Goal: Task Accomplishment & Management: Manage account settings

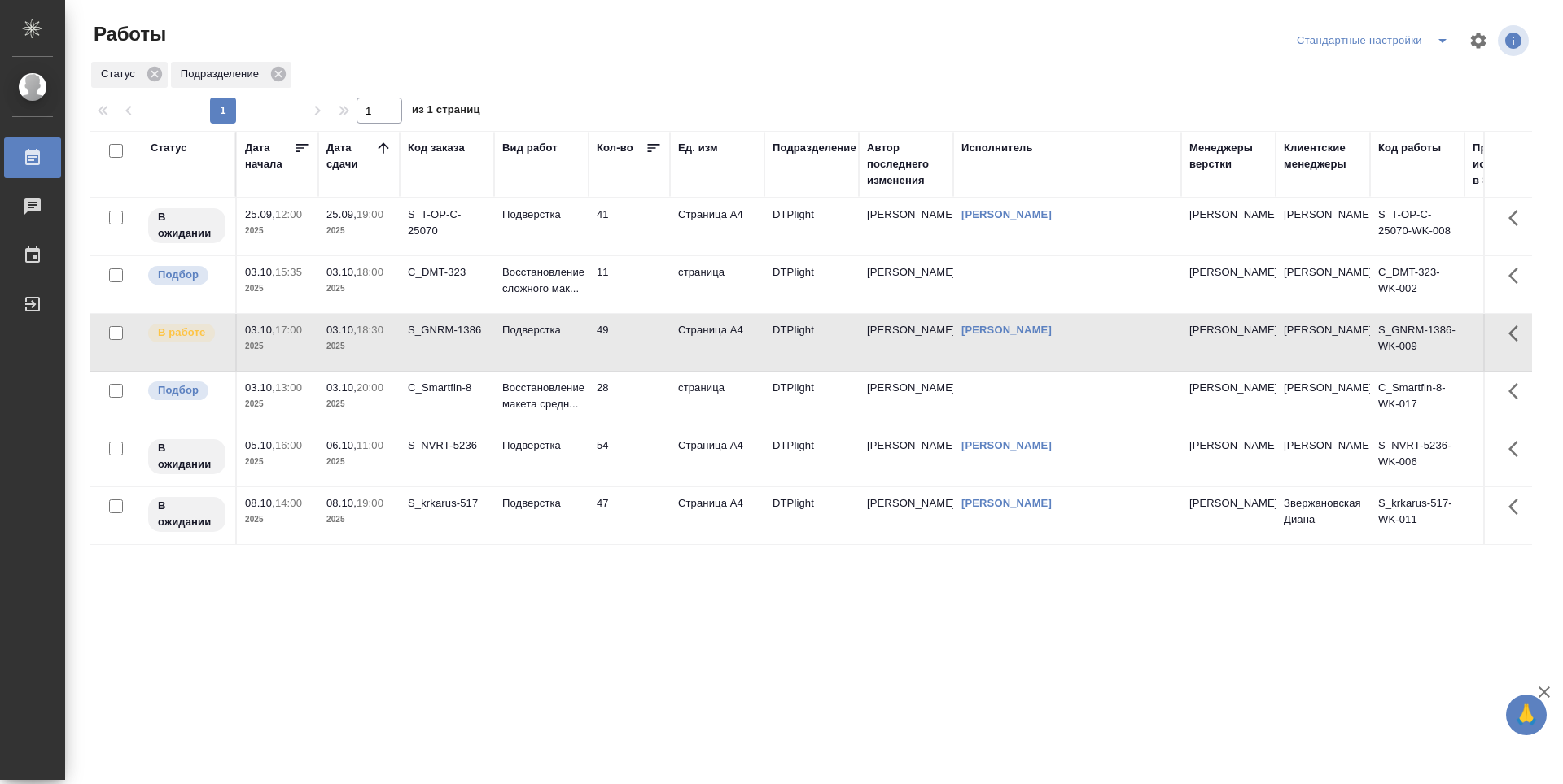
click at [445, 410] on td "C_Smartfin-8" at bounding box center [447, 400] width 95 height 57
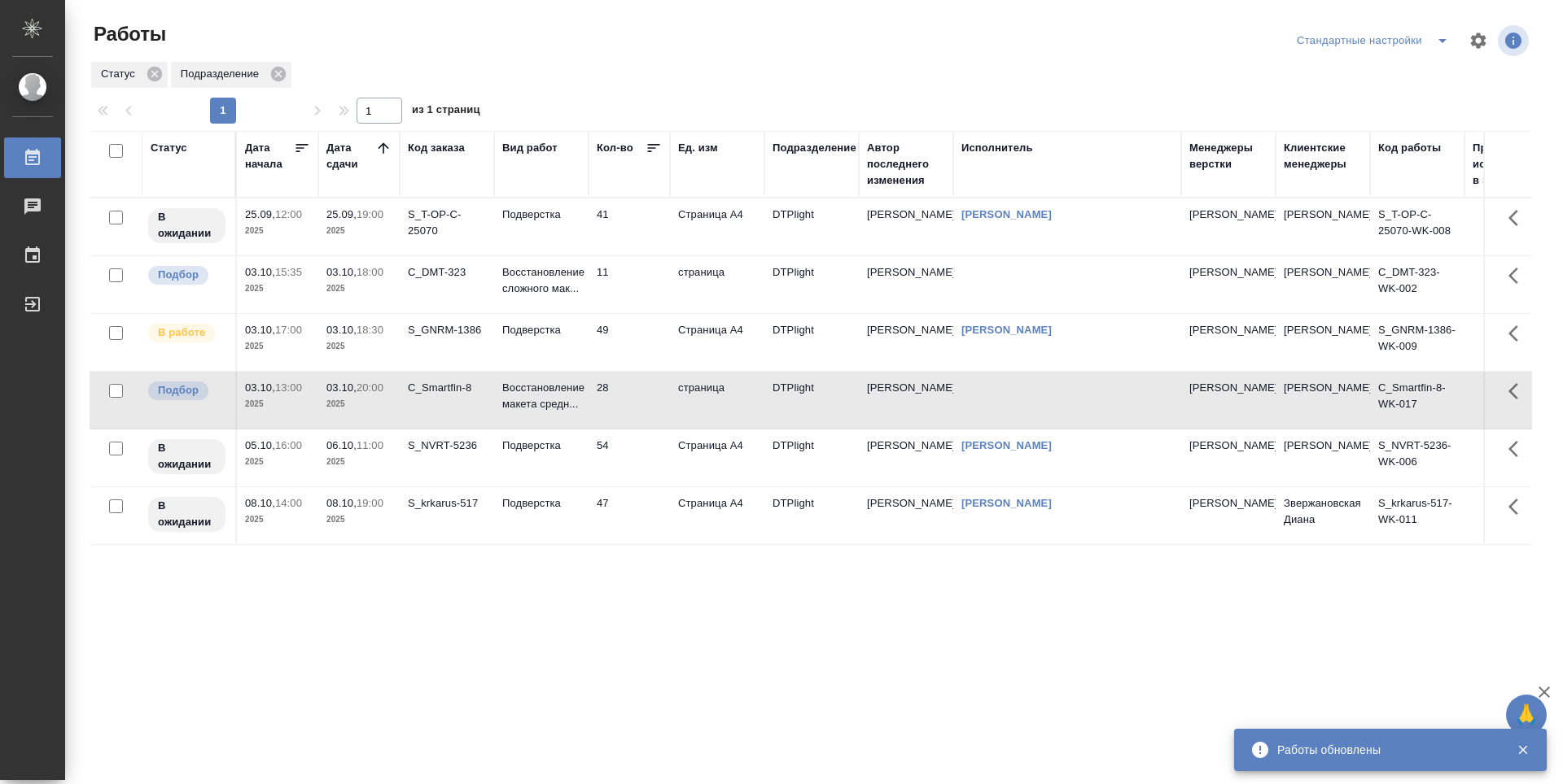
click at [729, 594] on div "Статус Дата начала Дата сдачи Код заказа Вид работ Кол-во Ед. изм Подразделение…" at bounding box center [810, 424] width 1442 height 586
click at [1048, 730] on div ".cls-1 fill:#fff; AWATERA Guselnikov Roman Работы 0 Чаты График Выйти Работы Ст…" at bounding box center [782, 392] width 1563 height 784
click at [634, 574] on div "Статус Дата начала Дата сдачи Код заказа Вид работ Кол-во Ед. изм Подразделение…" at bounding box center [810, 424] width 1442 height 586
click at [554, 513] on td "Подверстка" at bounding box center [541, 516] width 95 height 57
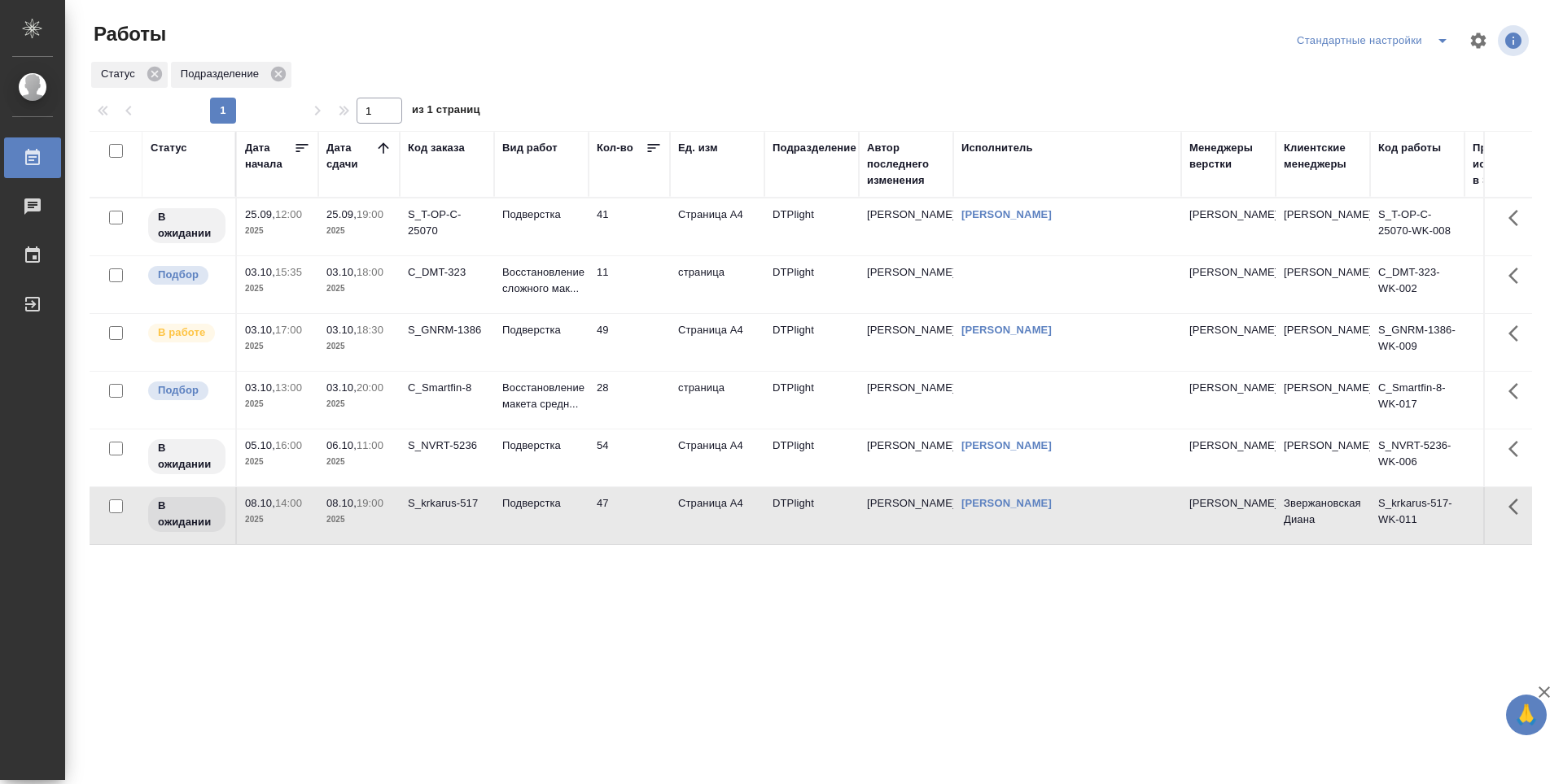
click at [656, 632] on div "Статус Дата начала Дата сдачи Код заказа Вид работ Кол-во Ед. изм Подразделение…" at bounding box center [810, 424] width 1442 height 586
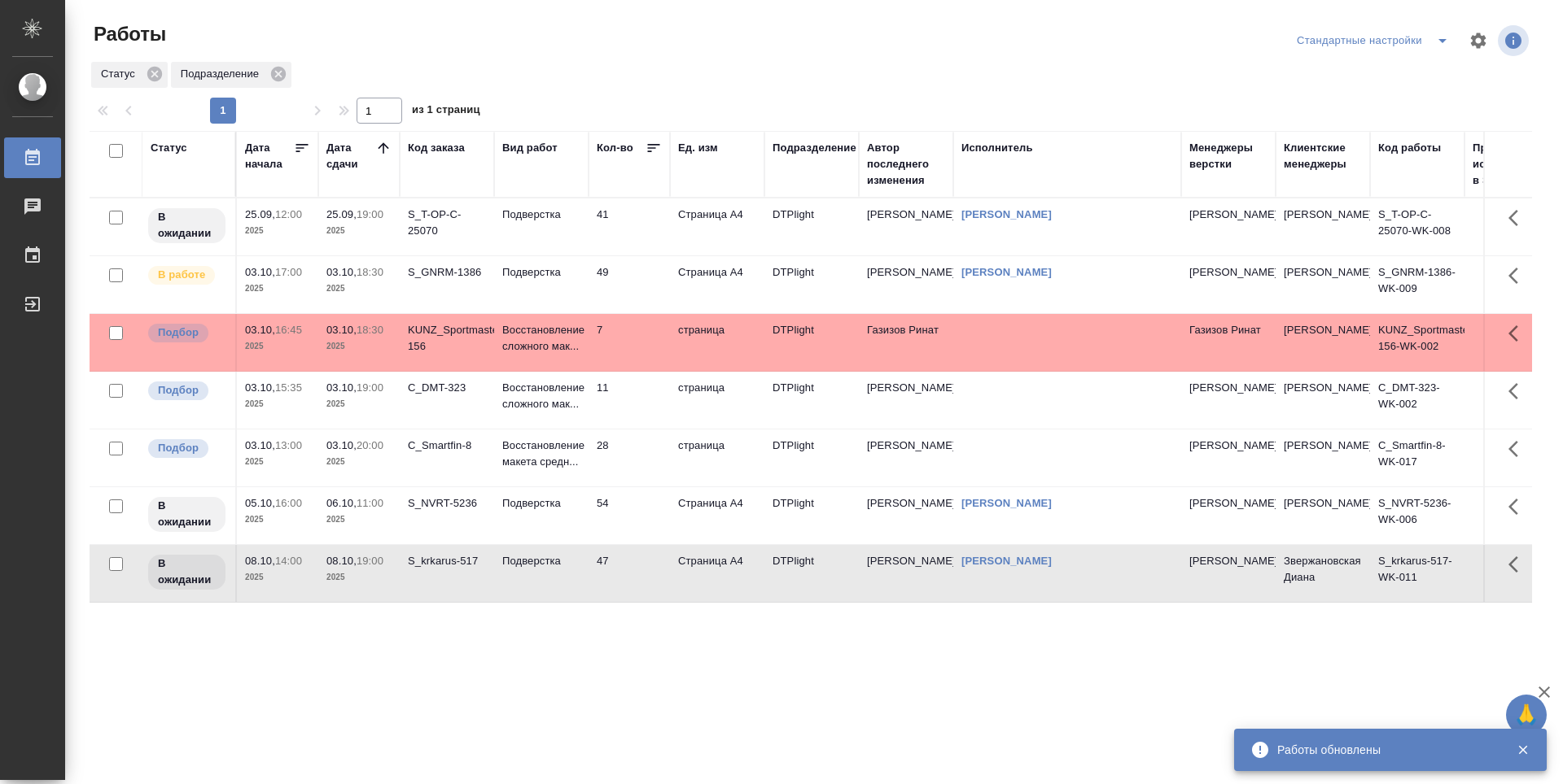
click at [561, 647] on div "Статус Дата начала Дата сдачи Код заказа Вид работ Кол-во Ед. изм Подразделение…" at bounding box center [810, 424] width 1442 height 586
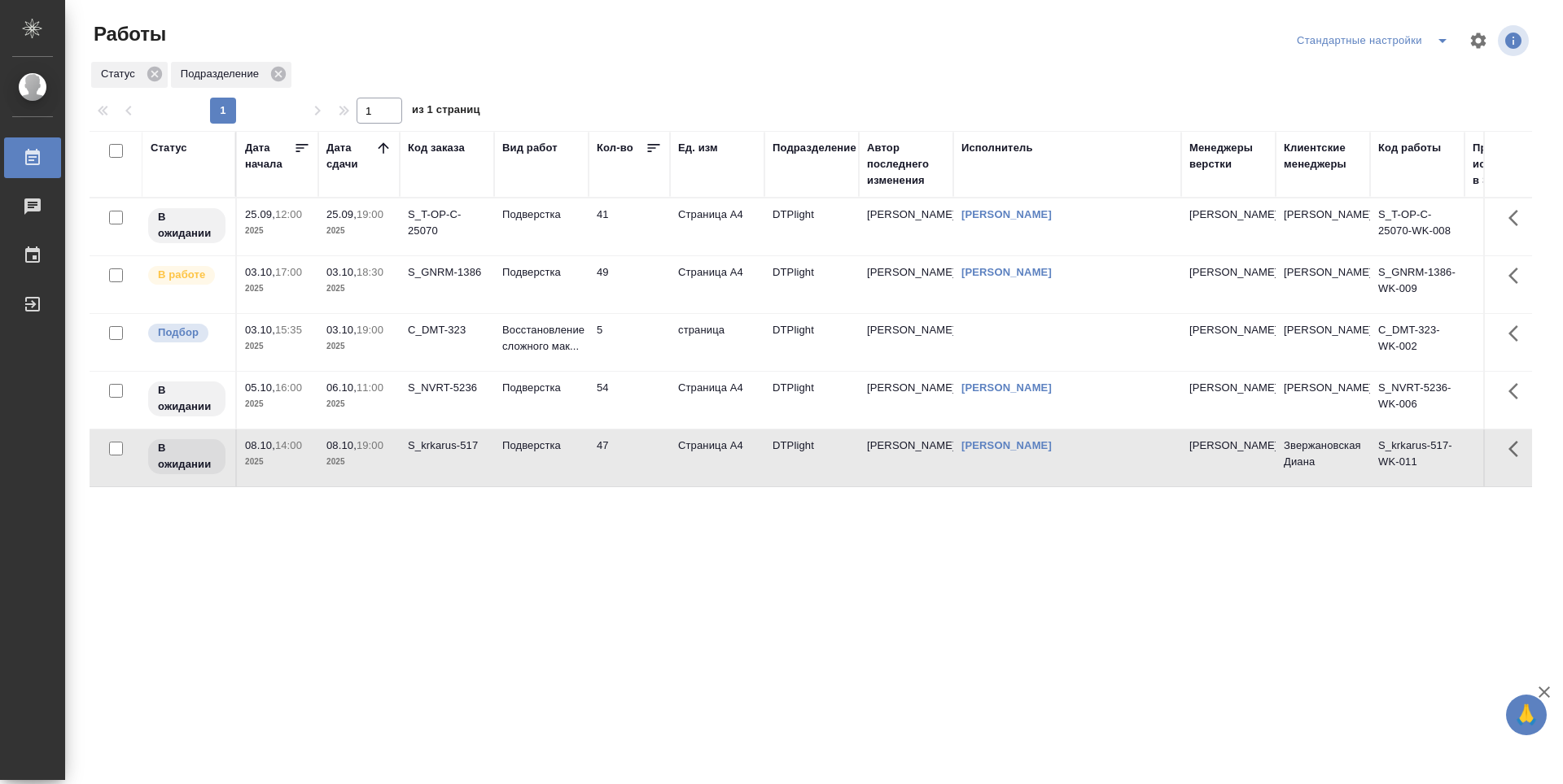
click at [489, 587] on div "Статус Дата начала Дата сдачи Код заказа Вид работ Кол-во Ед. изм Подразделение…" at bounding box center [810, 424] width 1442 height 586
click at [639, 354] on td "5" at bounding box center [629, 343] width 81 height 57
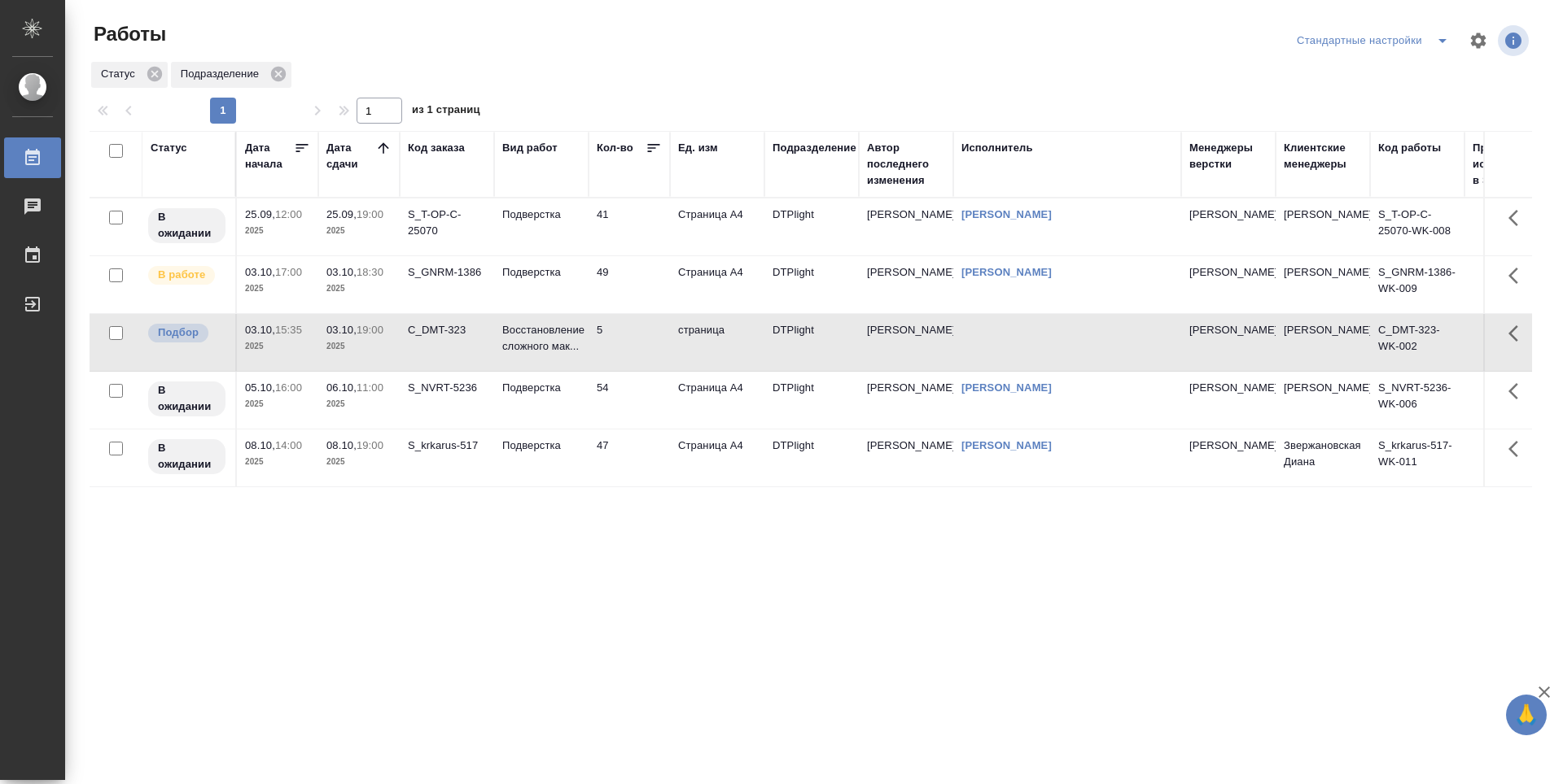
click at [614, 602] on div "Статус Дата начала Дата сдачи Код заказа Вид работ Кол-во Ед. изм Подразделение…" at bounding box center [810, 424] width 1442 height 586
click at [648, 288] on td "49" at bounding box center [629, 285] width 81 height 57
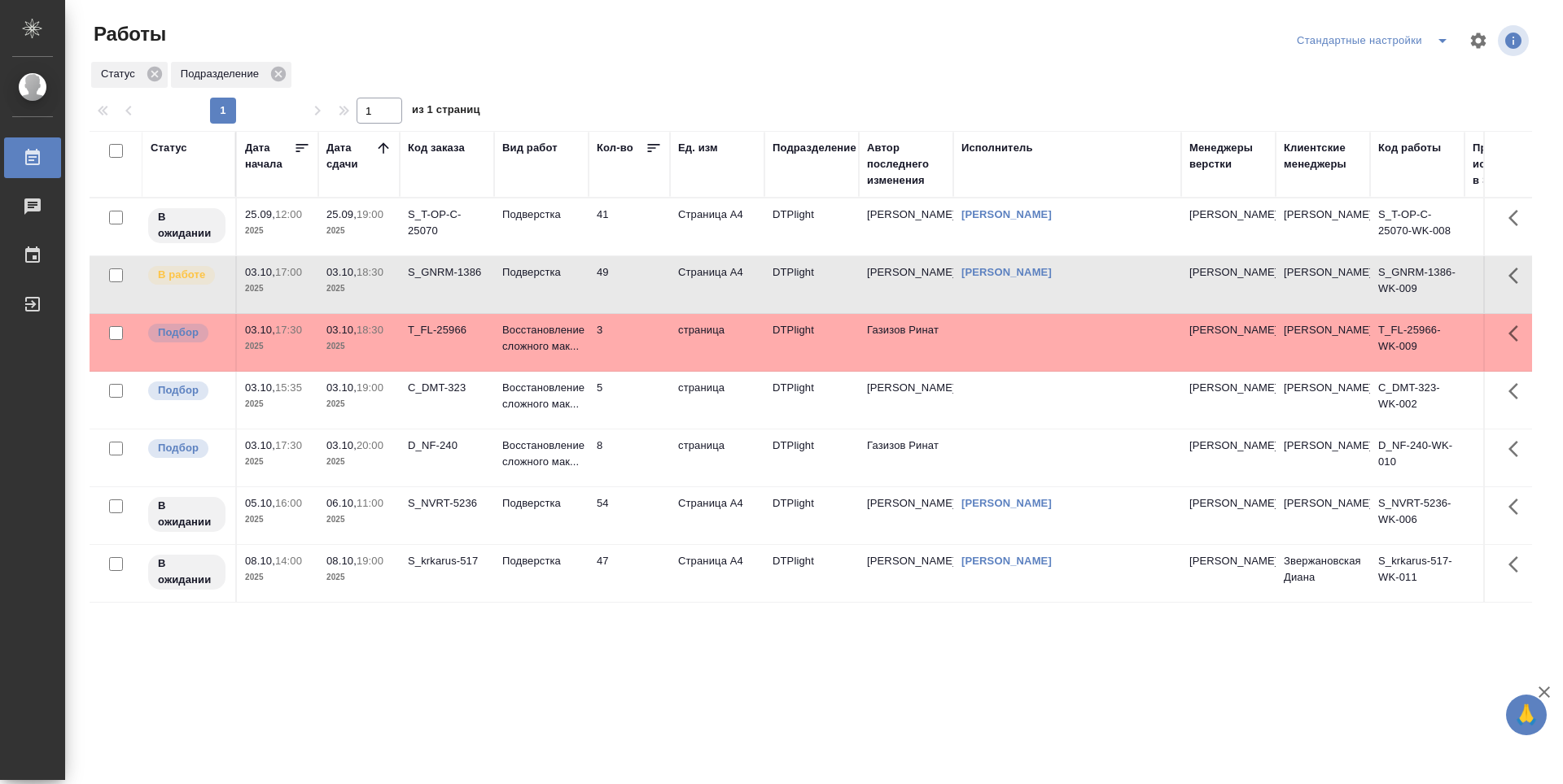
click at [618, 463] on td "8" at bounding box center [629, 458] width 81 height 57
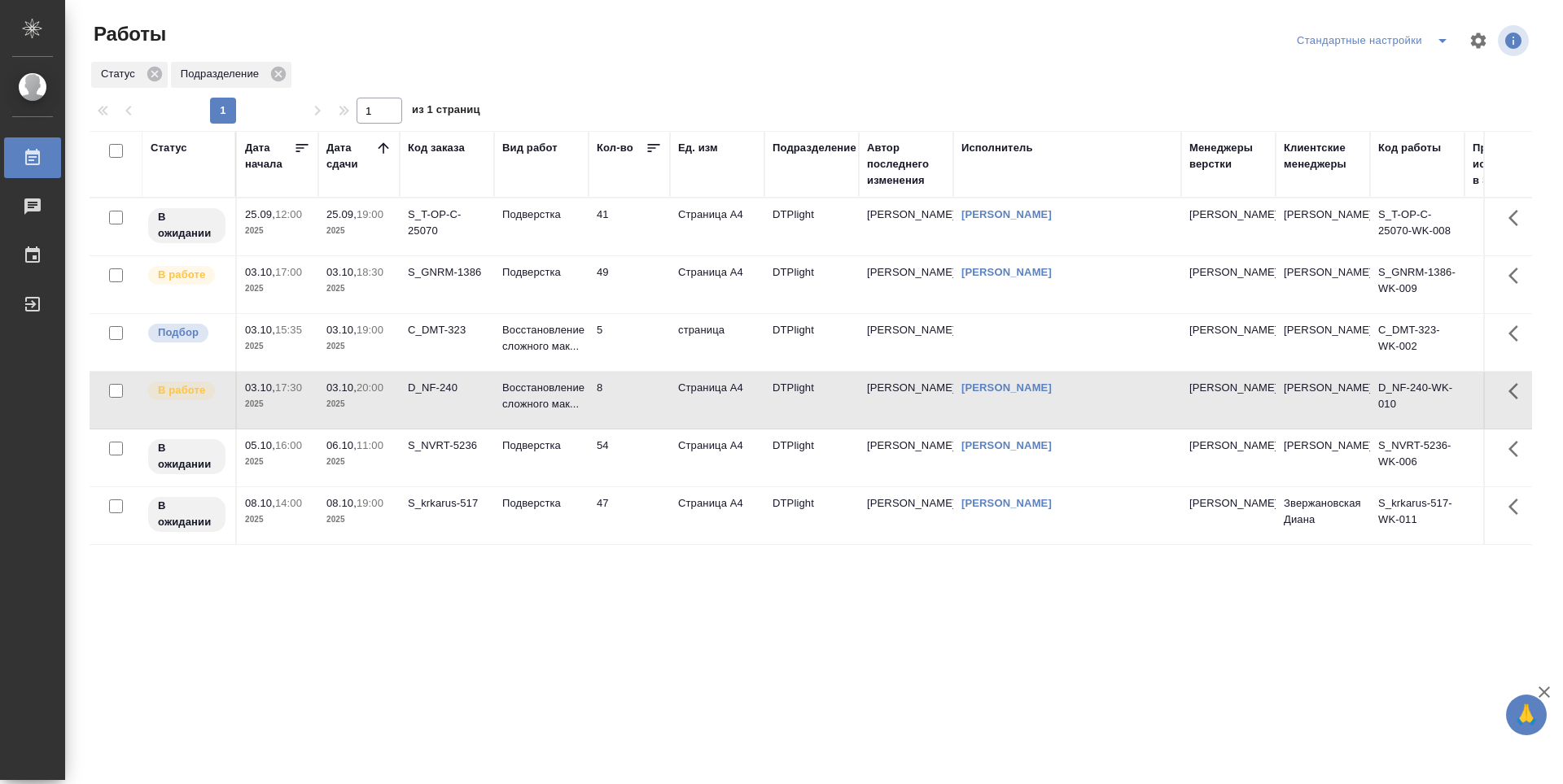
click at [618, 587] on div "Статус Дата начала Дата сдачи Код заказа Вид работ Кол-во Ед. изм Подразделение…" at bounding box center [810, 424] width 1442 height 586
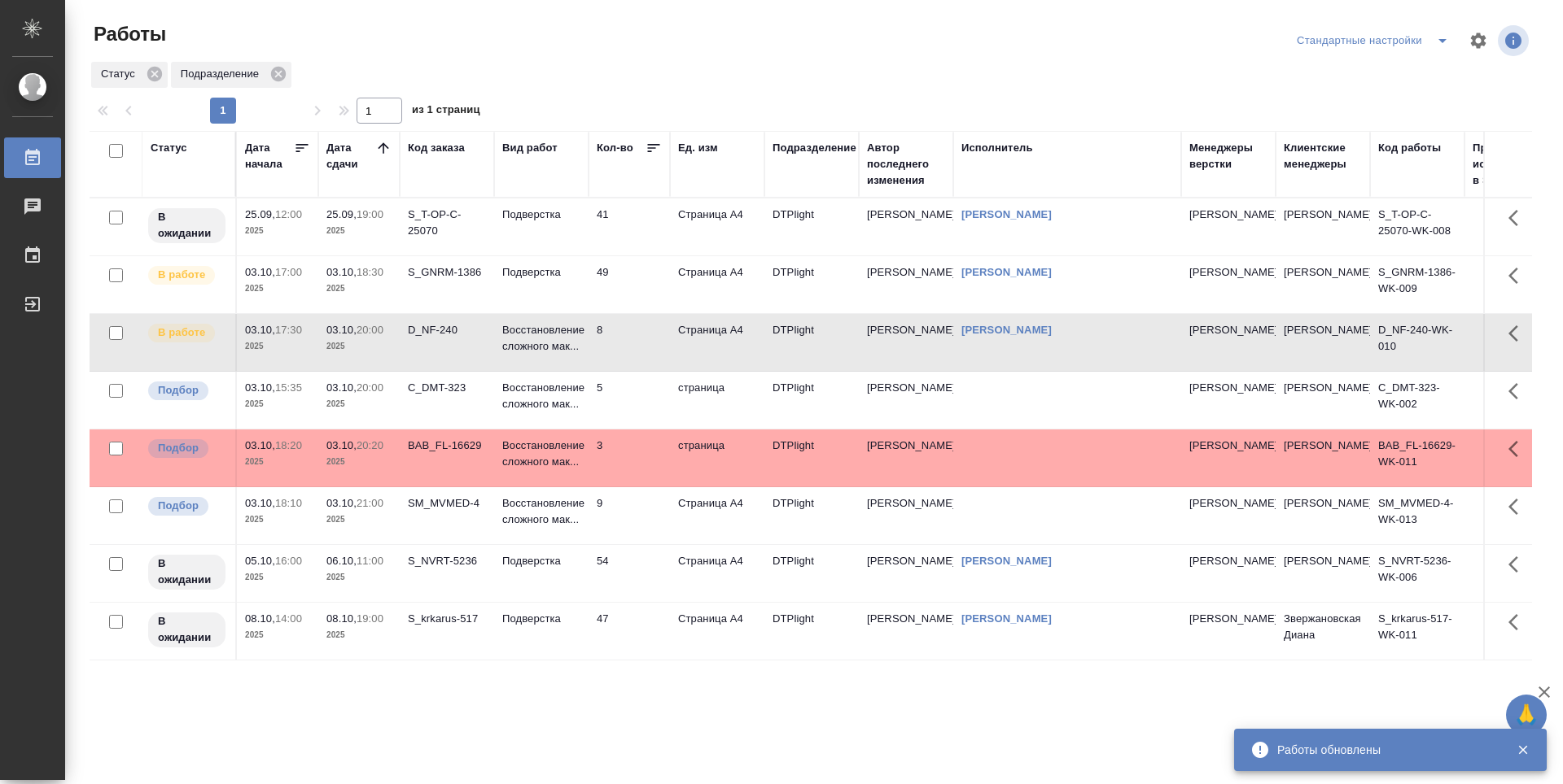
click at [637, 282] on td "49" at bounding box center [629, 285] width 81 height 57
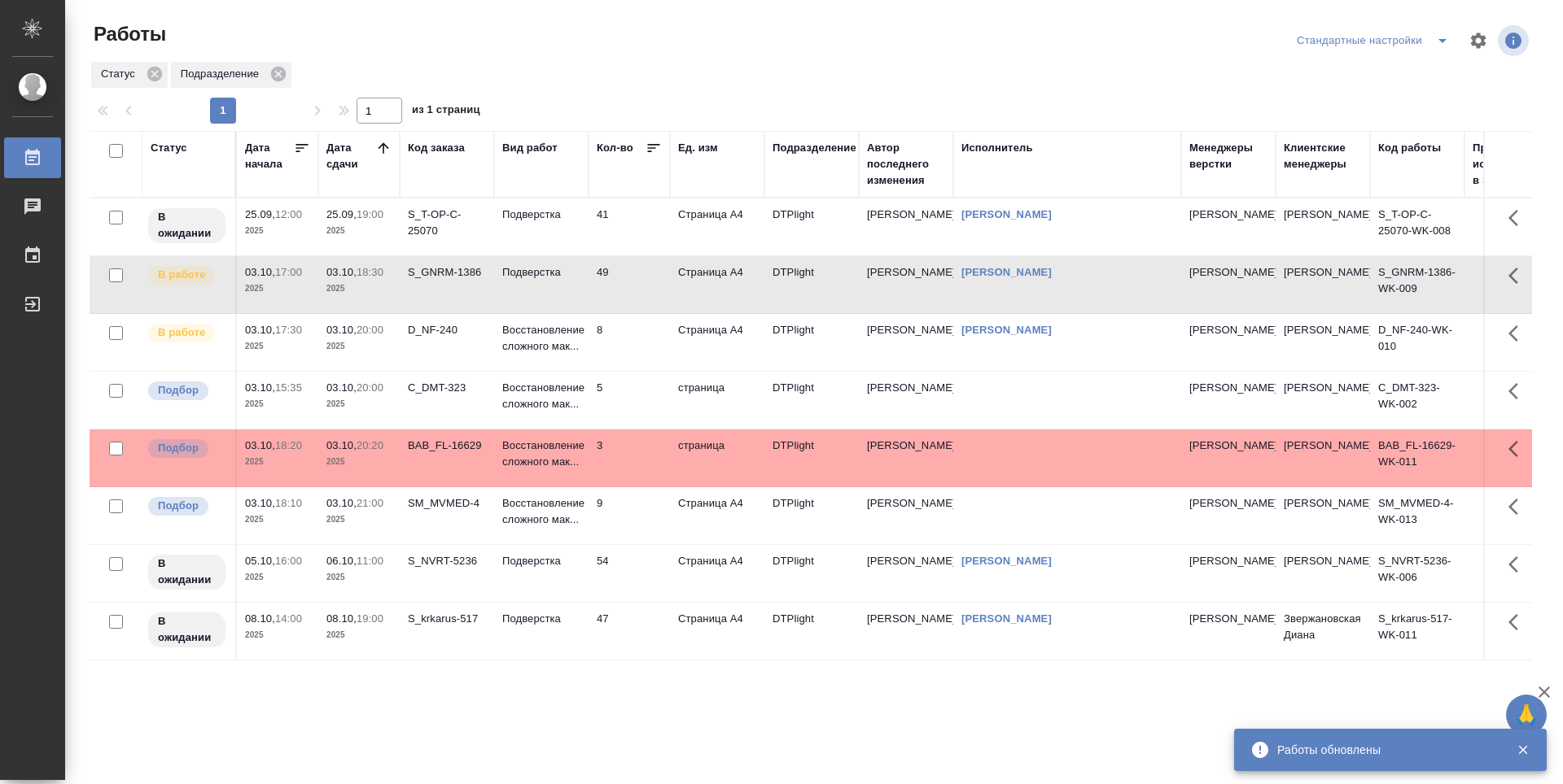
click at [636, 282] on td "49" at bounding box center [629, 285] width 81 height 57
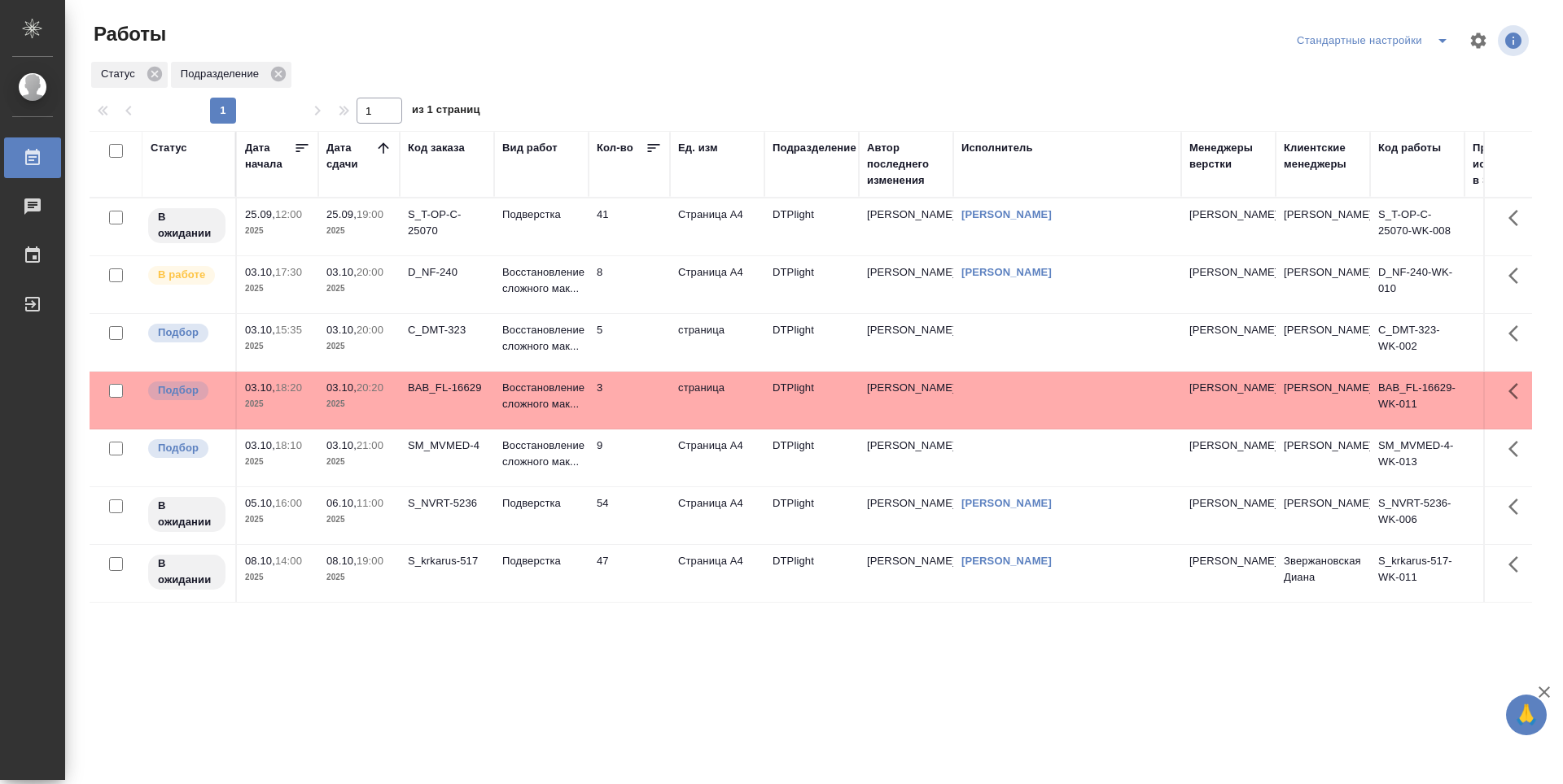
click at [374, 463] on p "2025" at bounding box center [358, 462] width 65 height 16
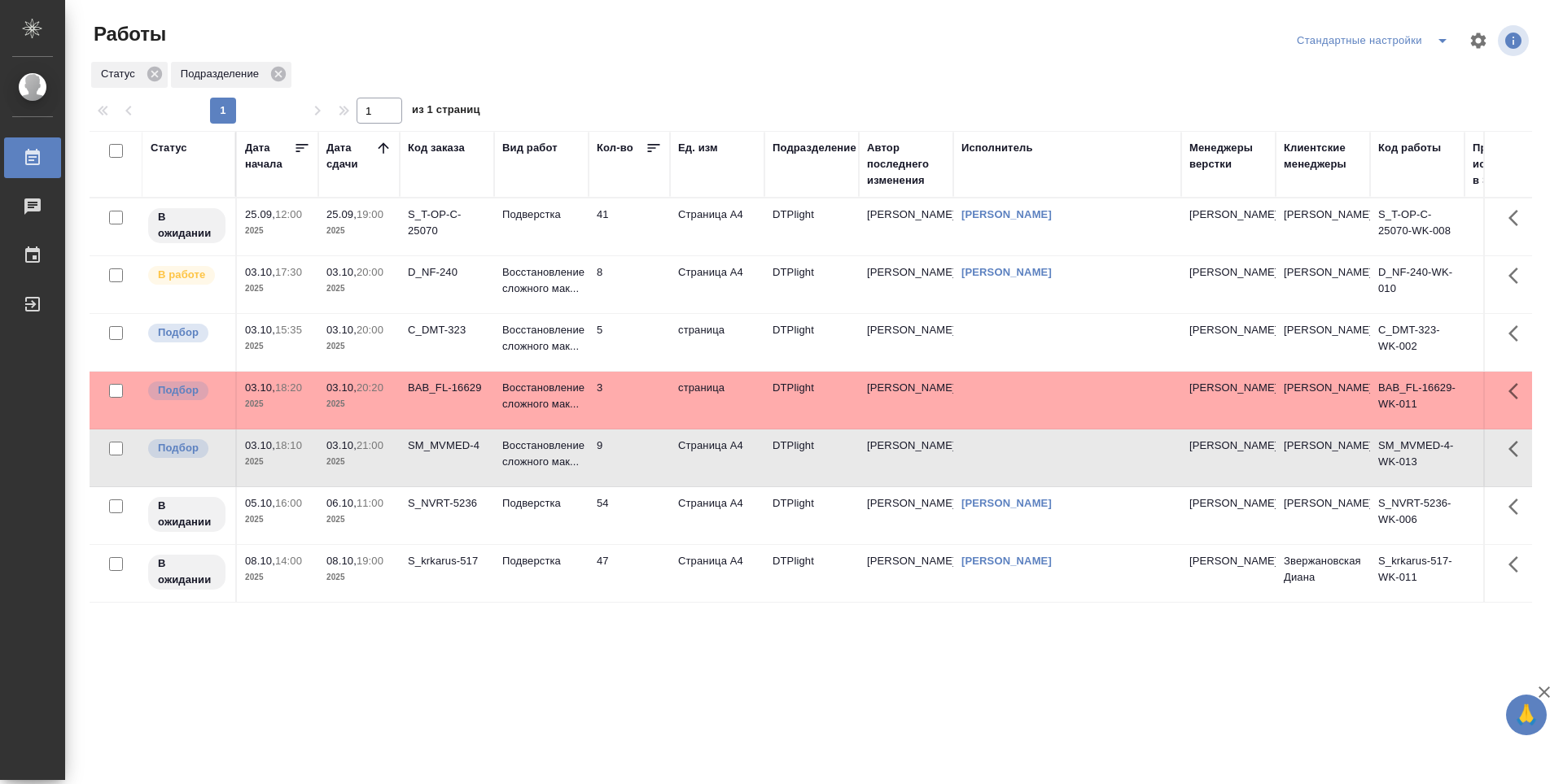
click at [628, 533] on td "54" at bounding box center [629, 516] width 81 height 57
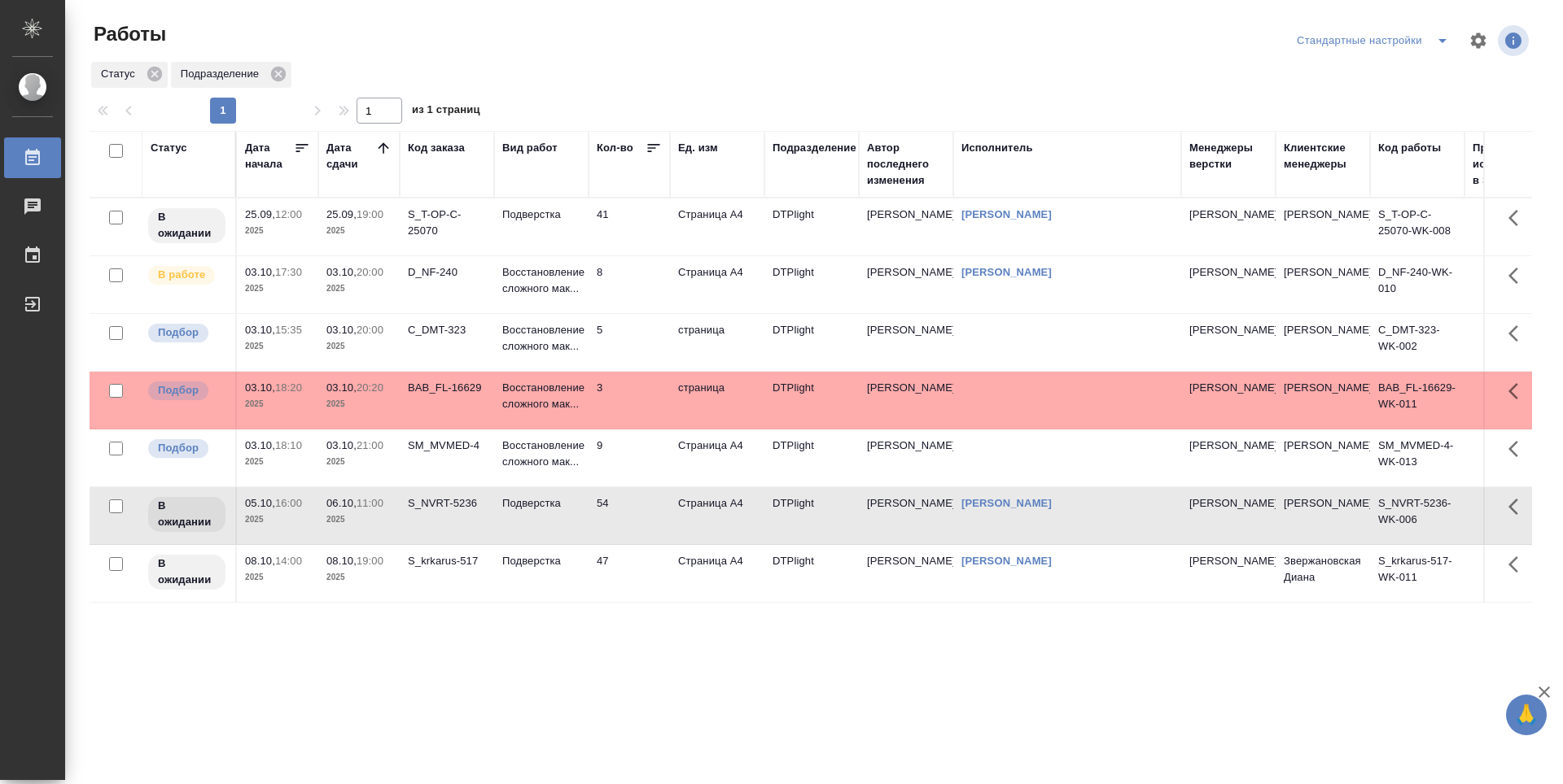
click at [628, 581] on td "47" at bounding box center [629, 574] width 81 height 57
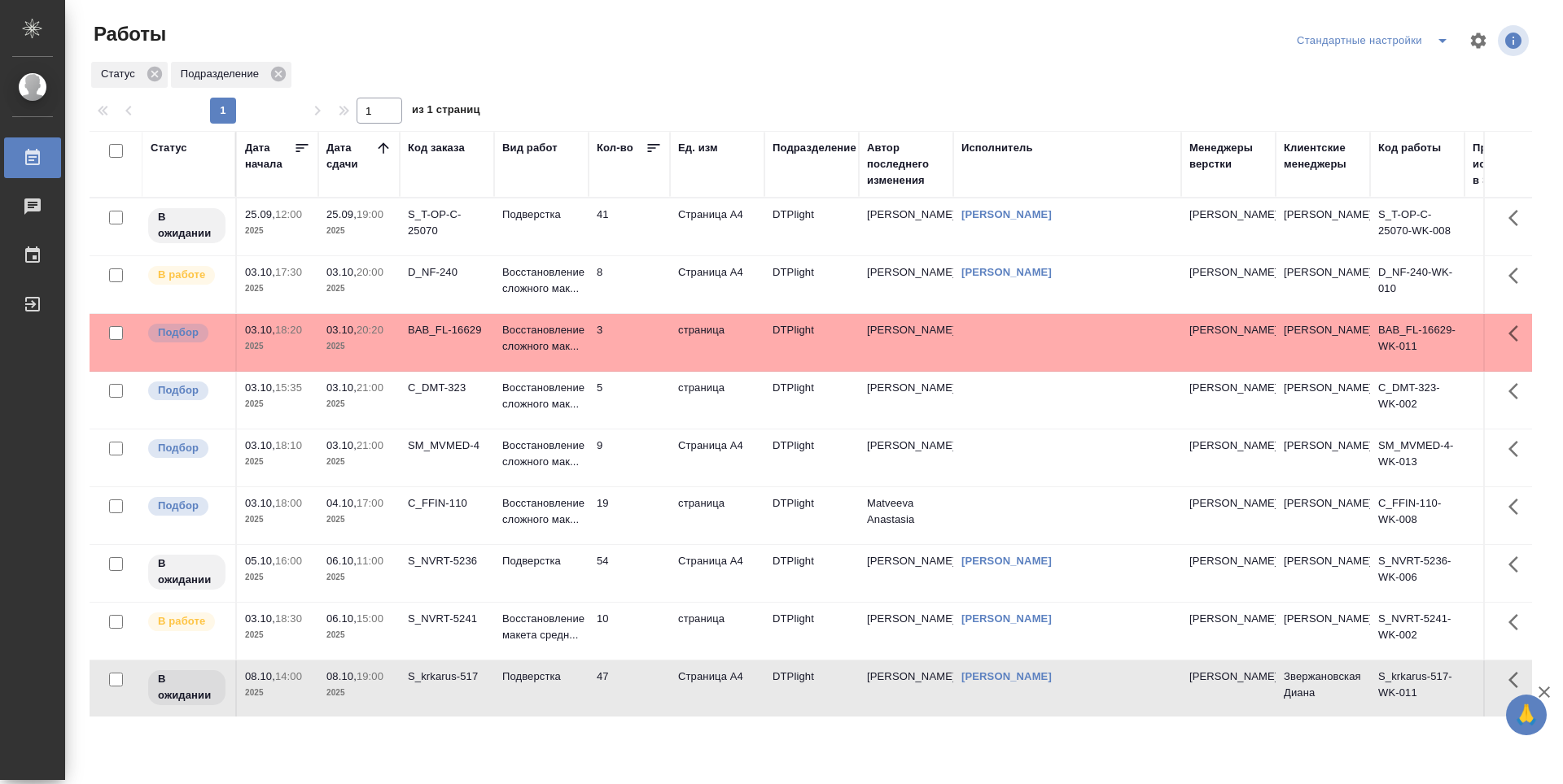
click at [618, 288] on td "8" at bounding box center [629, 285] width 81 height 57
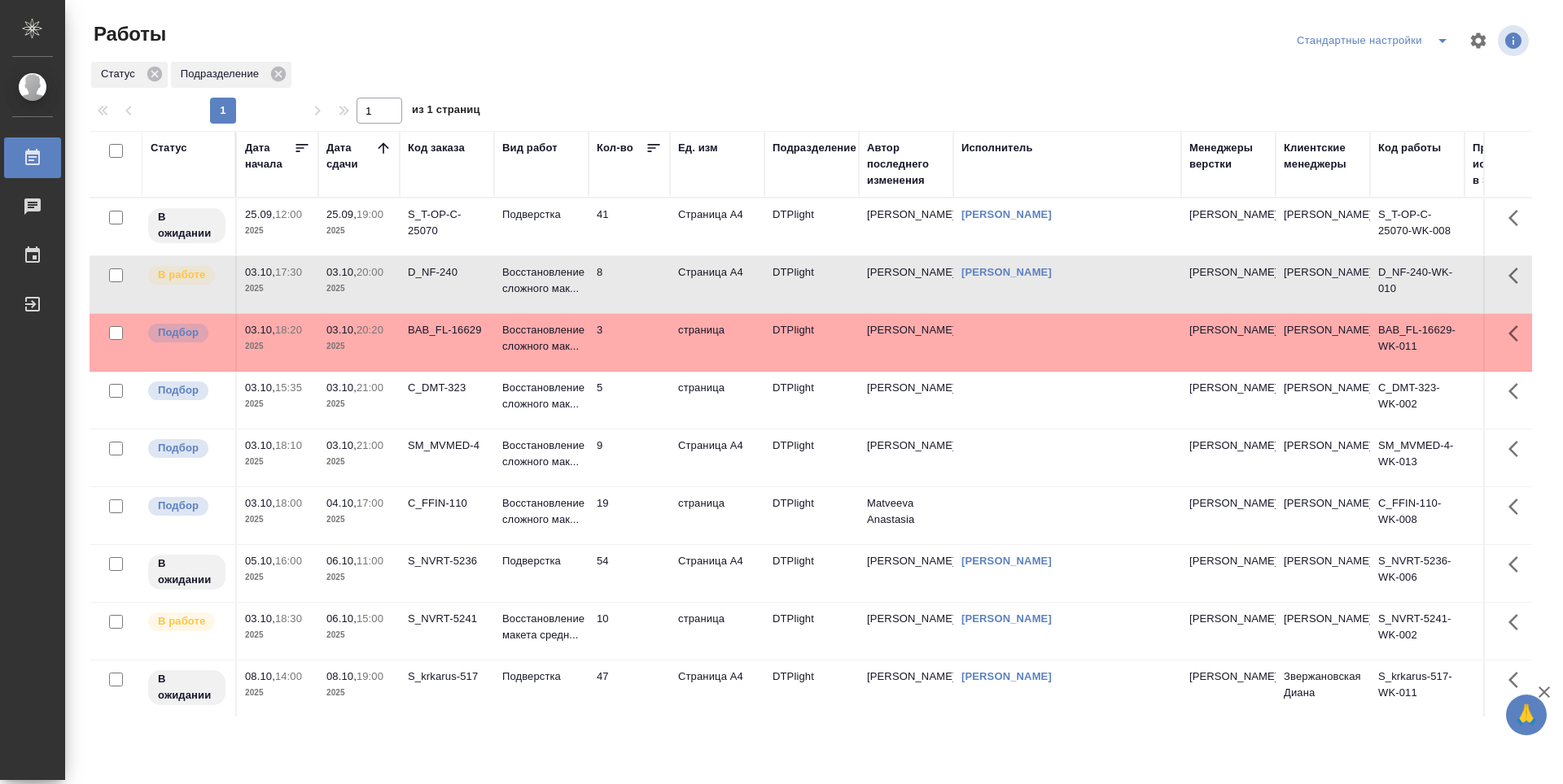
click at [631, 628] on td "10" at bounding box center [629, 631] width 81 height 57
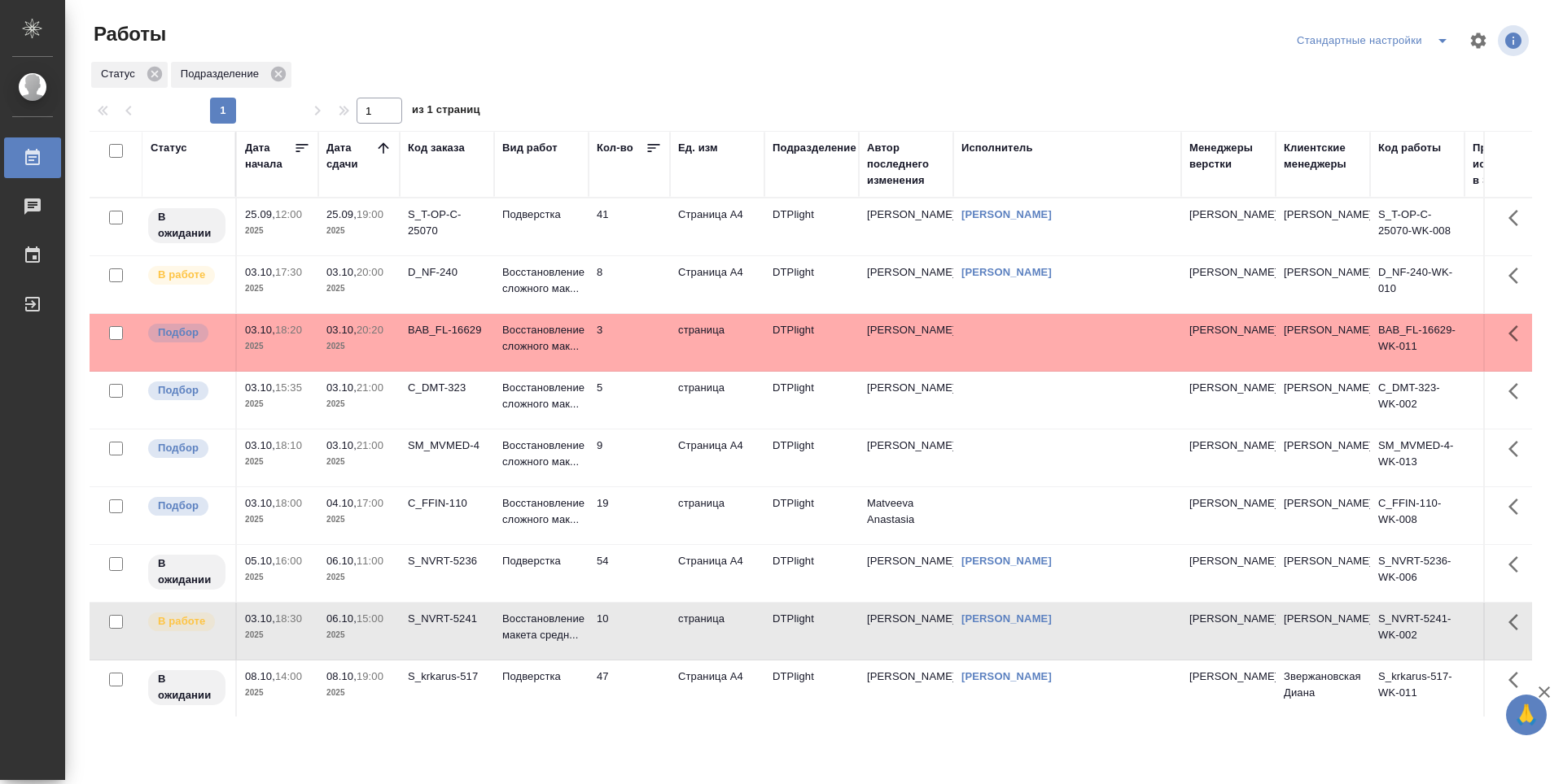
click at [623, 461] on td "9" at bounding box center [629, 458] width 81 height 57
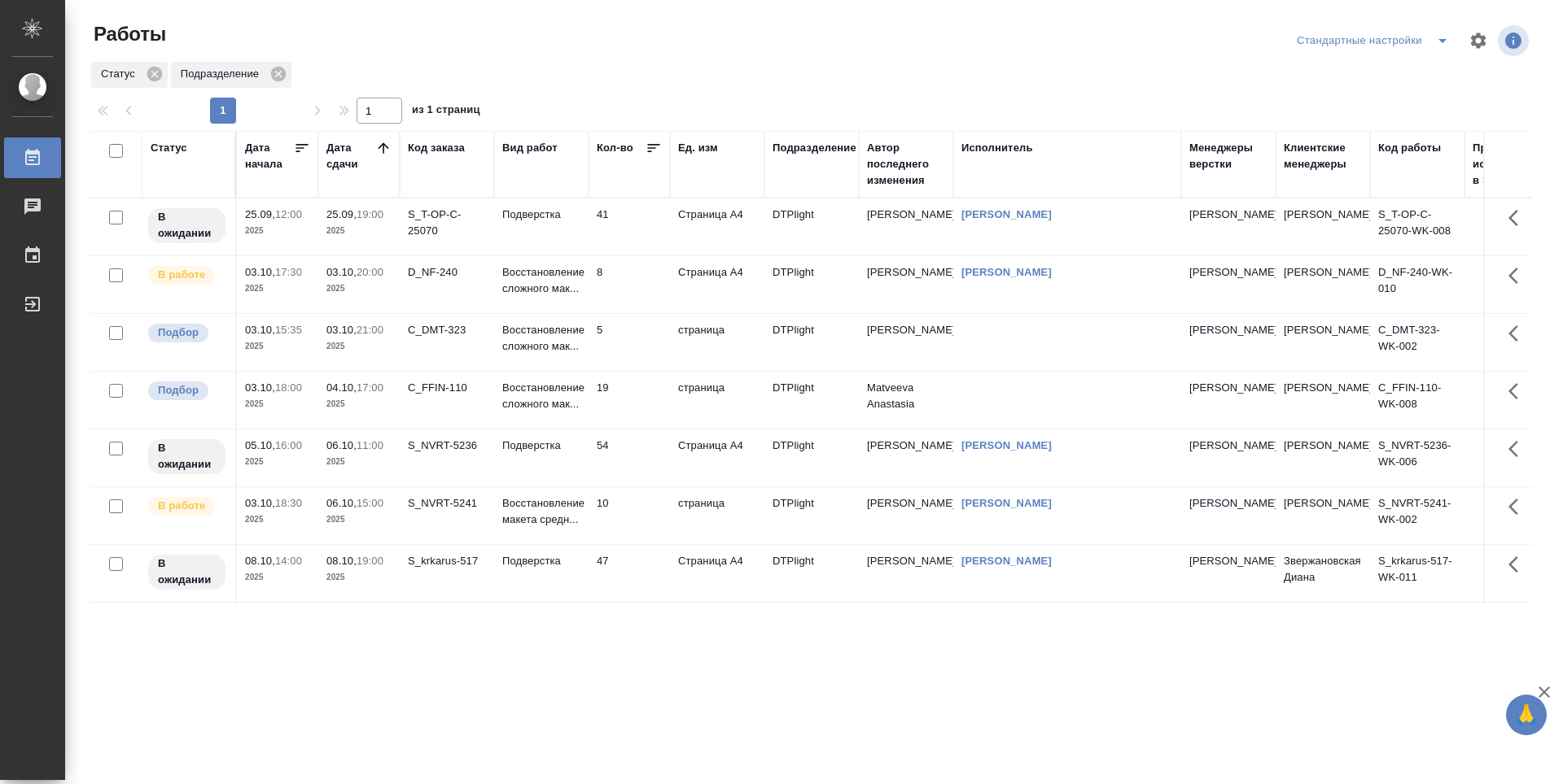
click at [633, 278] on td "8" at bounding box center [629, 285] width 81 height 57
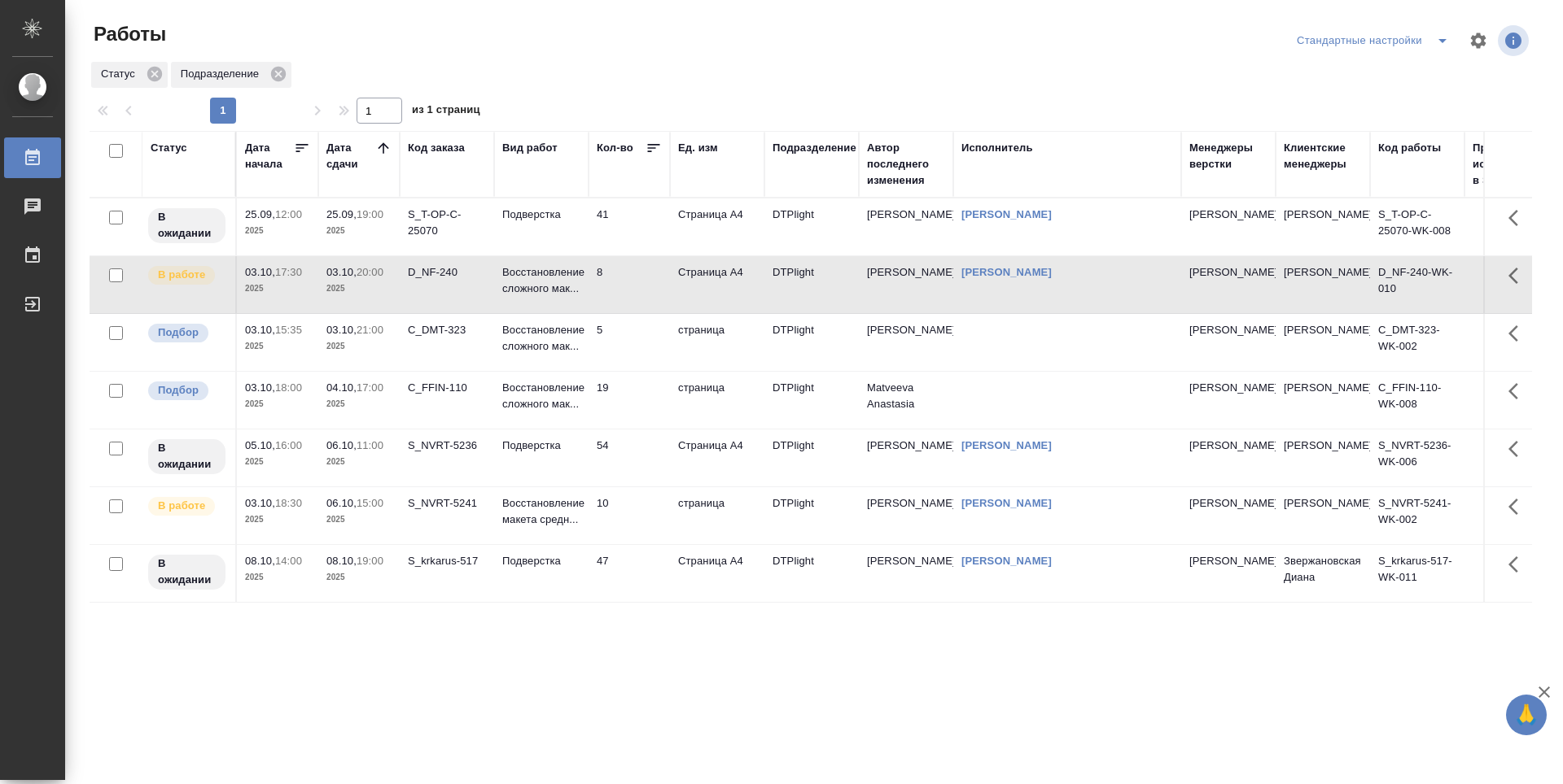
click at [641, 419] on td "19" at bounding box center [629, 400] width 81 height 57
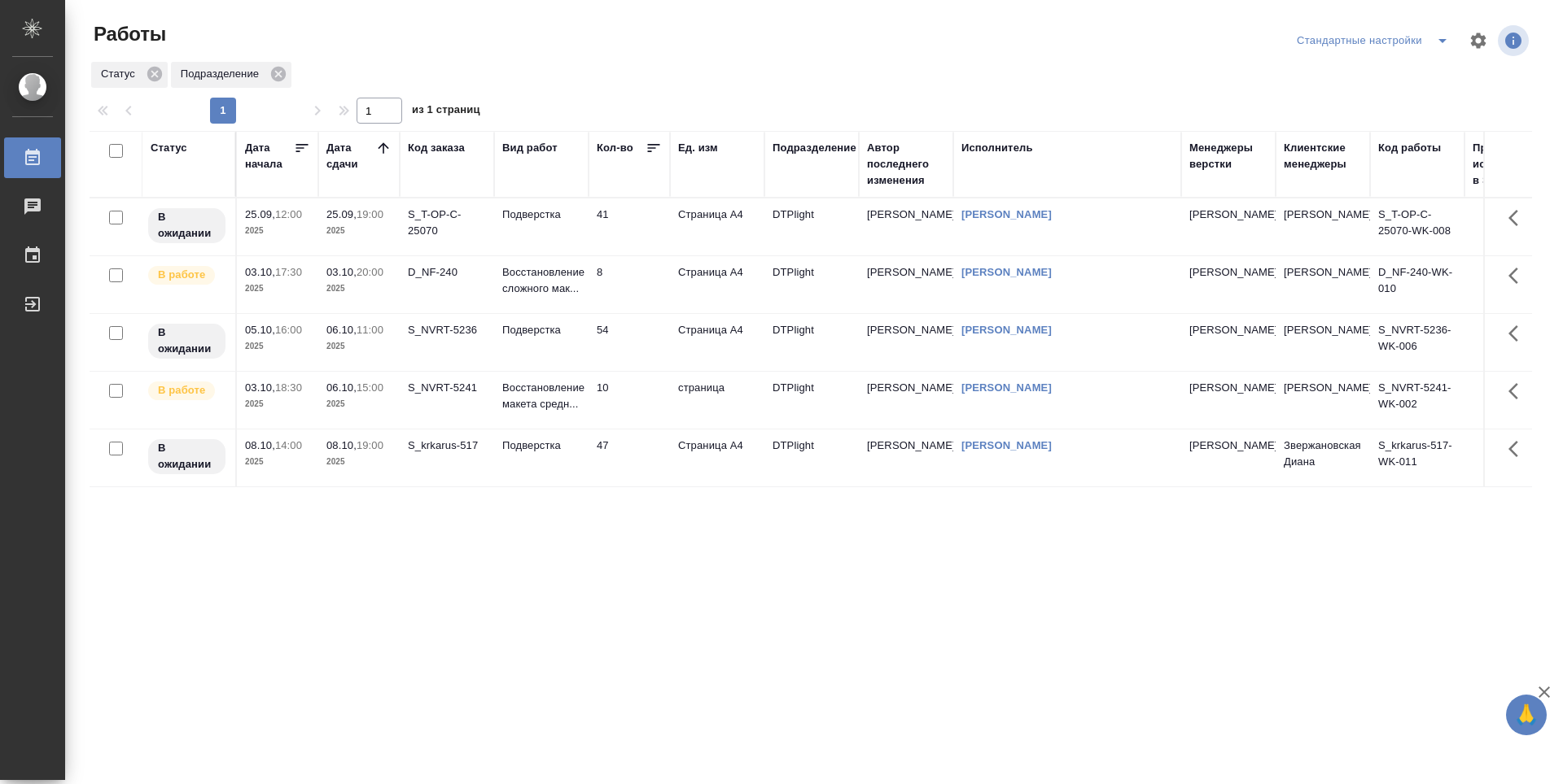
drag, startPoint x: 680, startPoint y: 572, endPoint x: 648, endPoint y: 563, distance: 33.2
click at [680, 572] on div "Статус Дата начала Дата сдачи Код заказа Вид работ Кол-во Ед. изм Подразделение…" at bounding box center [810, 424] width 1442 height 586
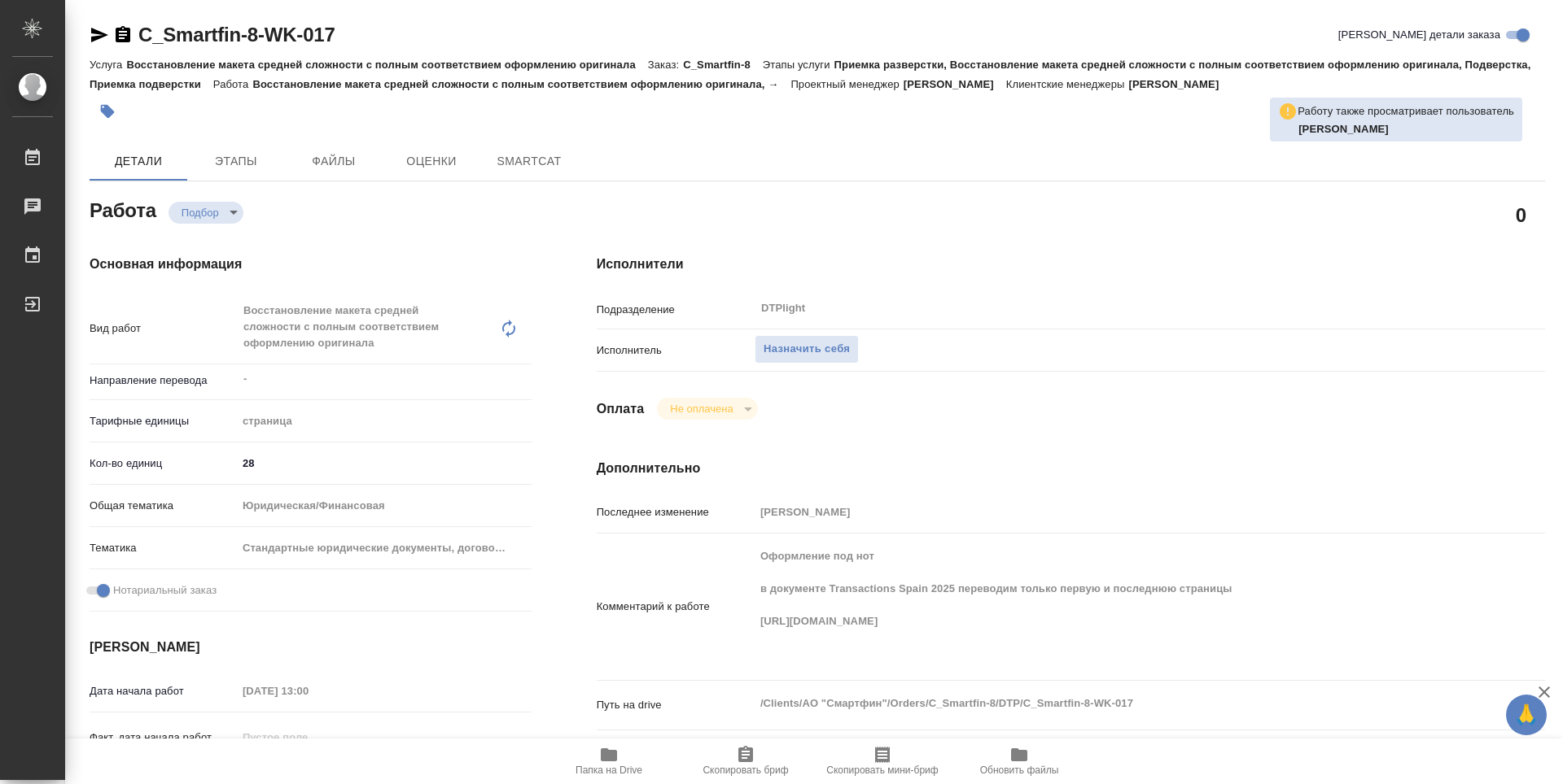
type textarea "x"
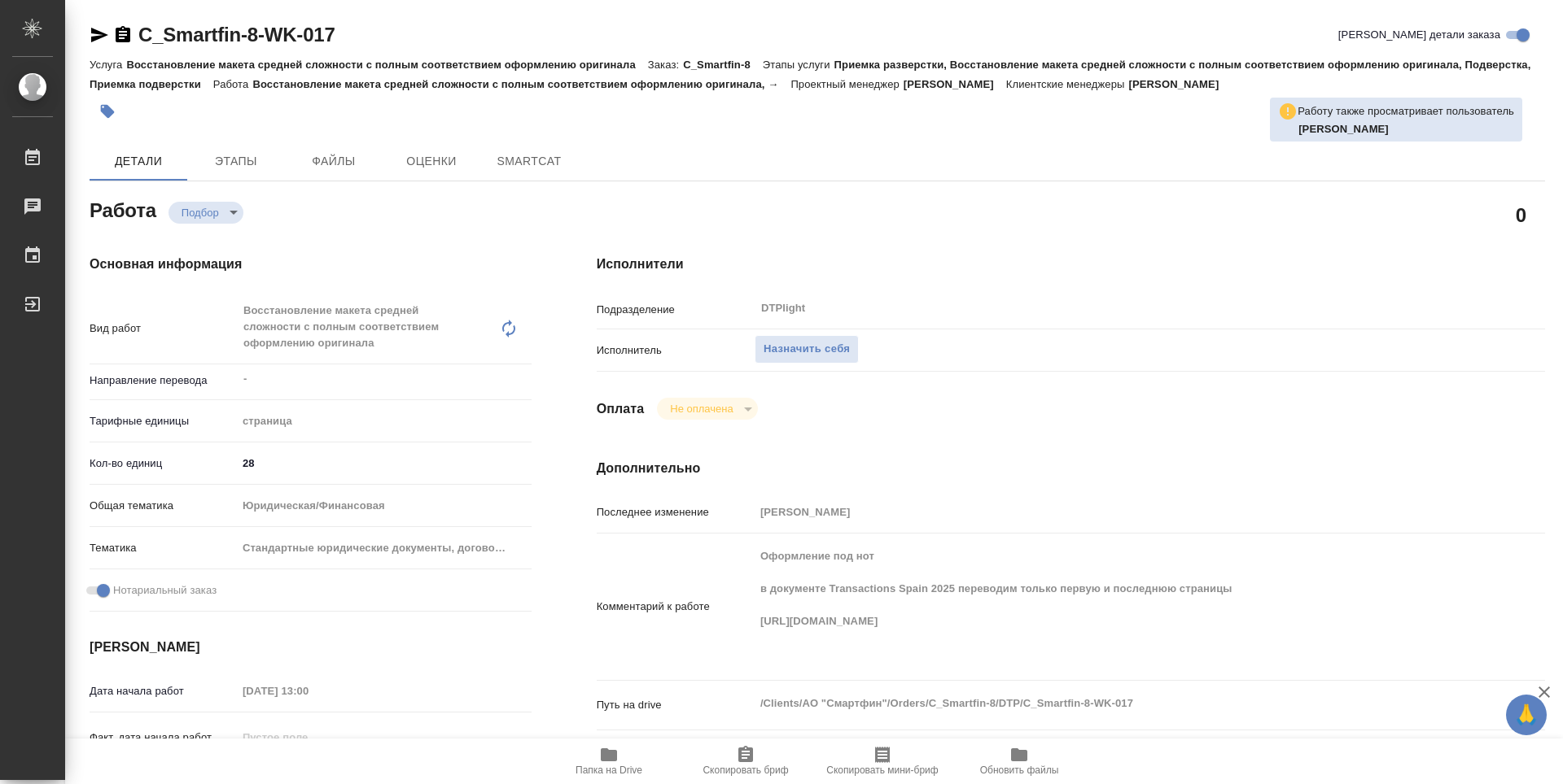
type textarea "x"
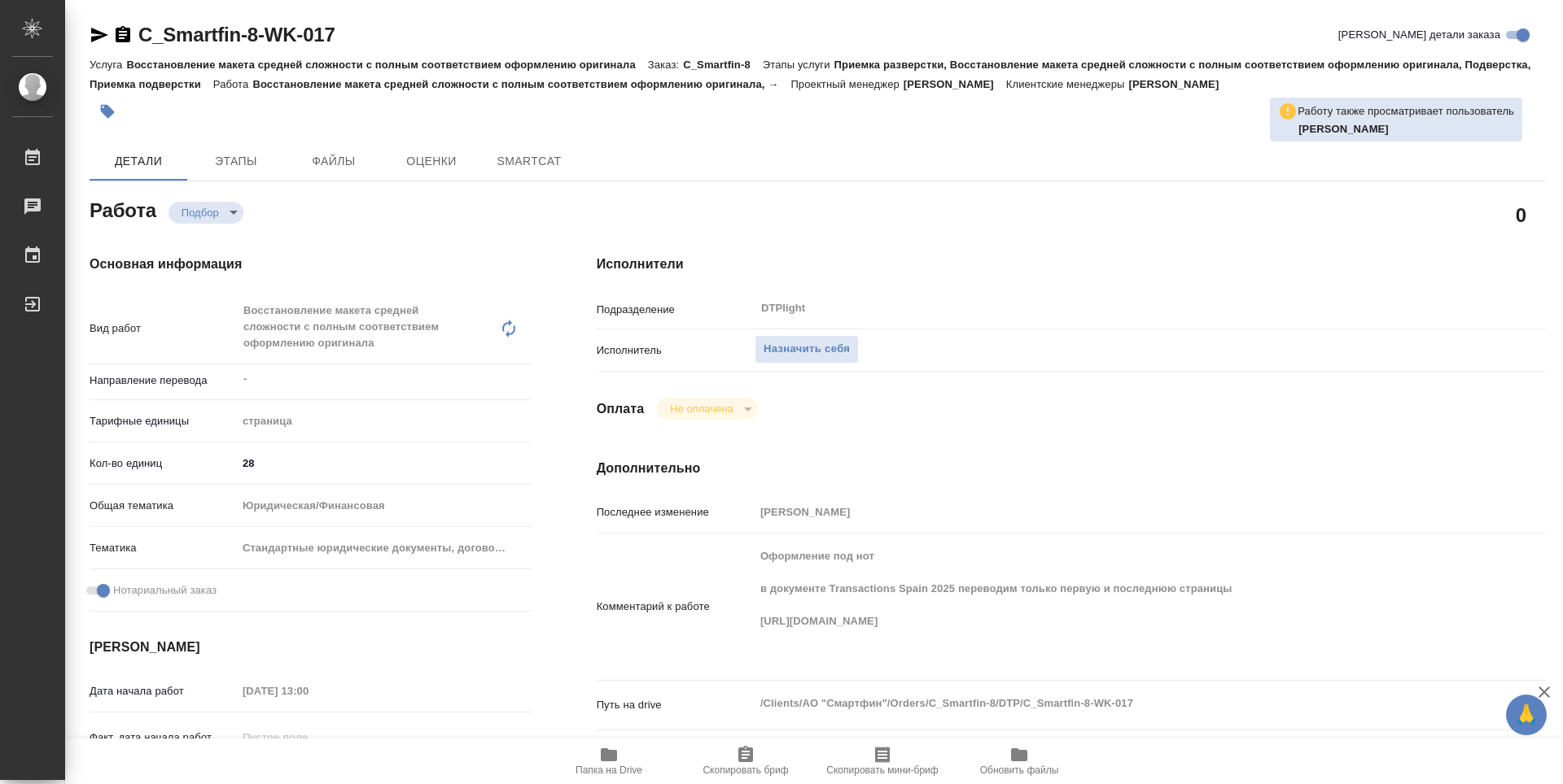
type textarea "x"
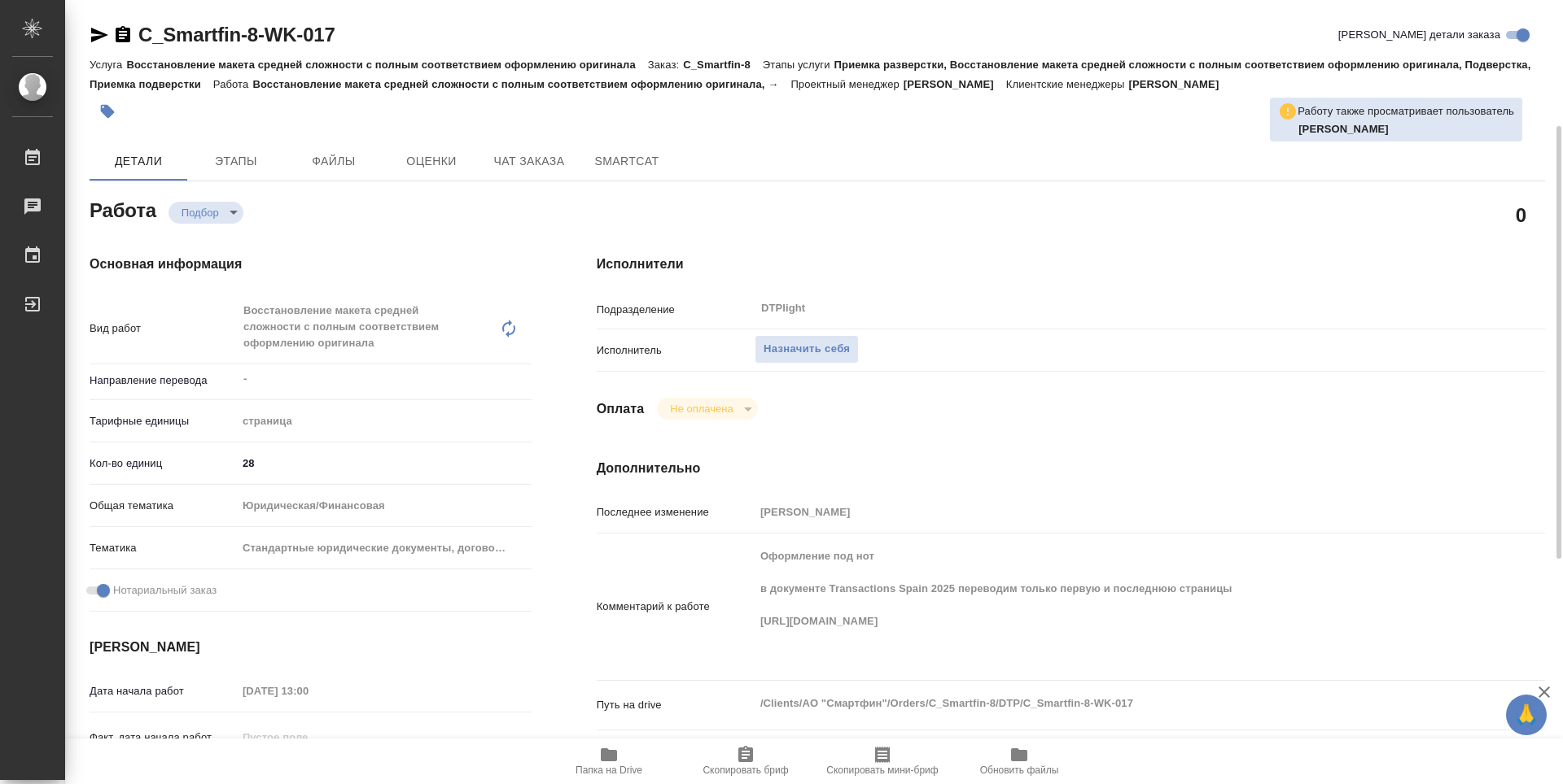
scroll to position [163, 0]
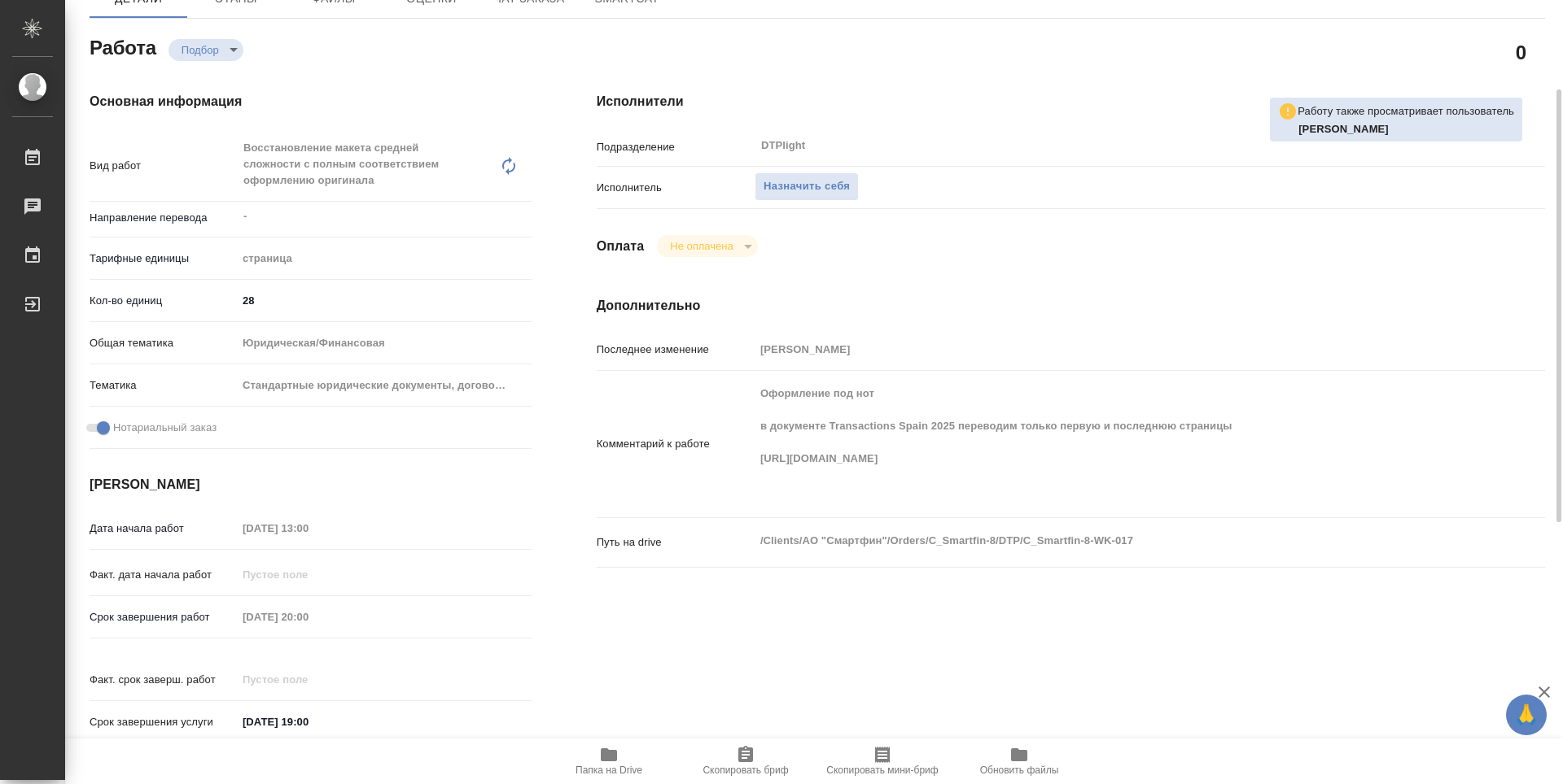
type textarea "x"
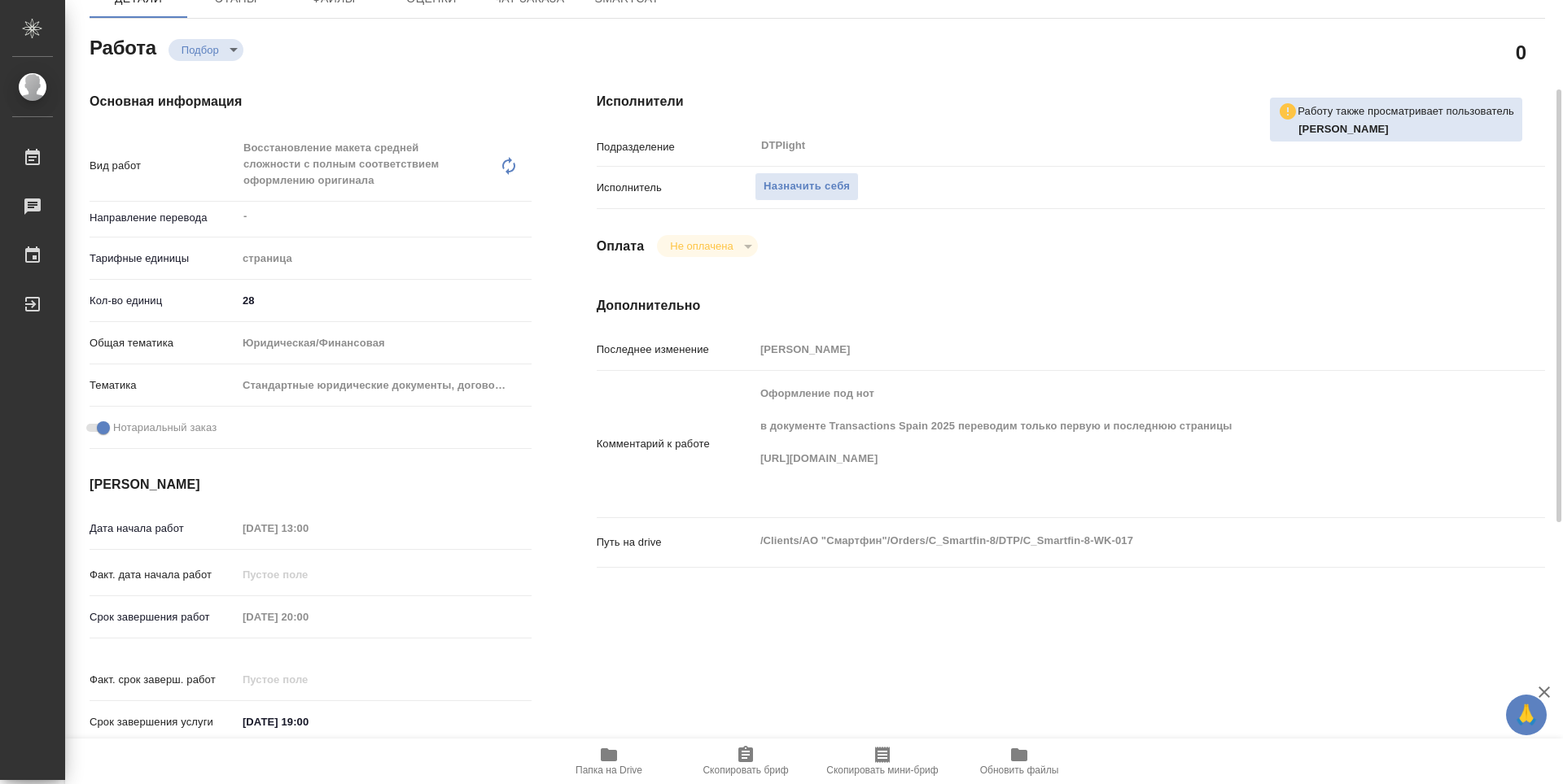
type textarea "x"
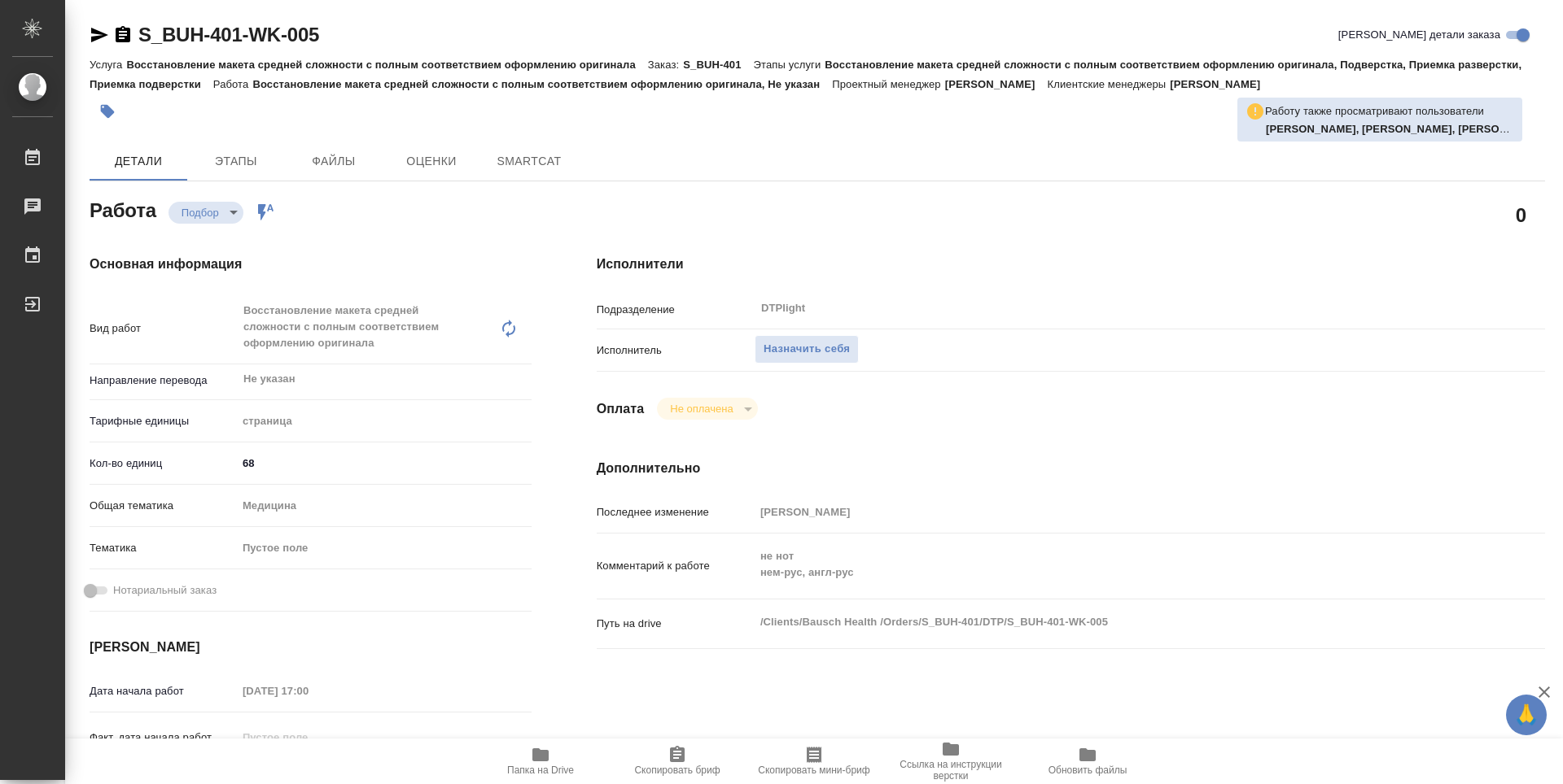
type textarea "x"
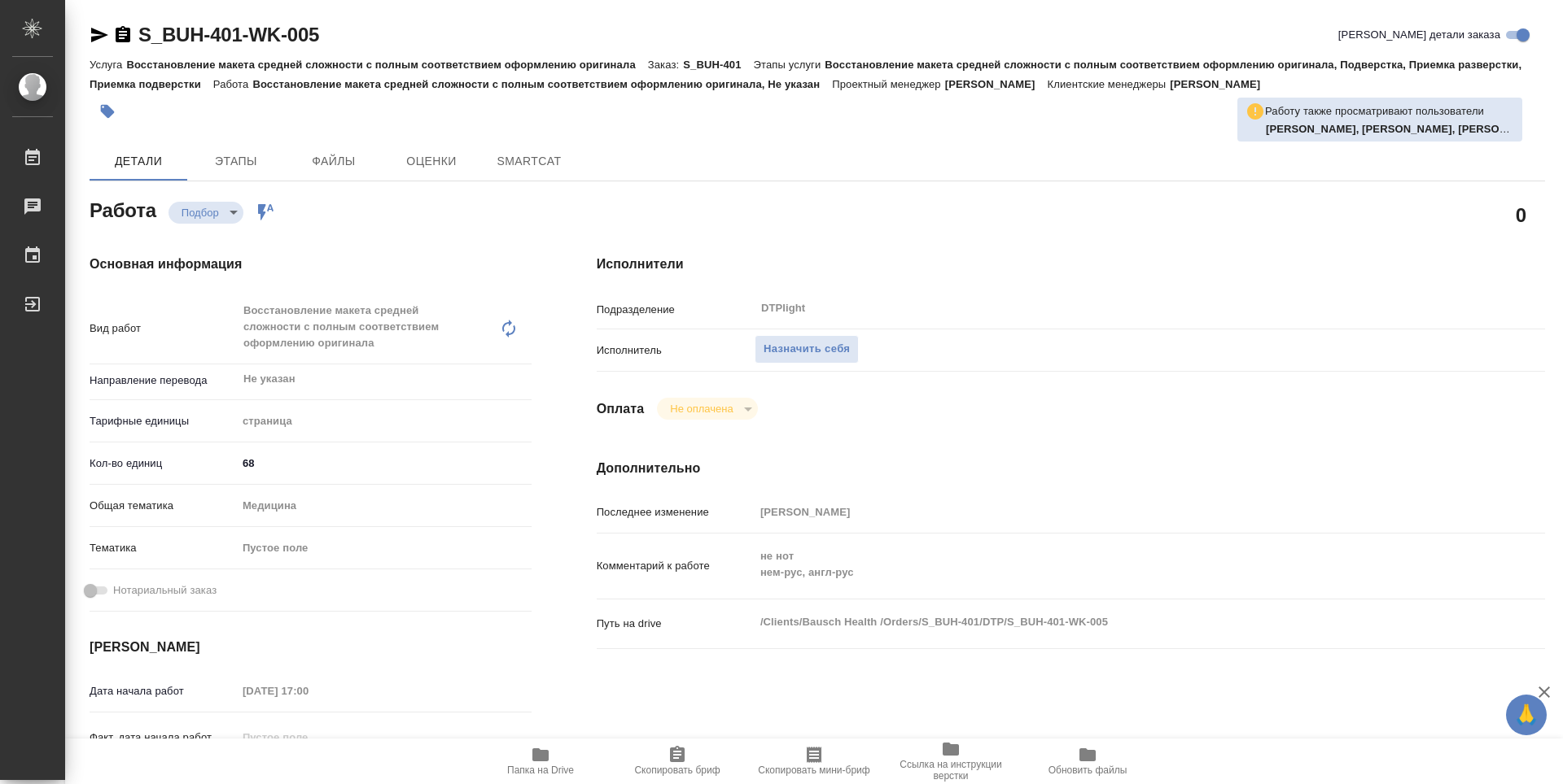
type textarea "x"
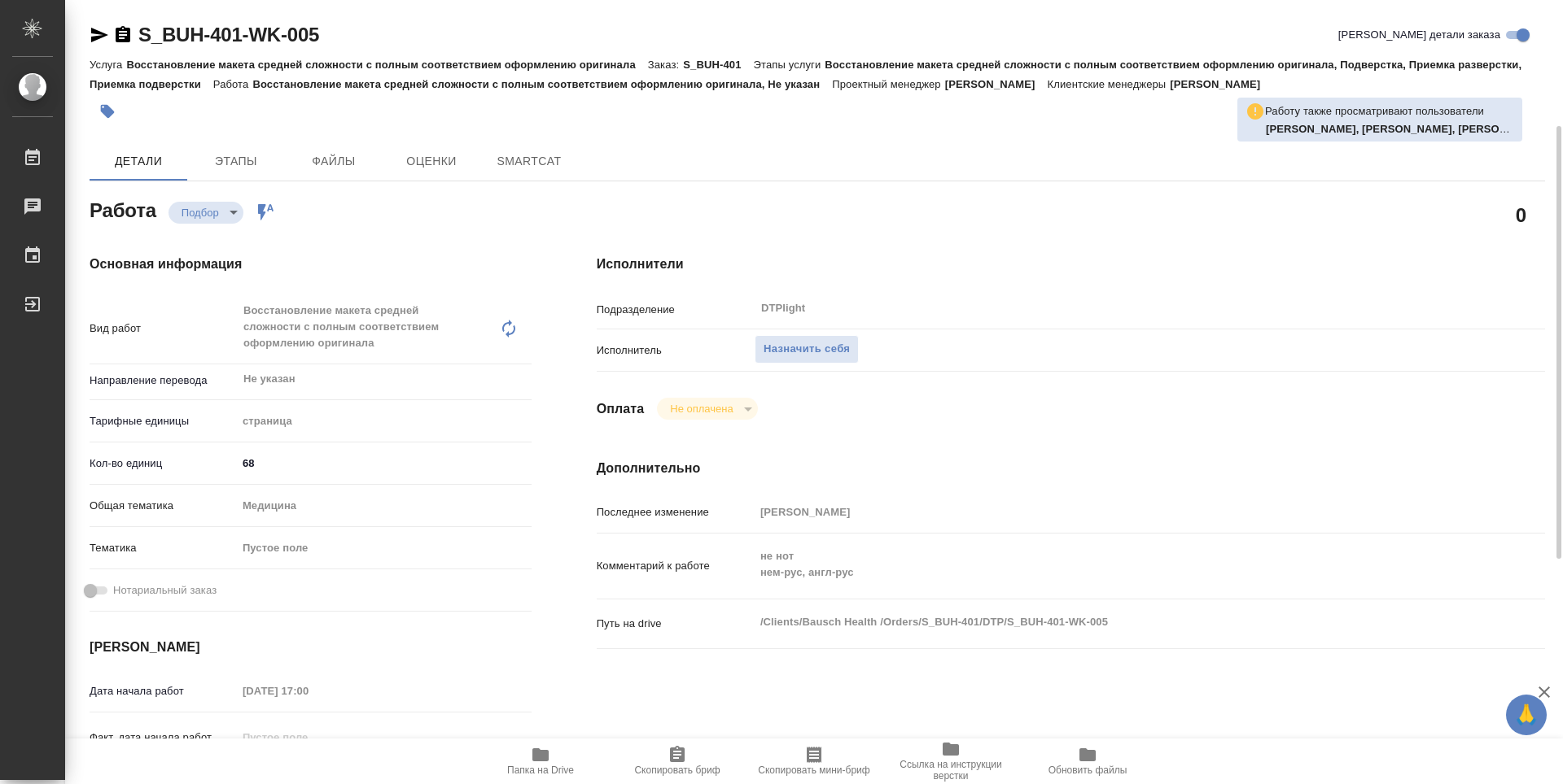
scroll to position [81, 0]
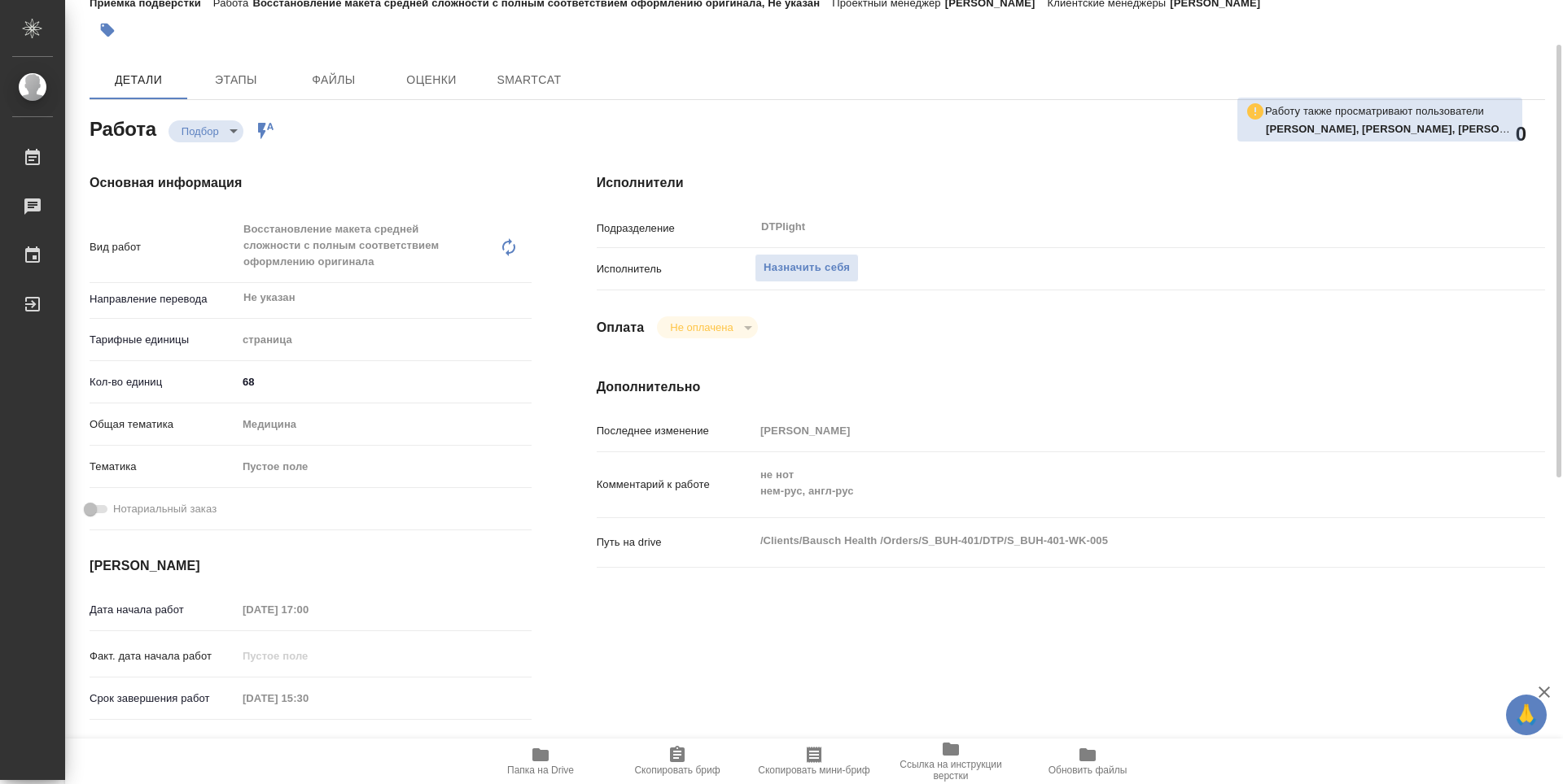
type textarea "x"
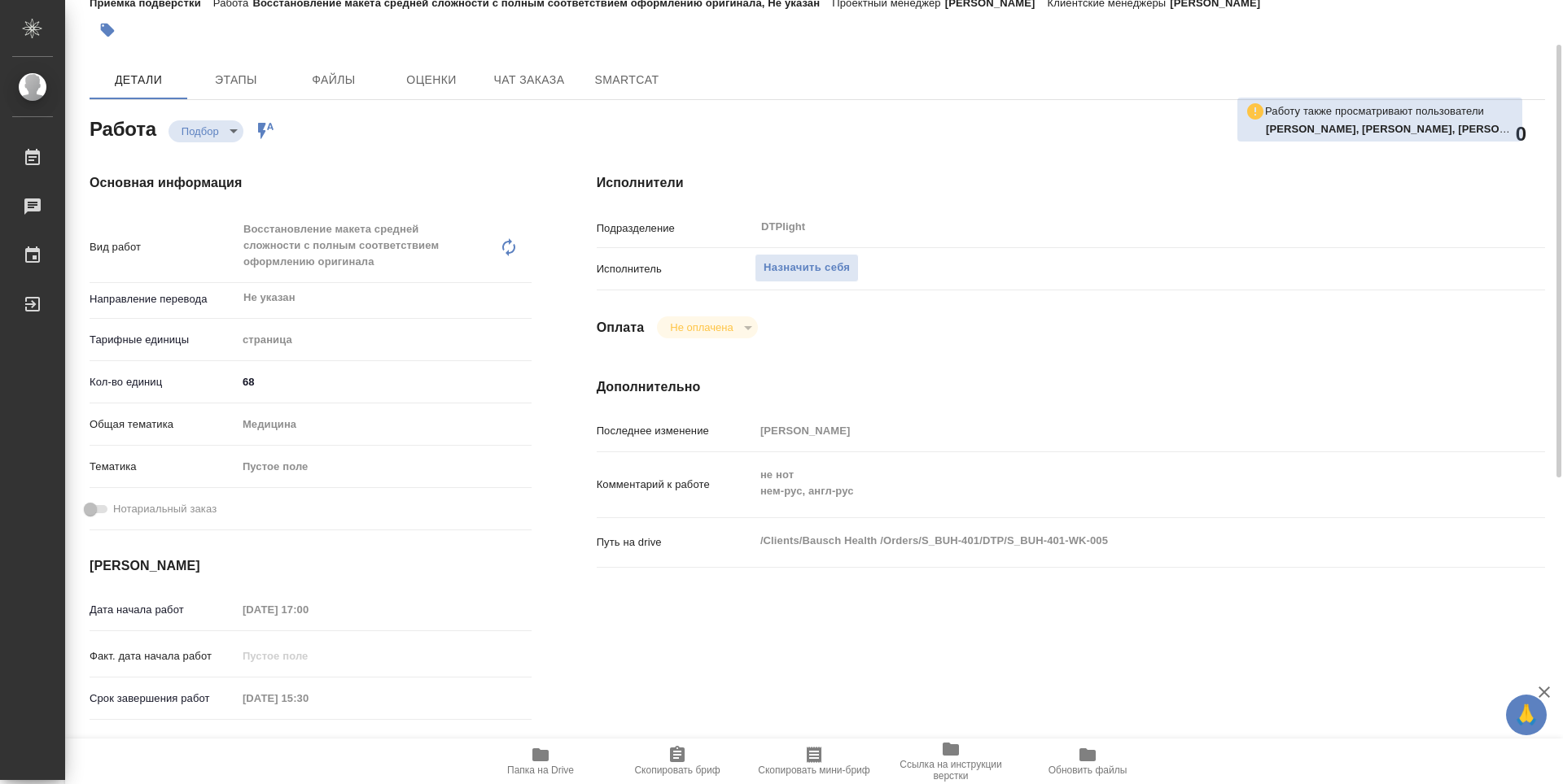
click at [531, 761] on icon "button" at bounding box center [540, 755] width 20 height 20
type textarea "x"
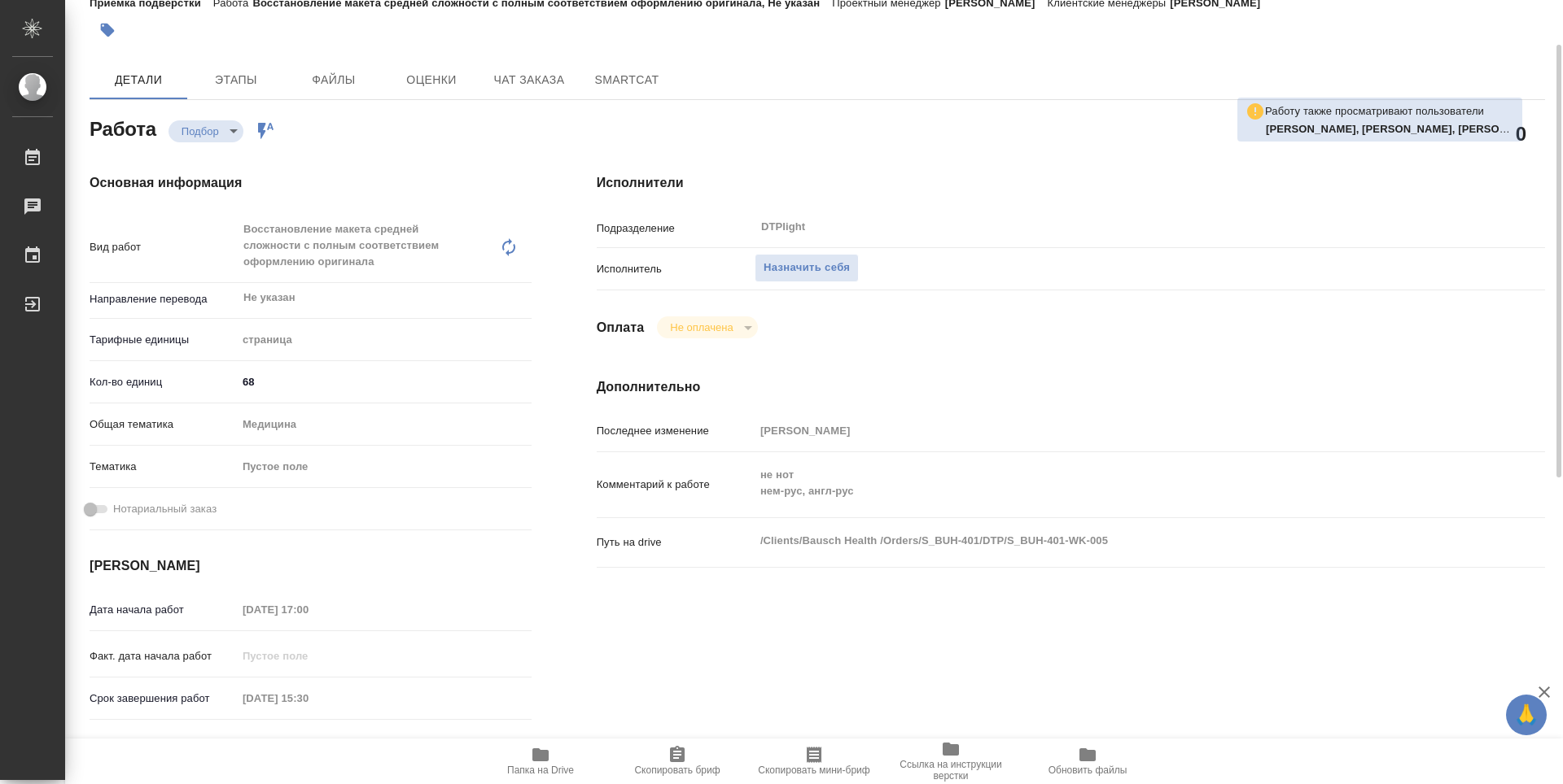
type textarea "x"
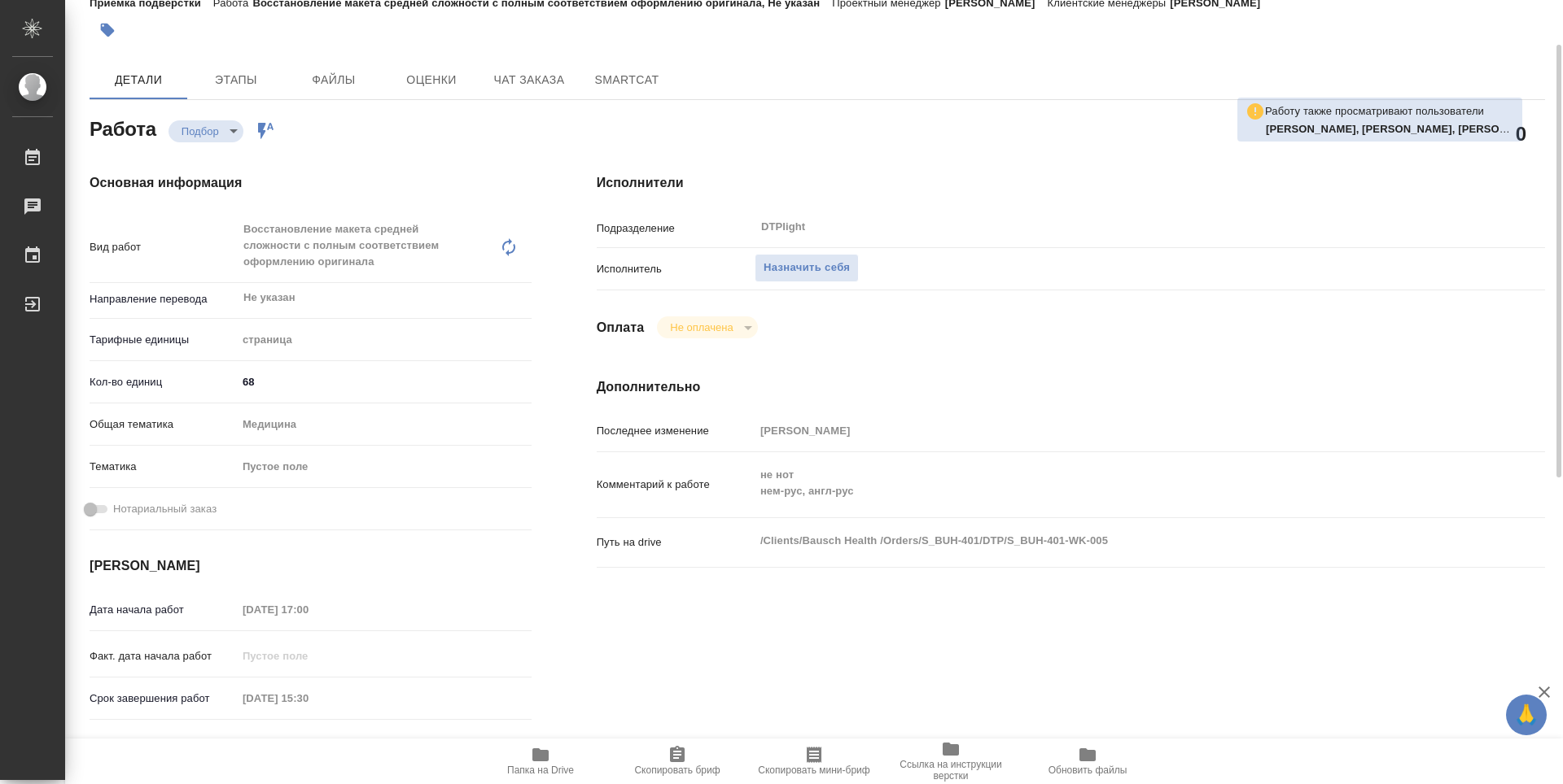
type textarea "x"
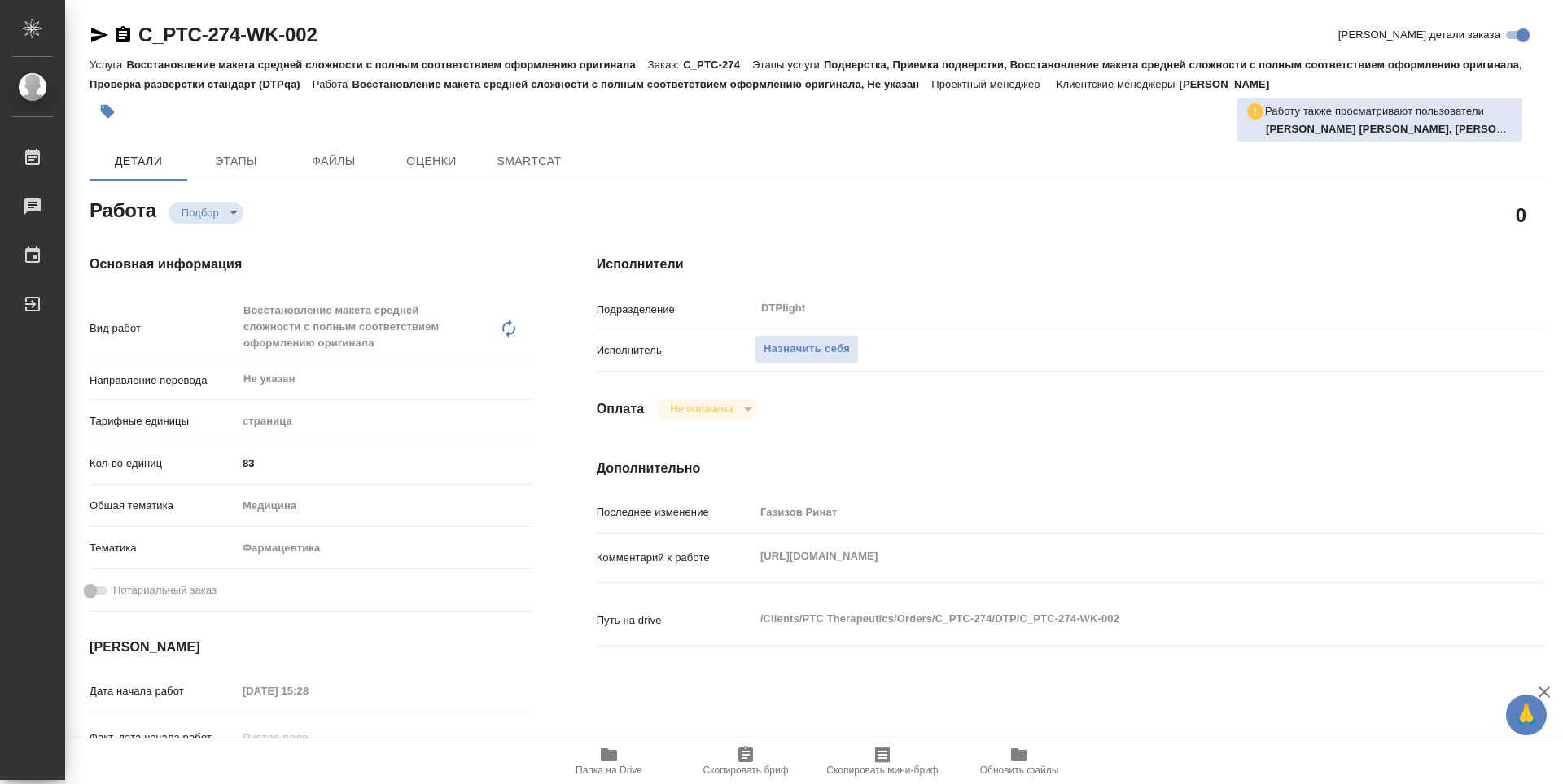
type textarea "x"
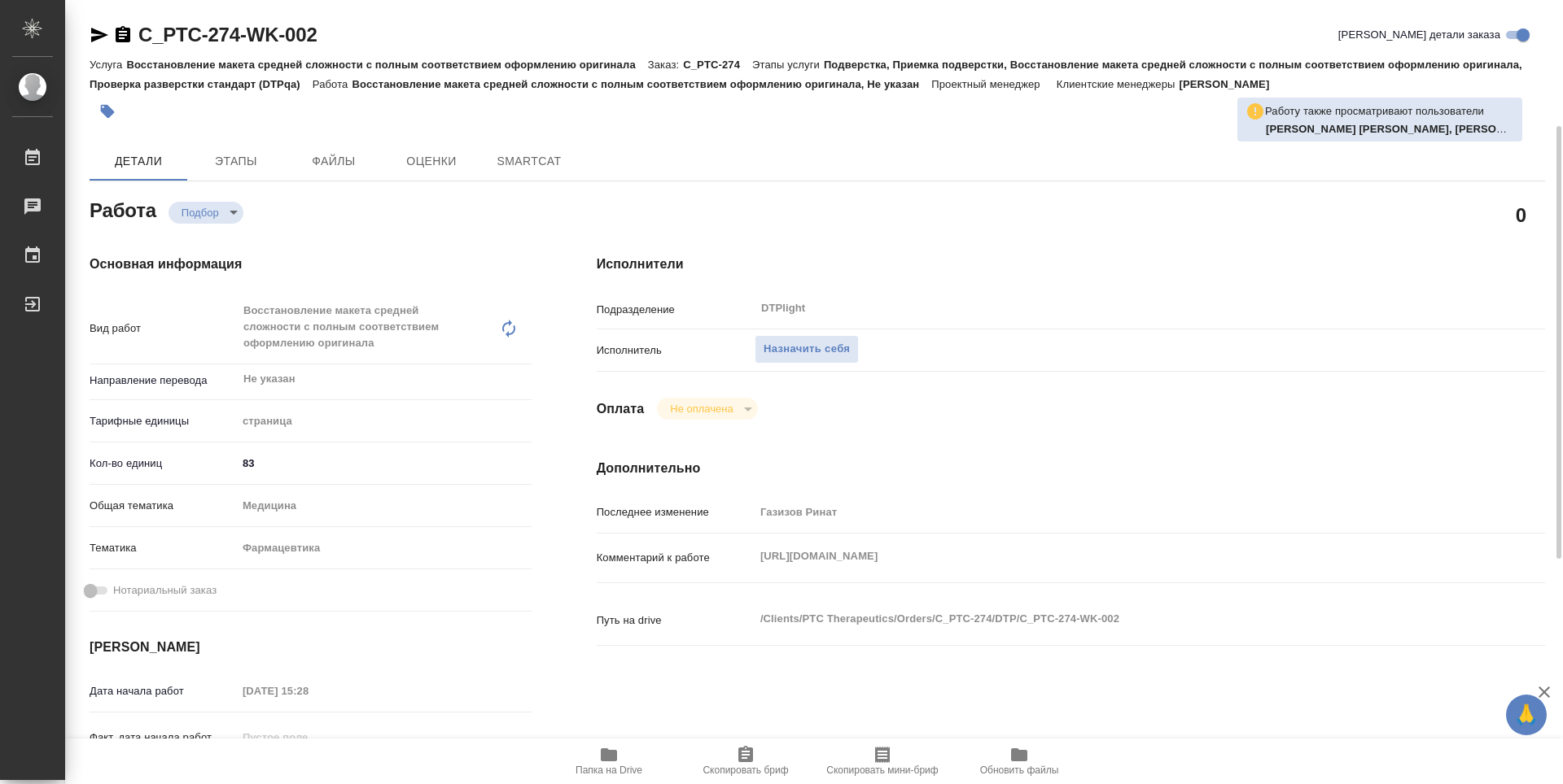
type textarea "x"
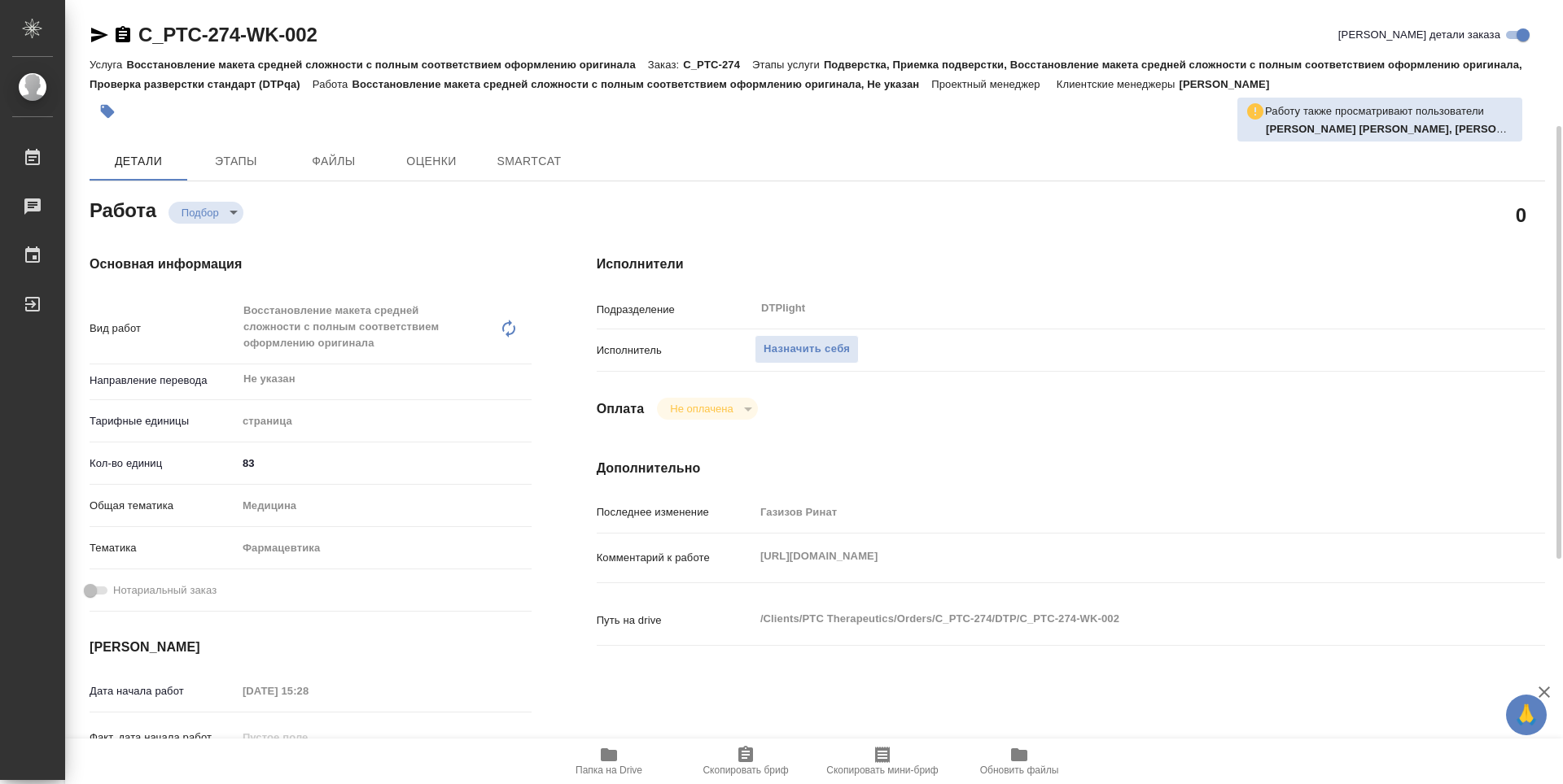
scroll to position [81, 0]
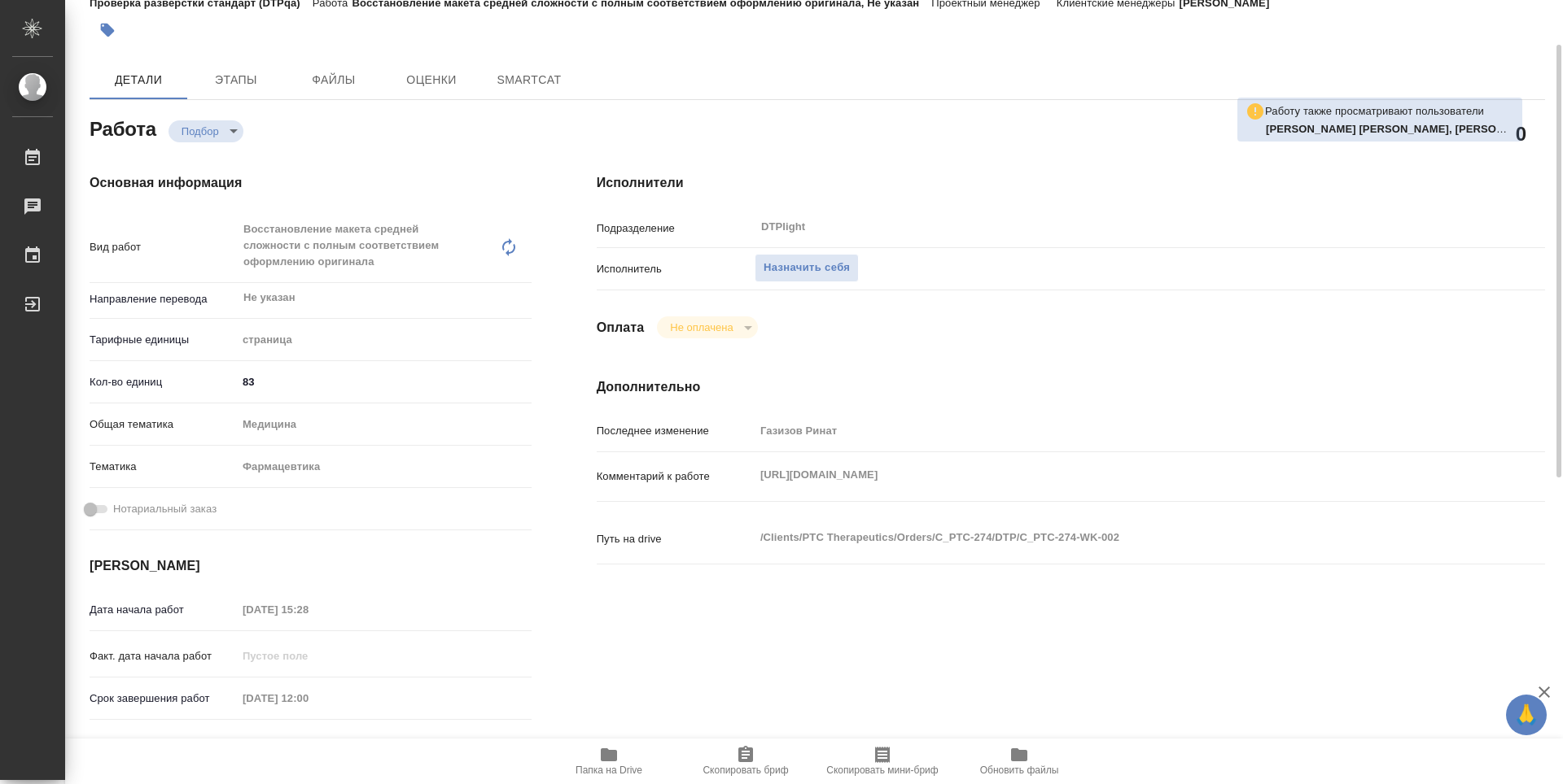
type textarea "x"
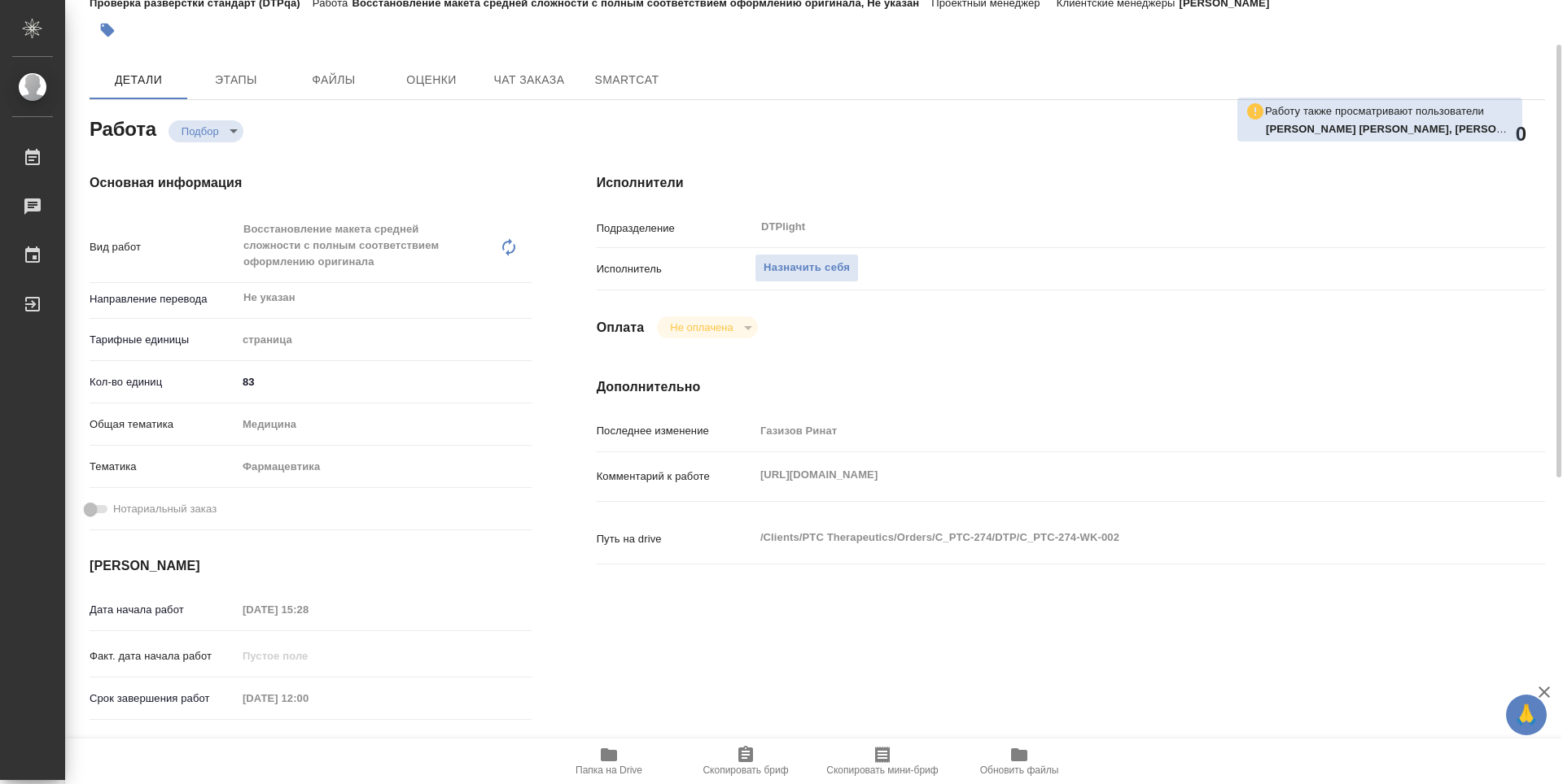
click at [609, 776] on button "Папка на Drive" at bounding box center [608, 761] width 137 height 46
type textarea "x"
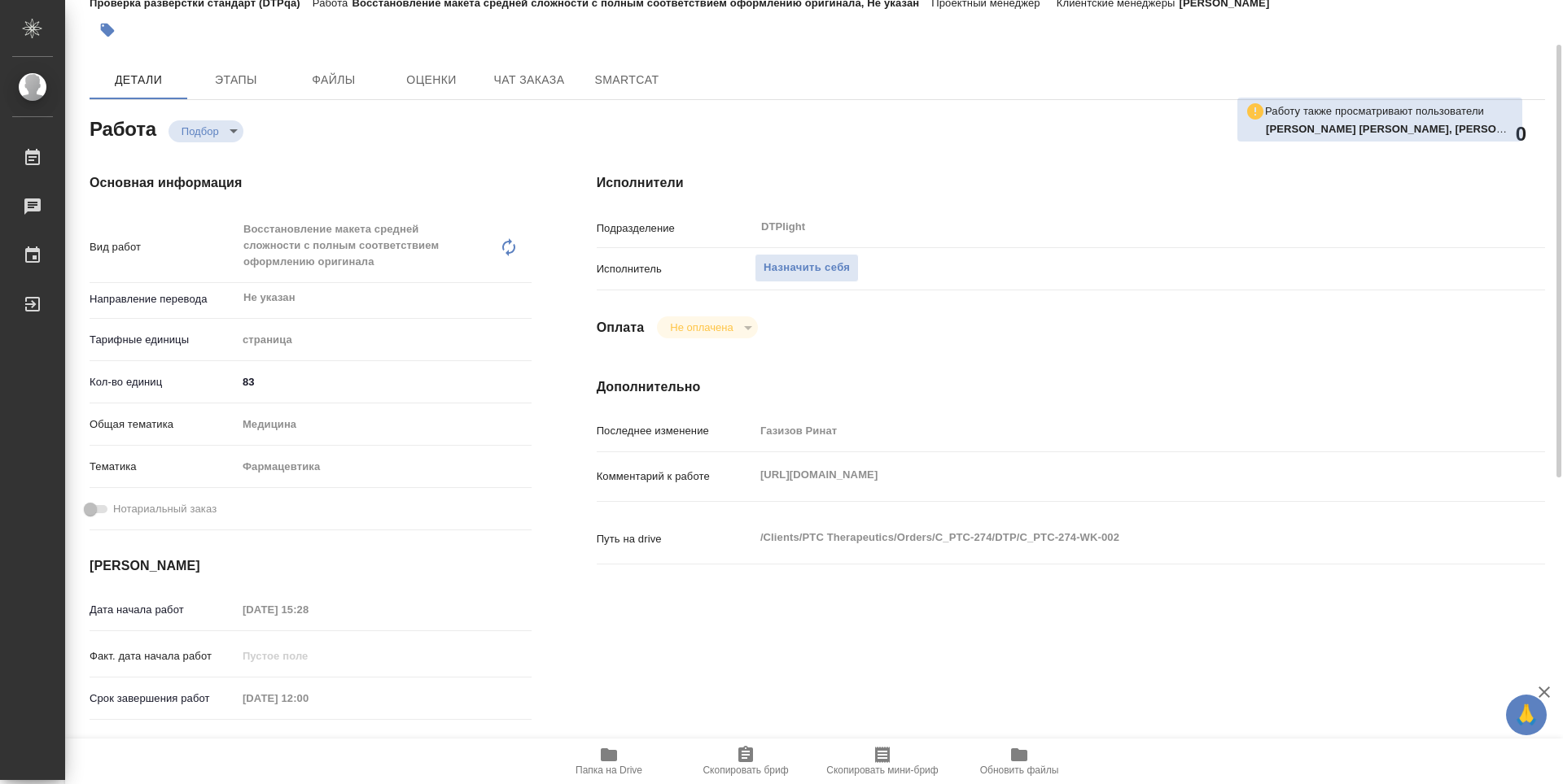
type textarea "x"
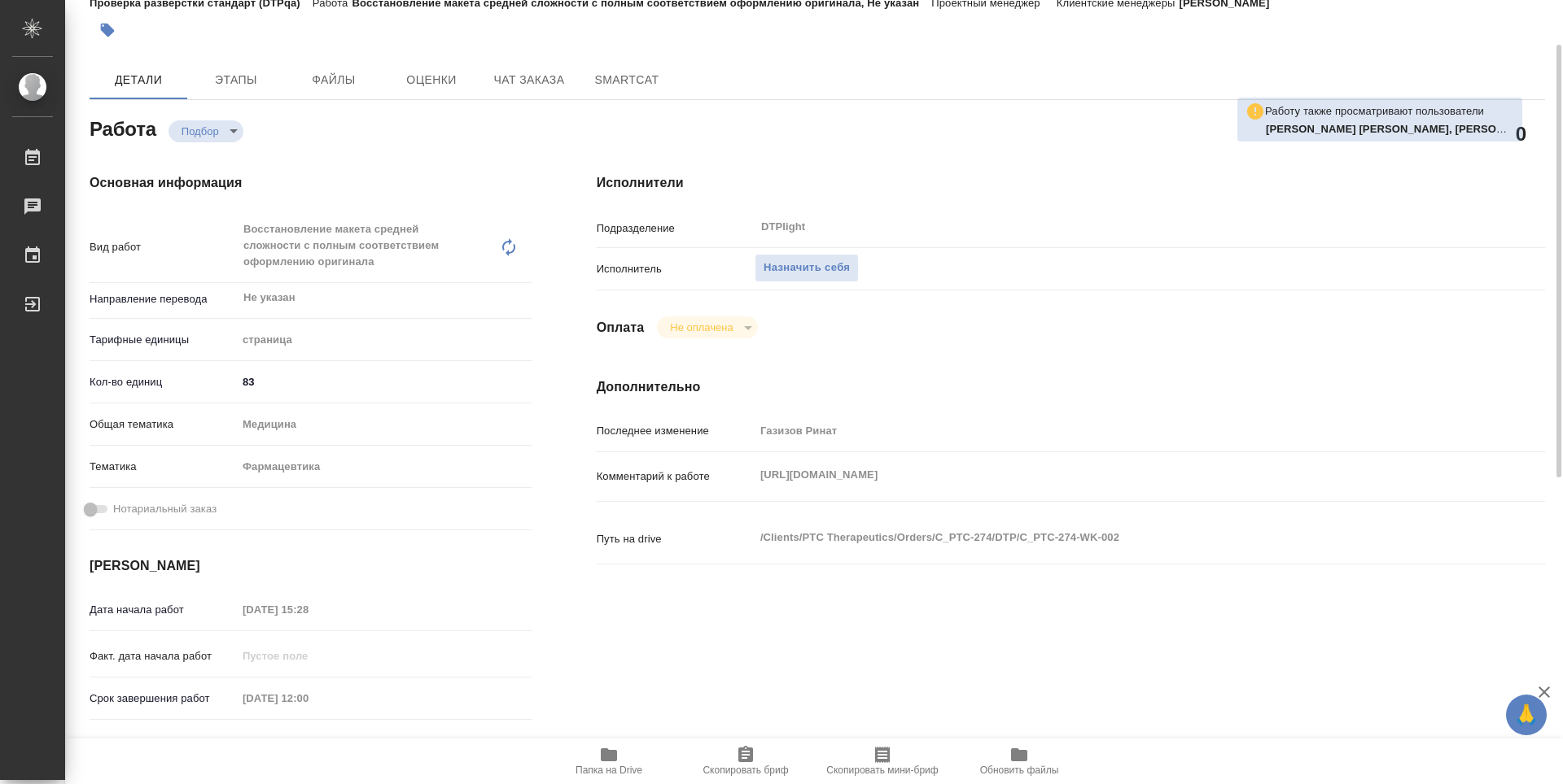
type textarea "x"
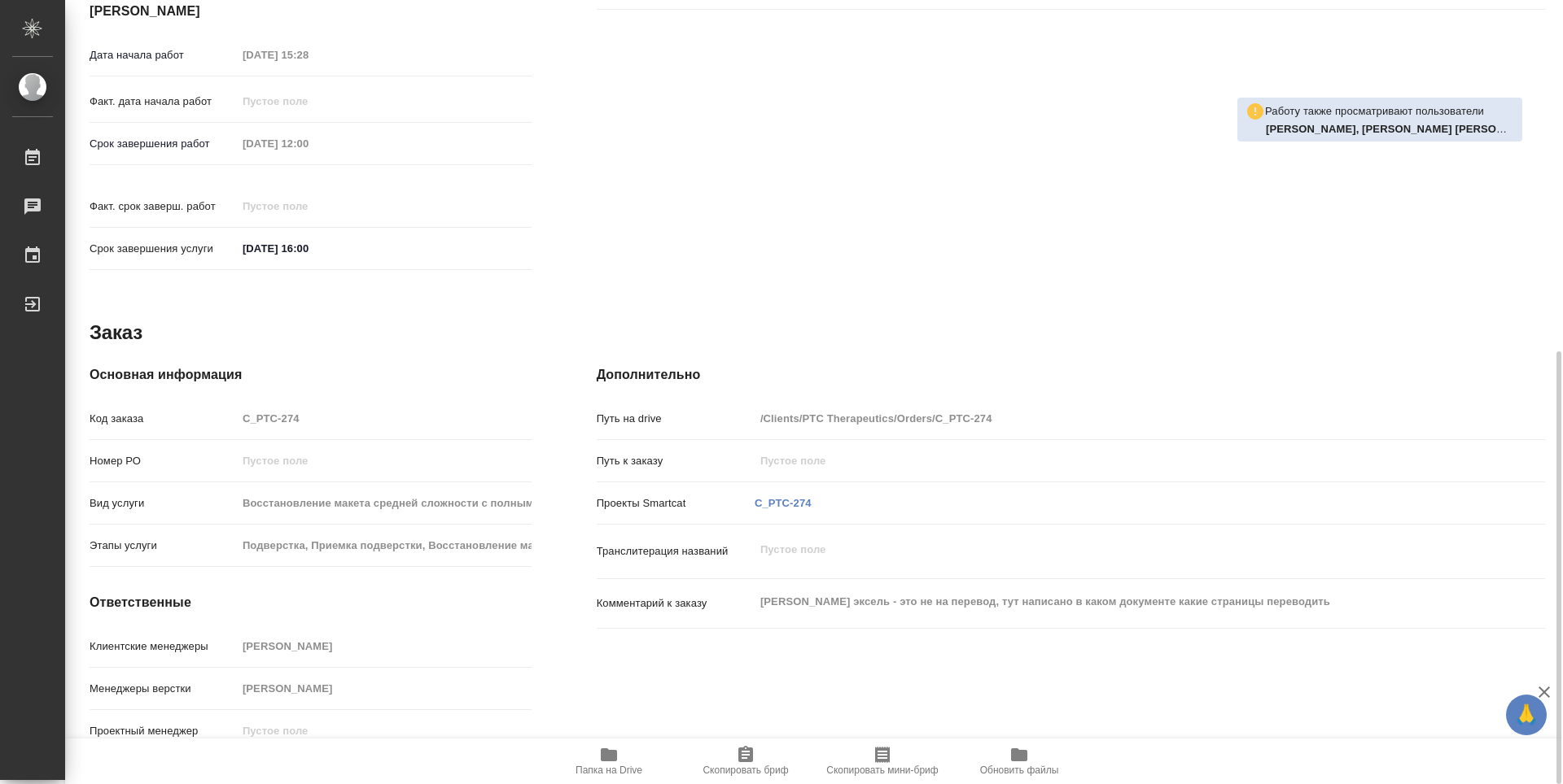
scroll to position [473, 0]
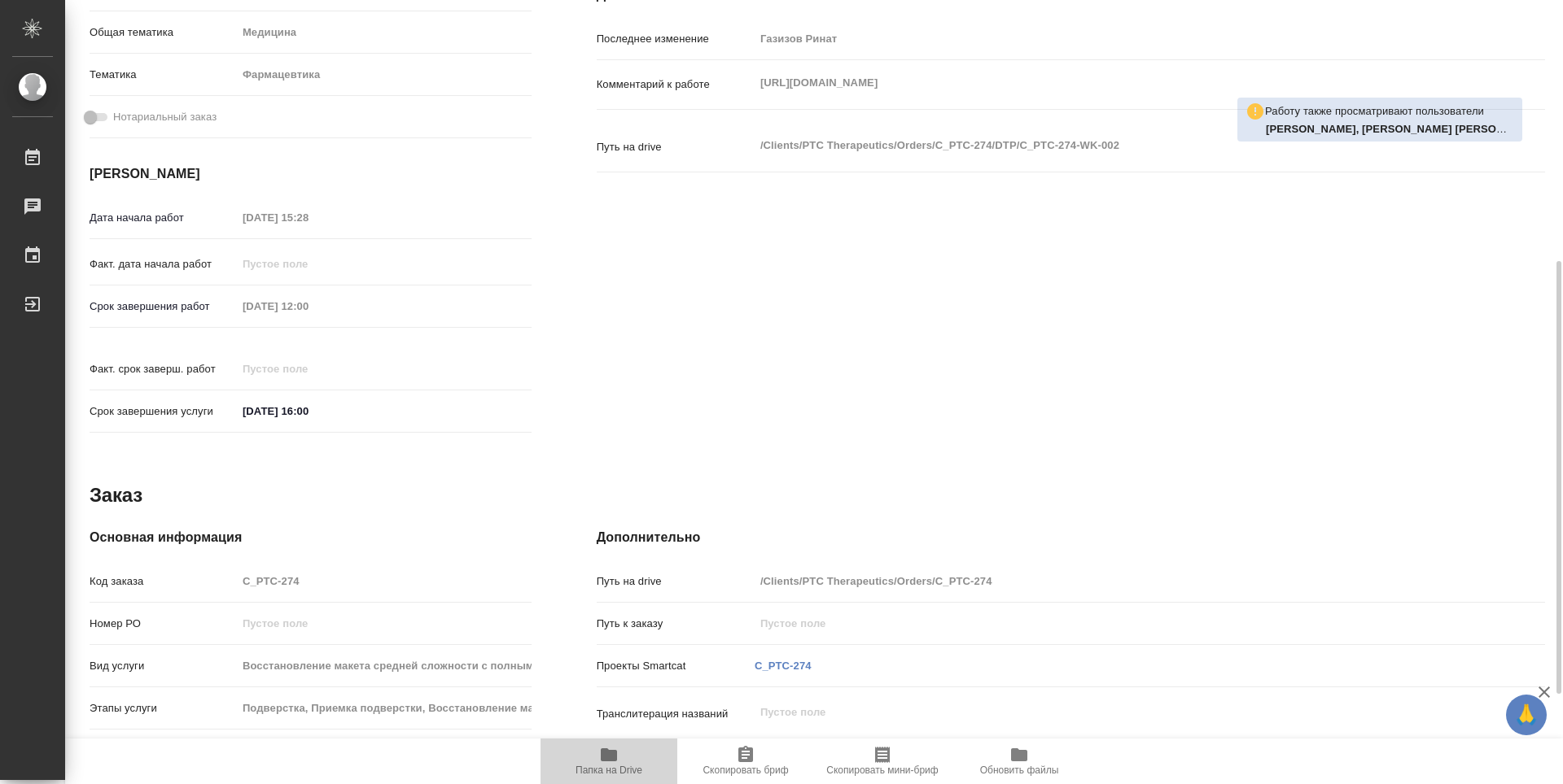
click at [621, 760] on span "Папка на Drive" at bounding box center [608, 761] width 117 height 31
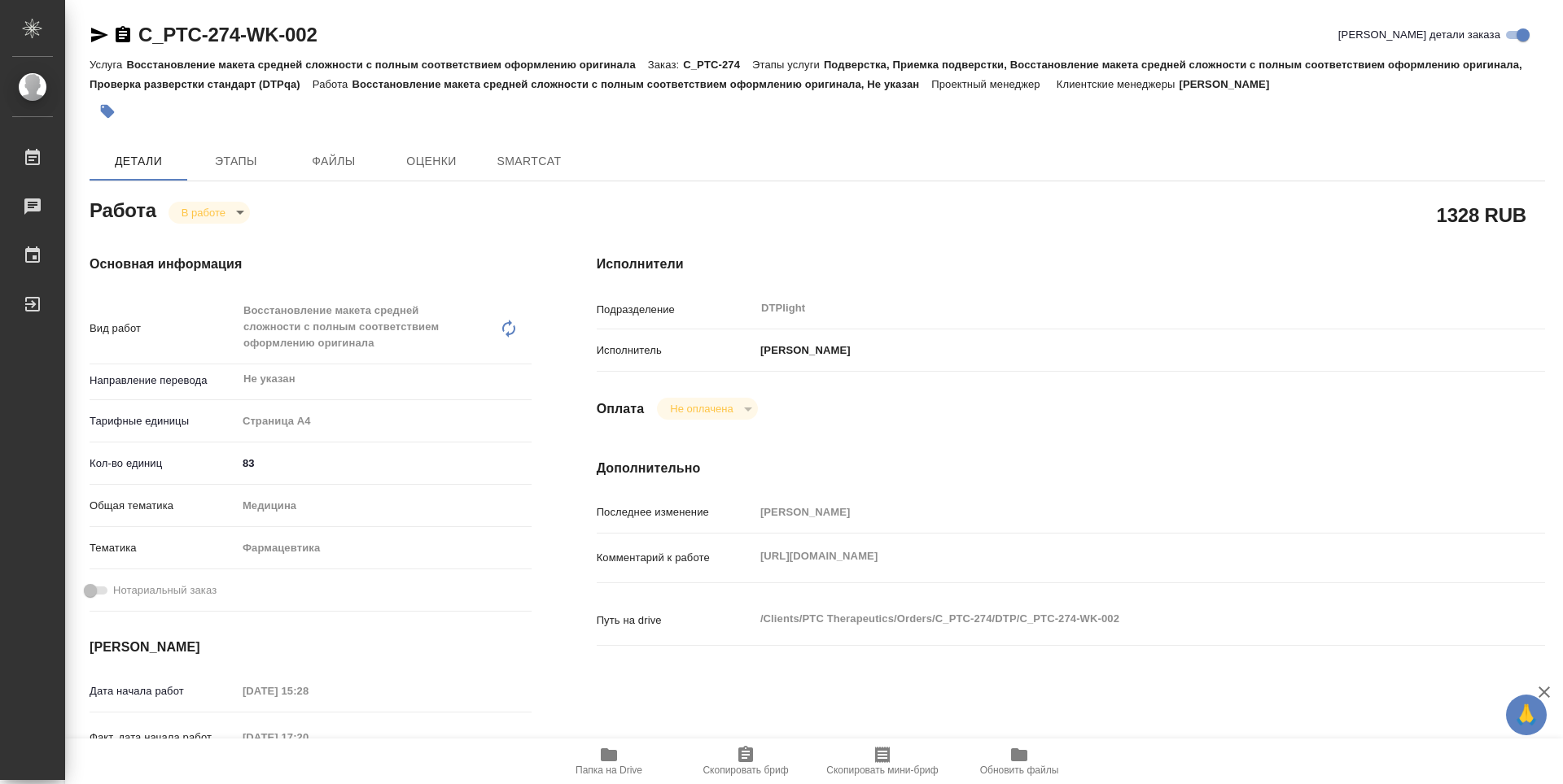
type textarea "x"
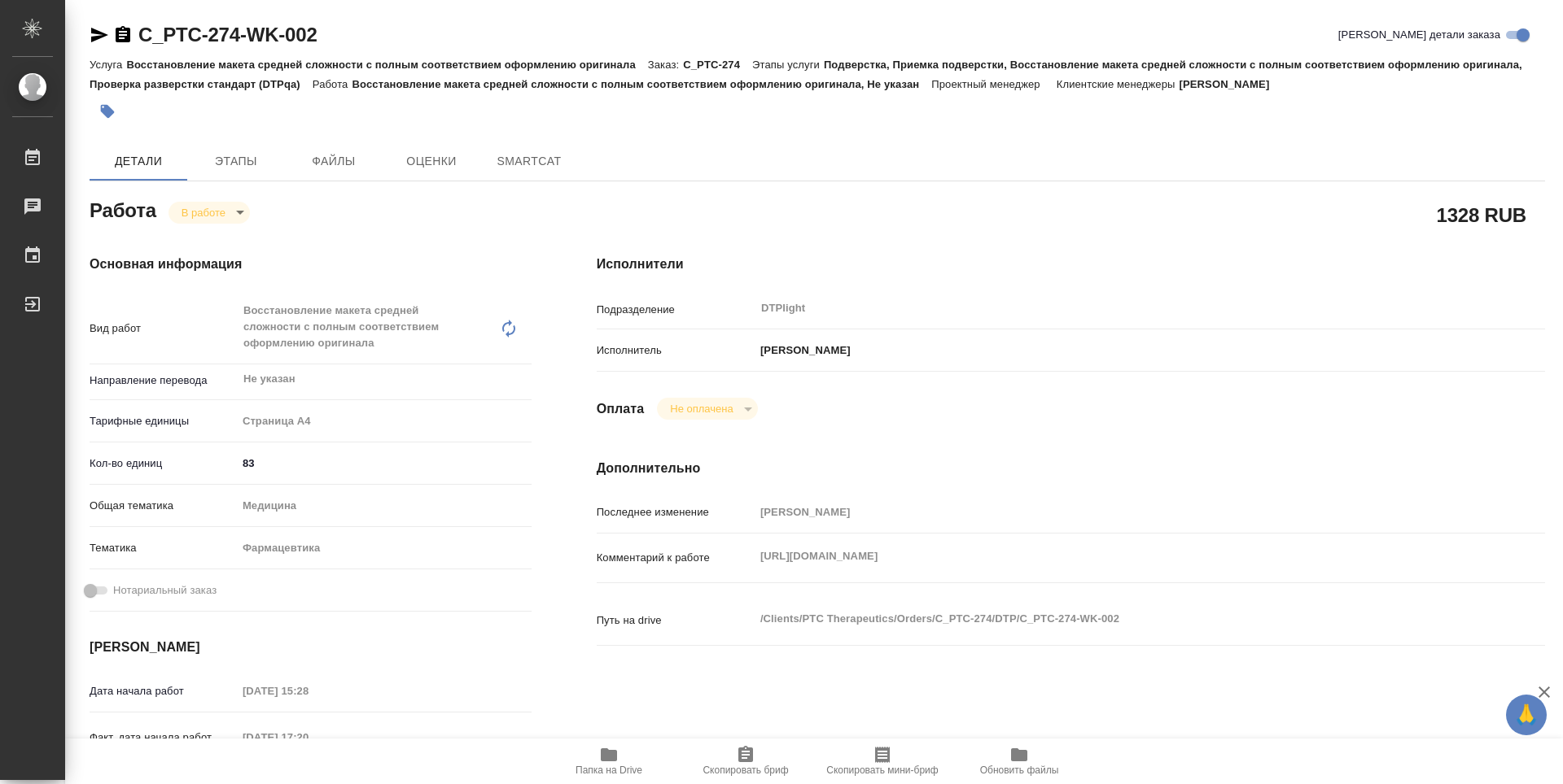
type textarea "x"
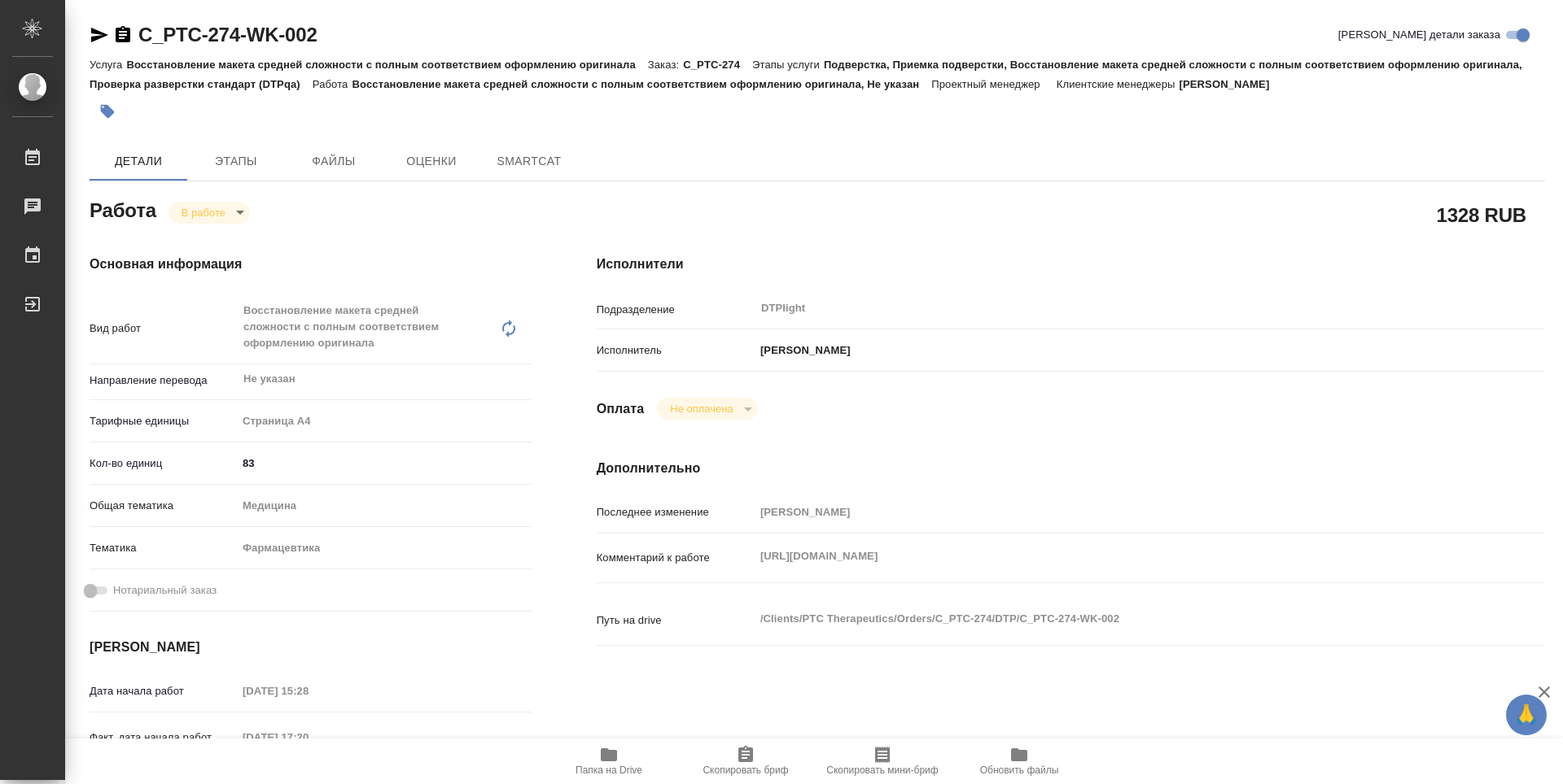
type textarea "x"
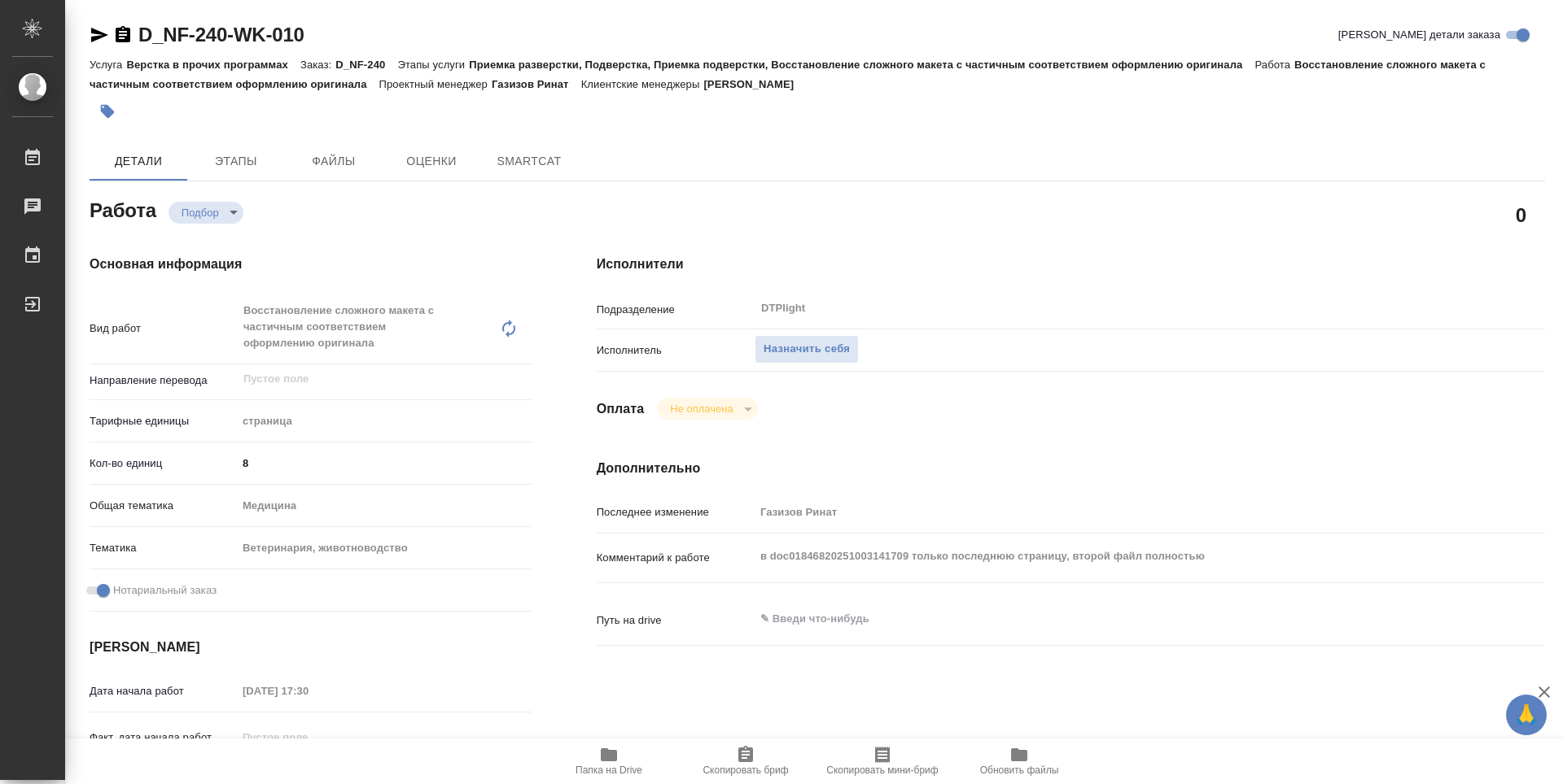
type textarea "x"
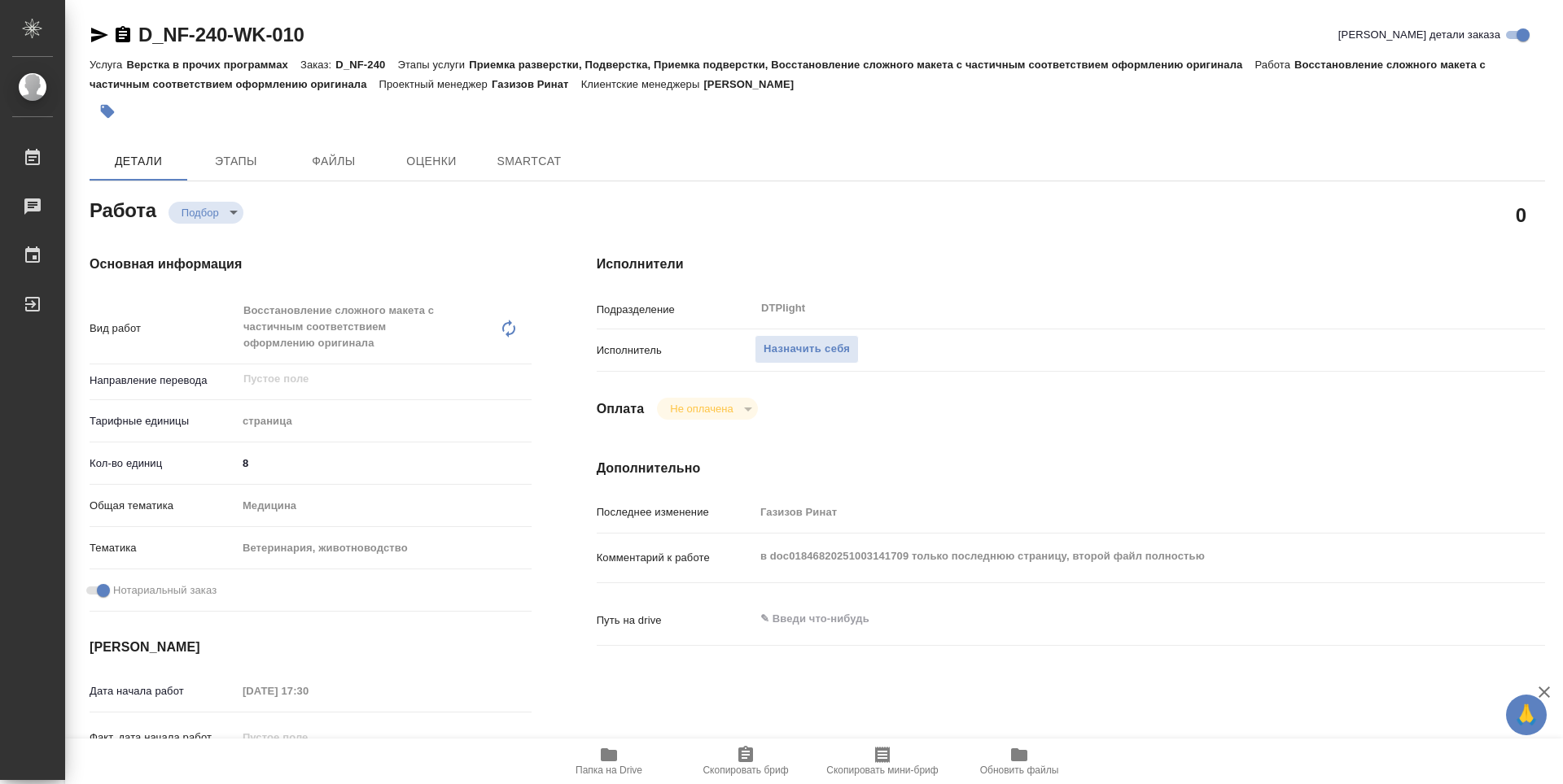
type textarea "x"
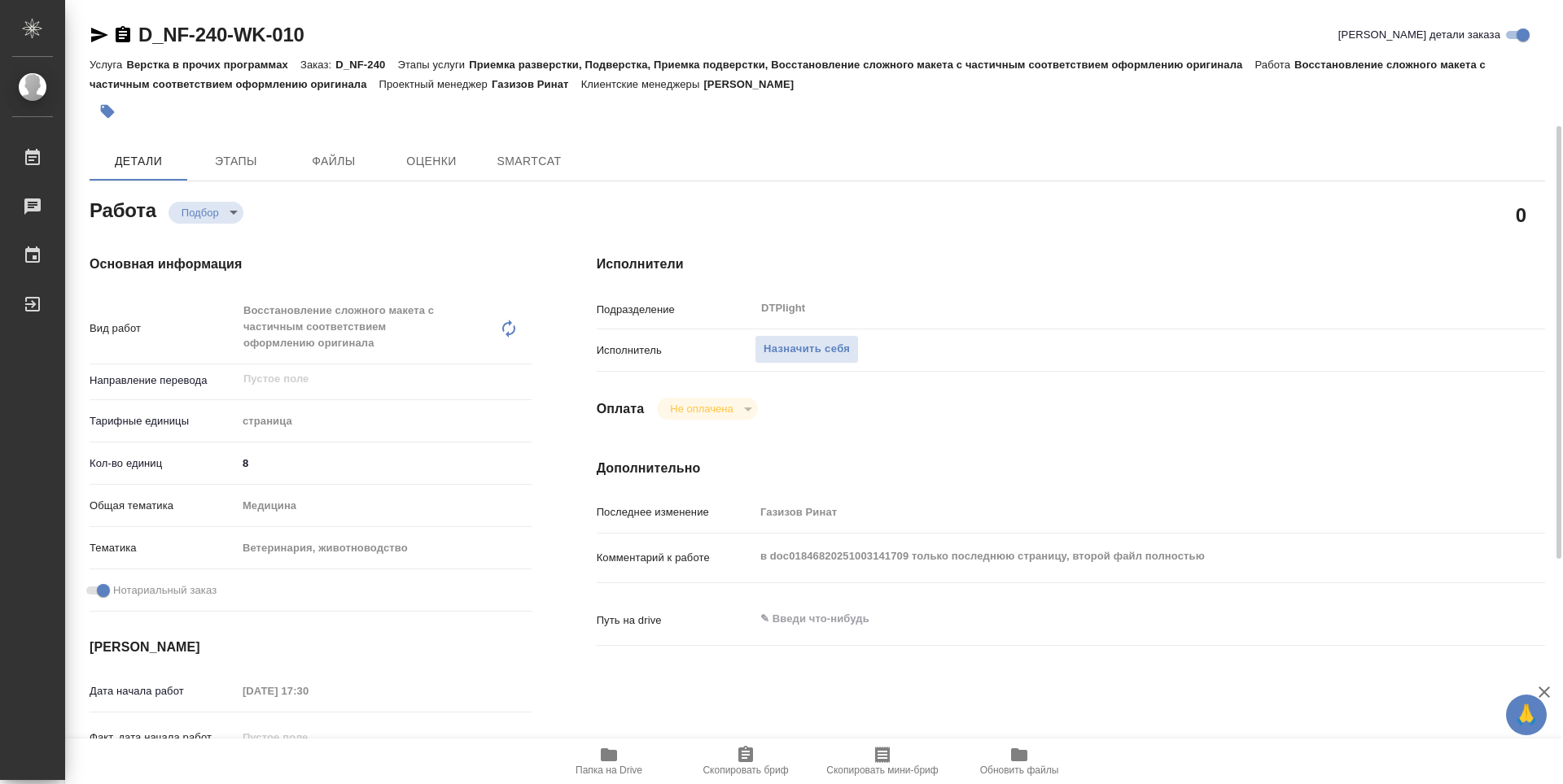
scroll to position [81, 0]
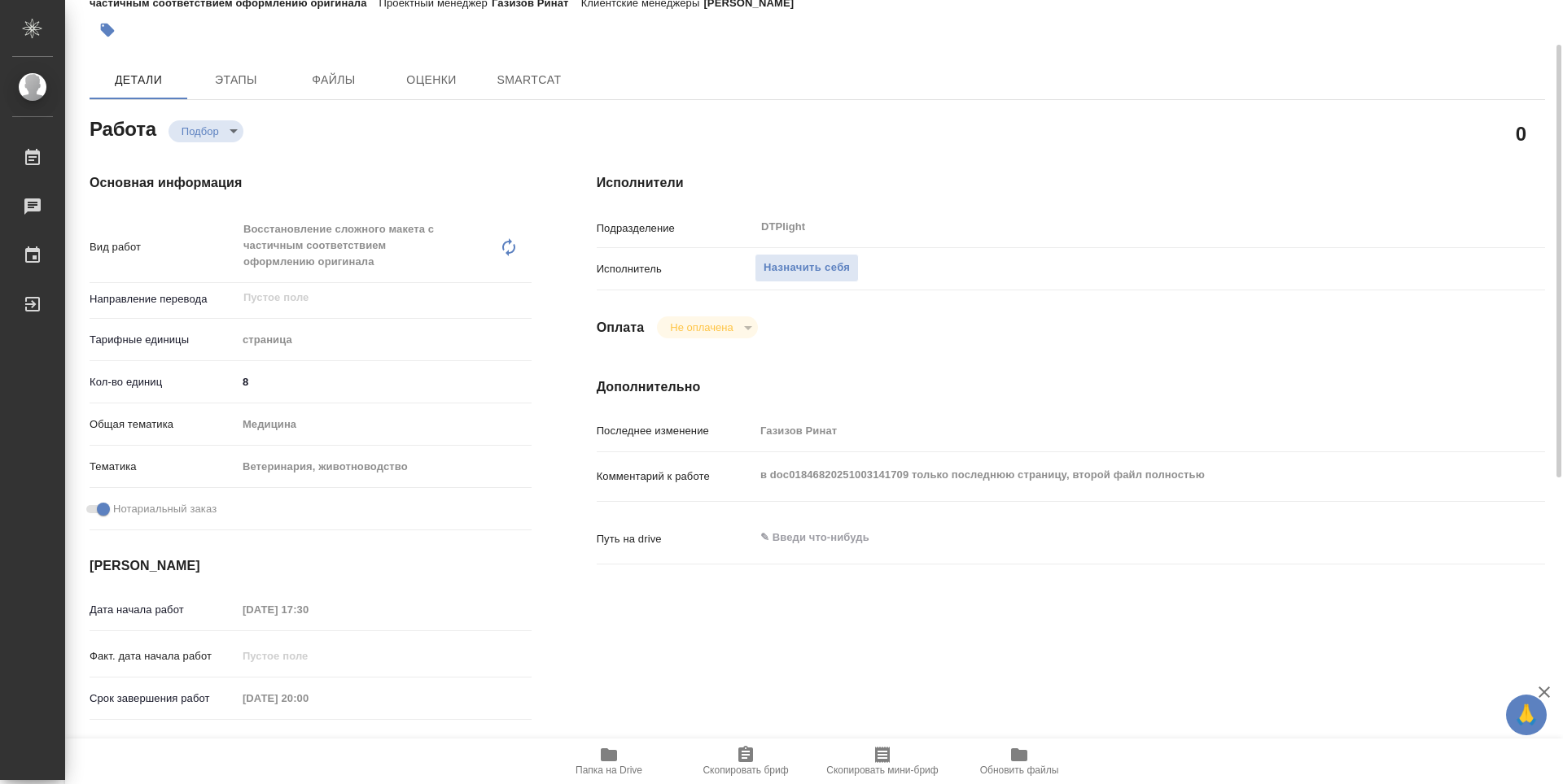
type textarea "x"
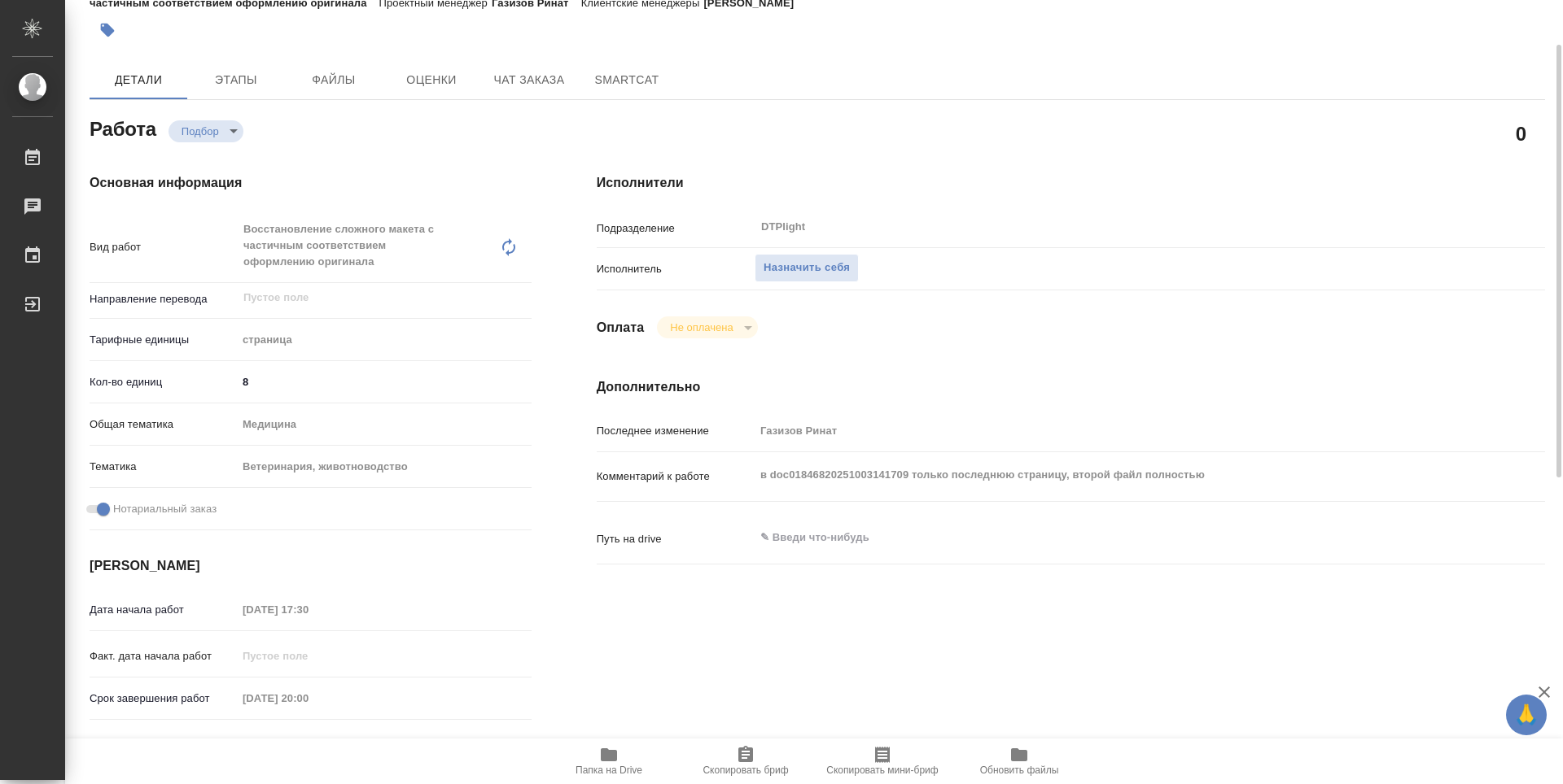
click at [606, 771] on span "Папка на Drive" at bounding box center [608, 771] width 67 height 12
type textarea "x"
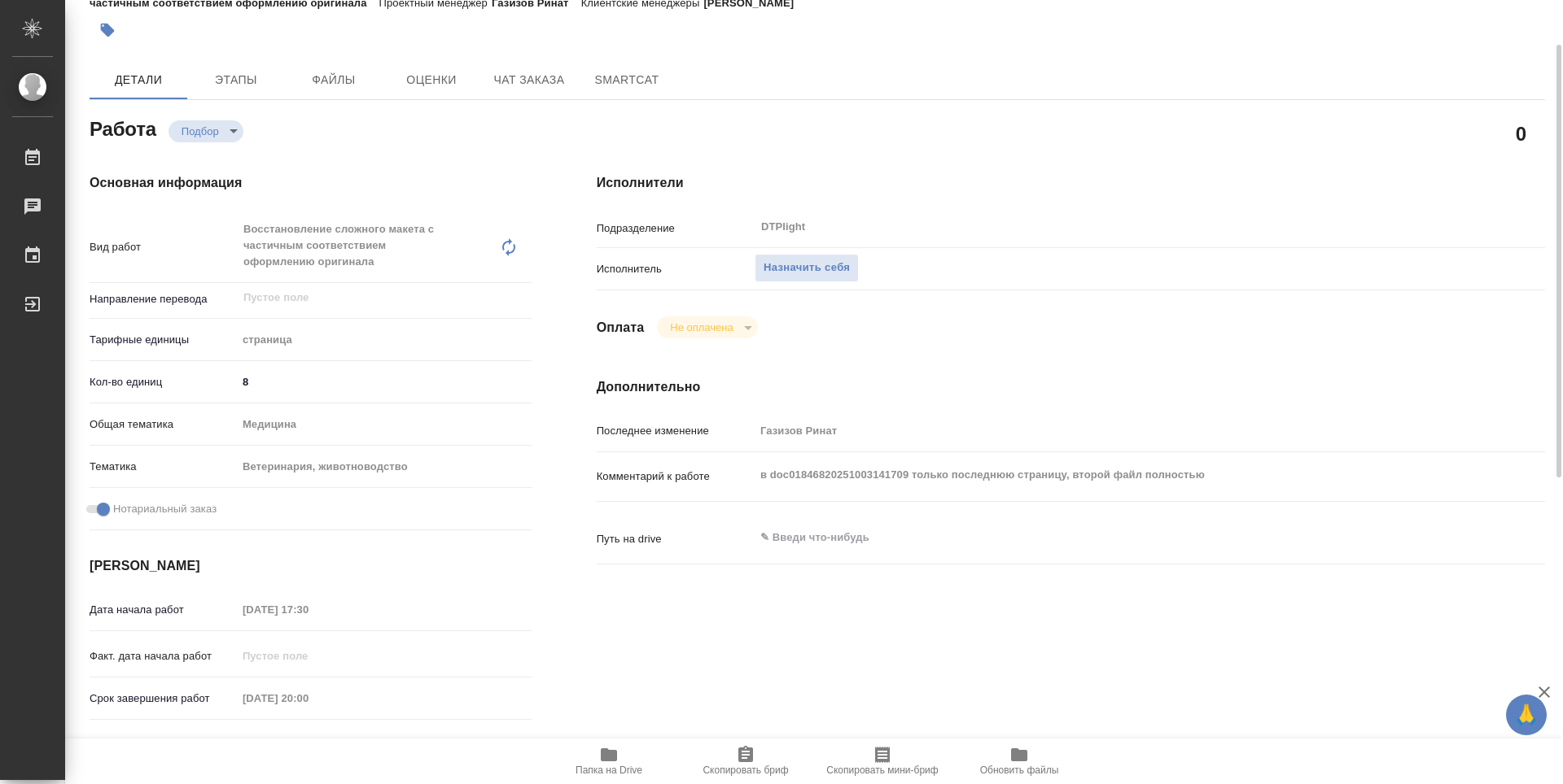
type textarea "x"
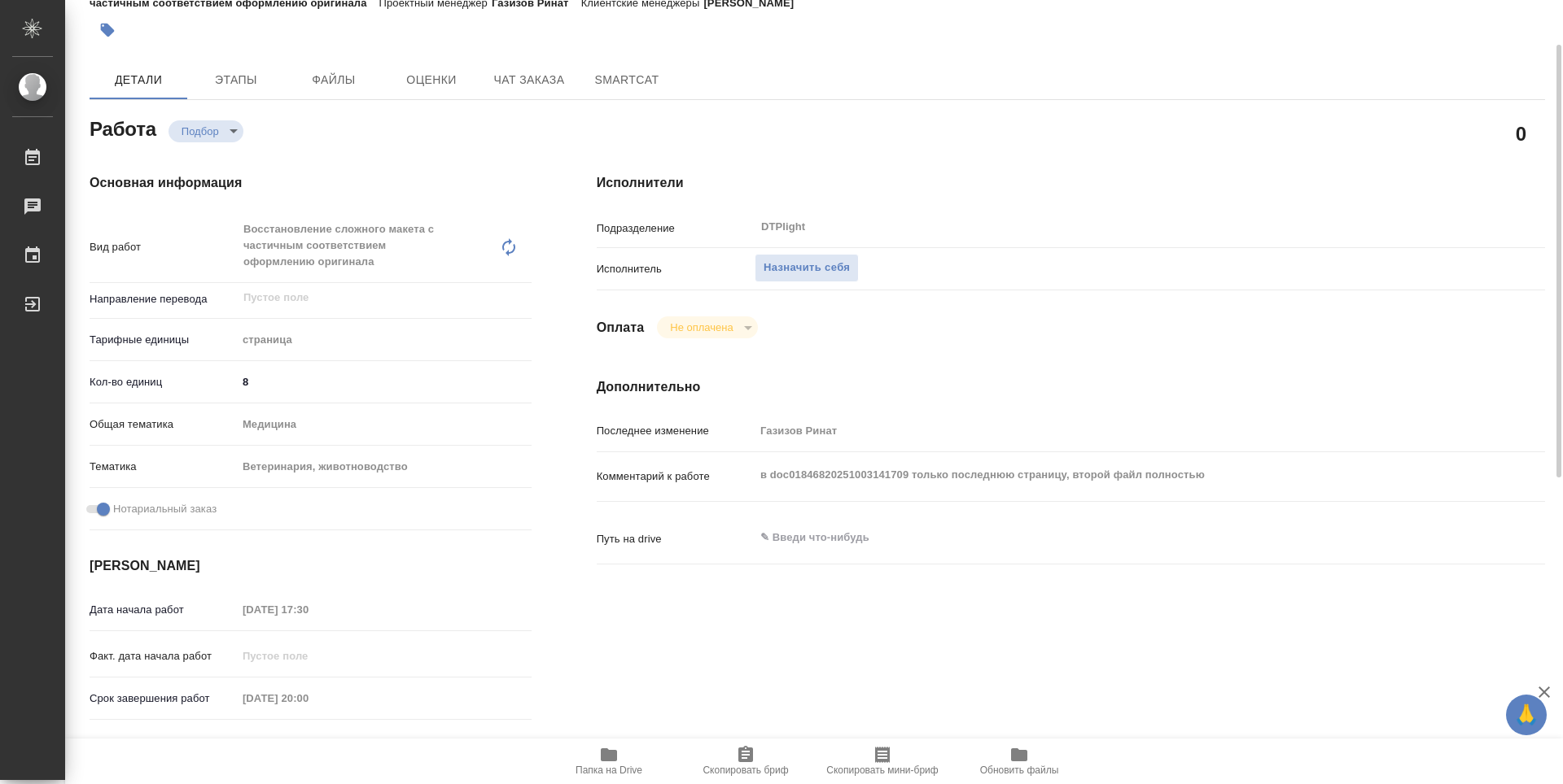
type textarea "x"
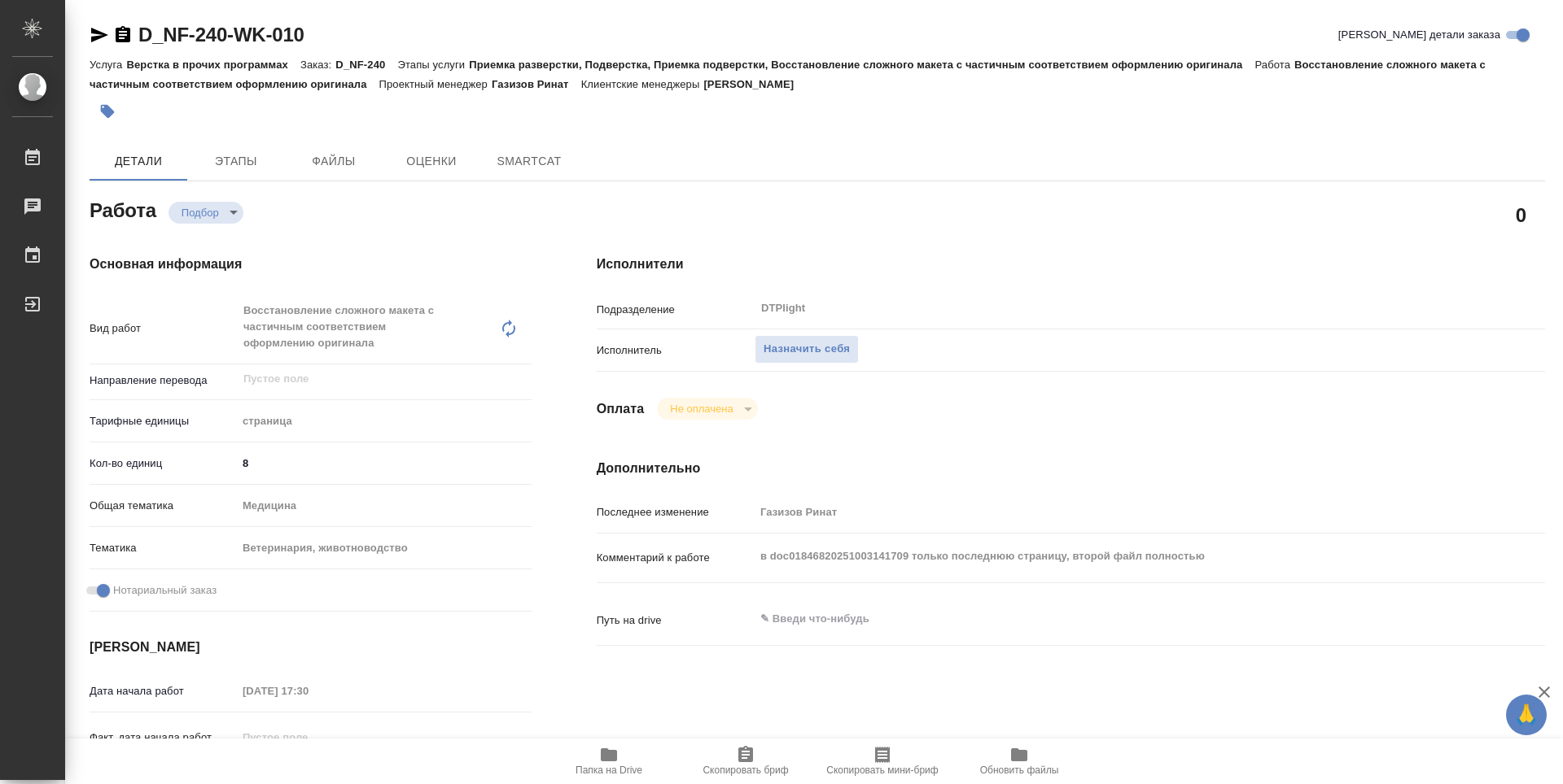
type textarea "x"
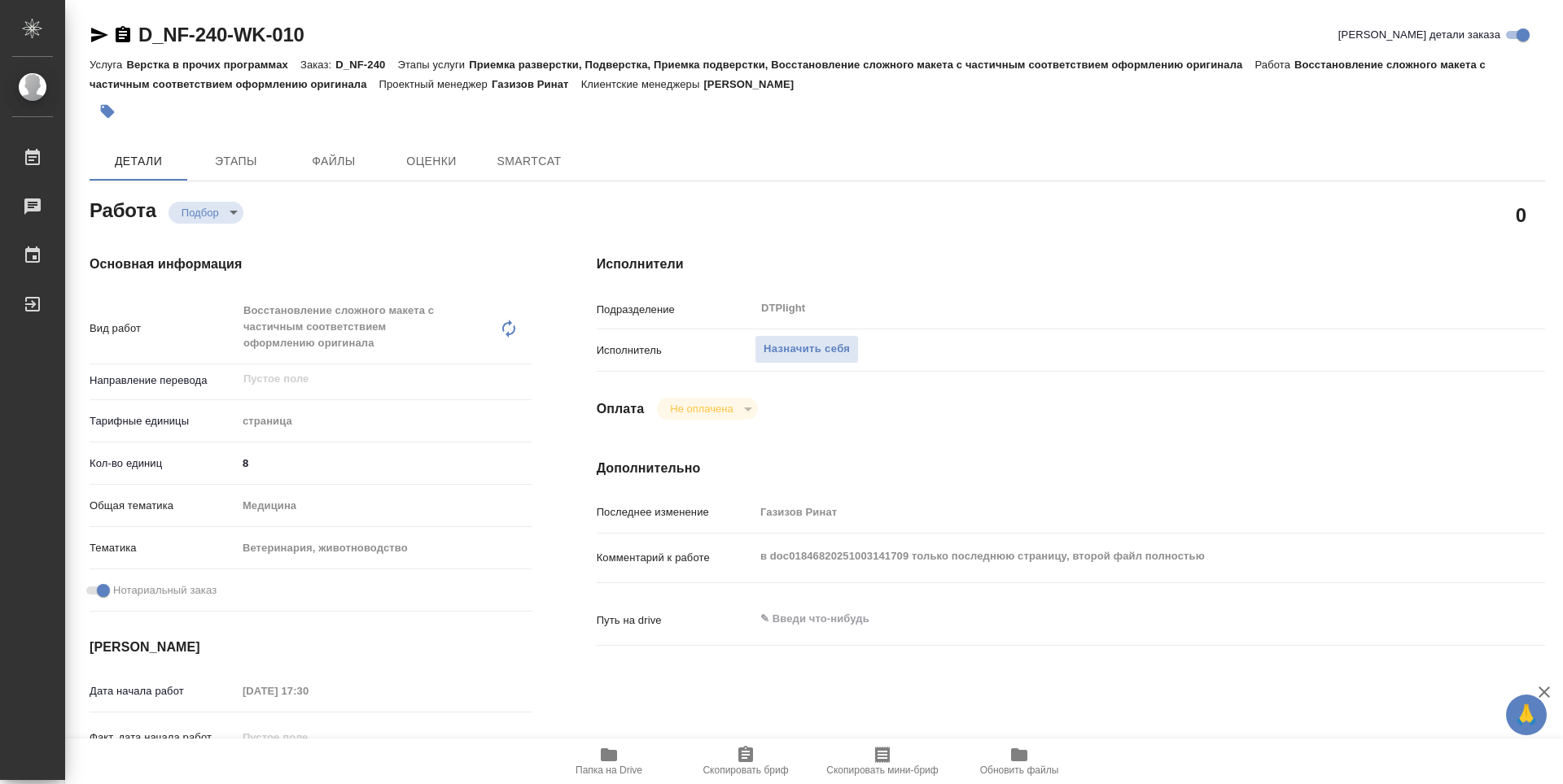
type textarea "x"
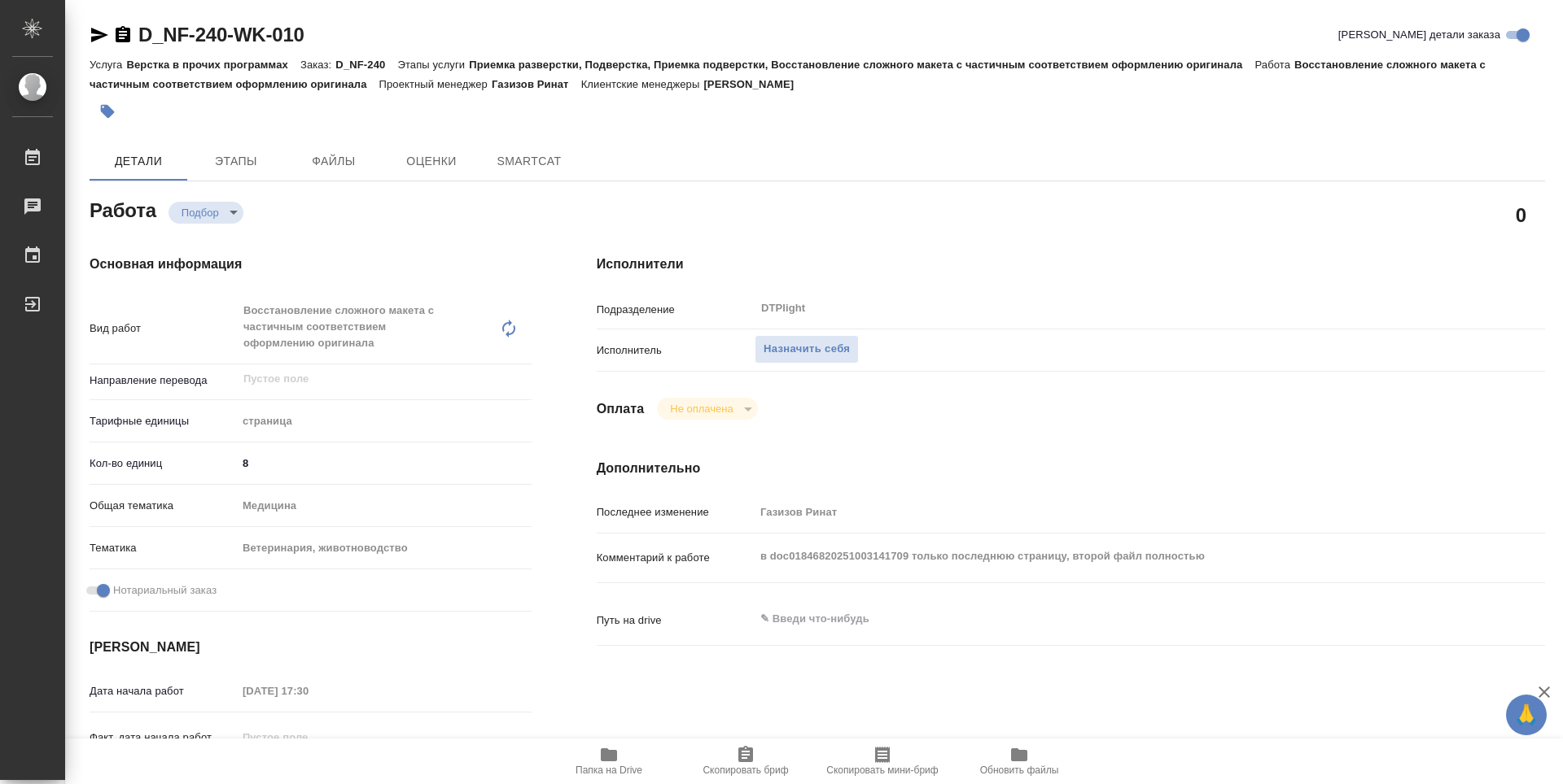
type textarea "x"
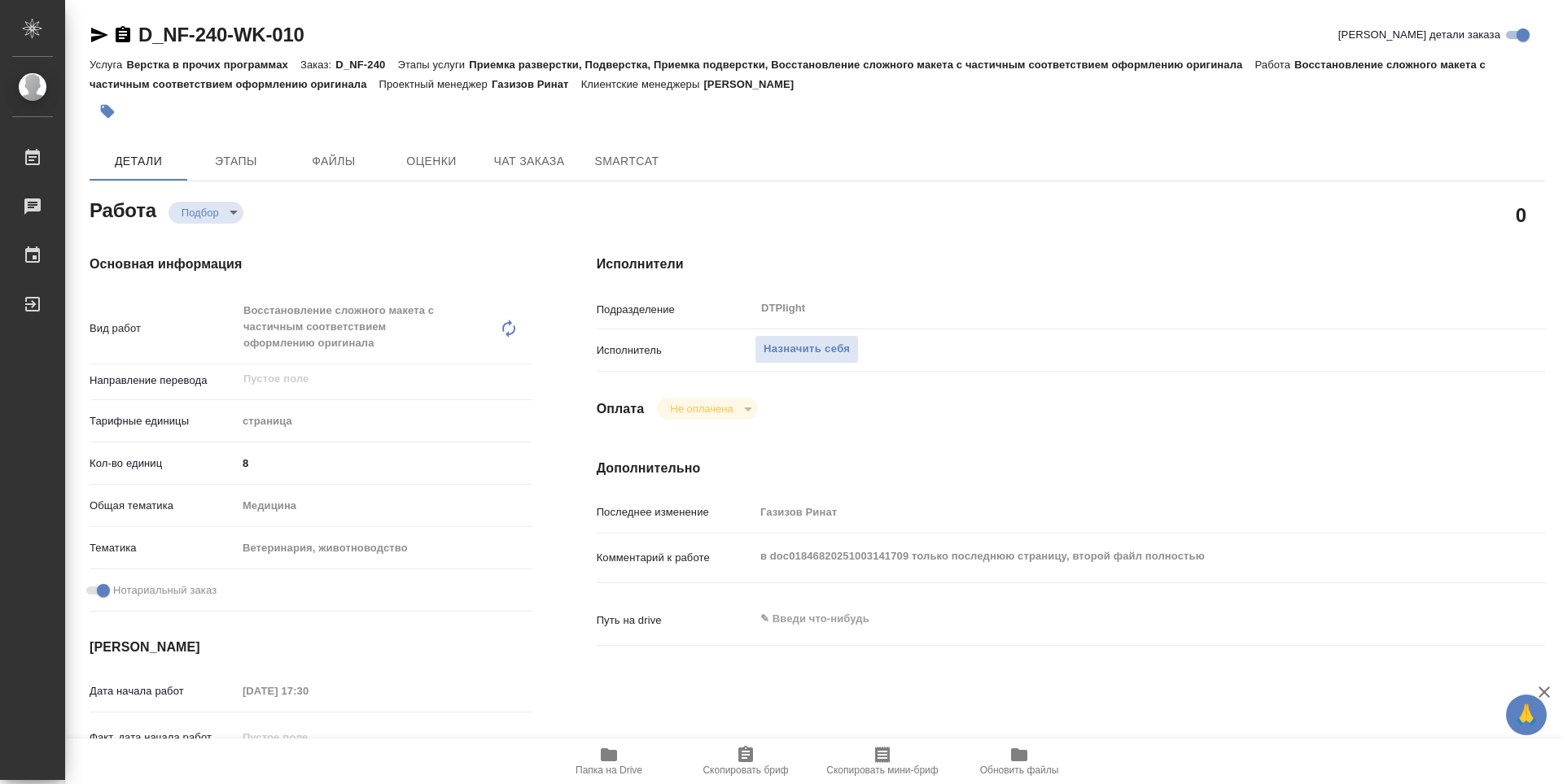
type textarea "x"
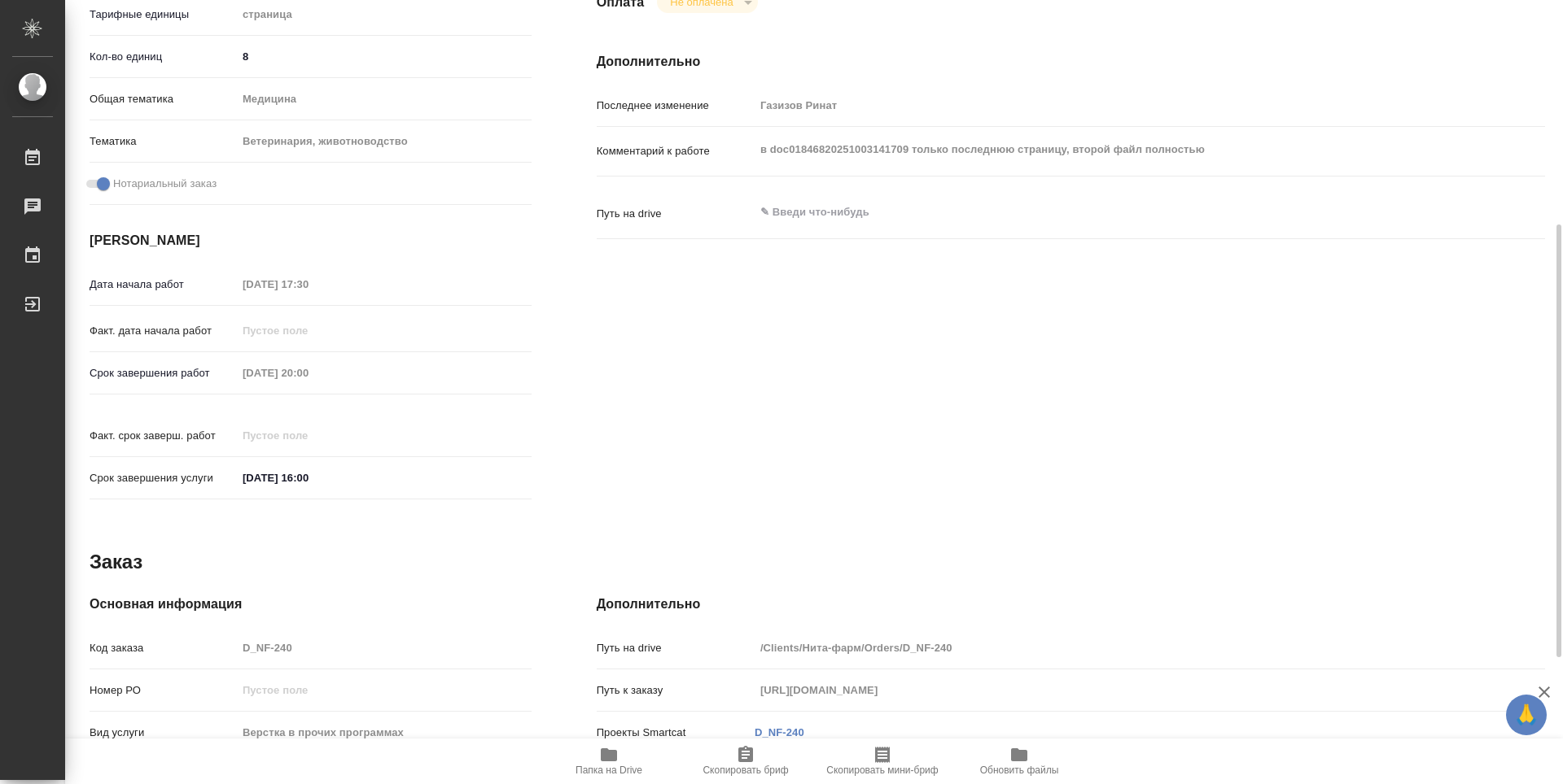
type textarea "x"
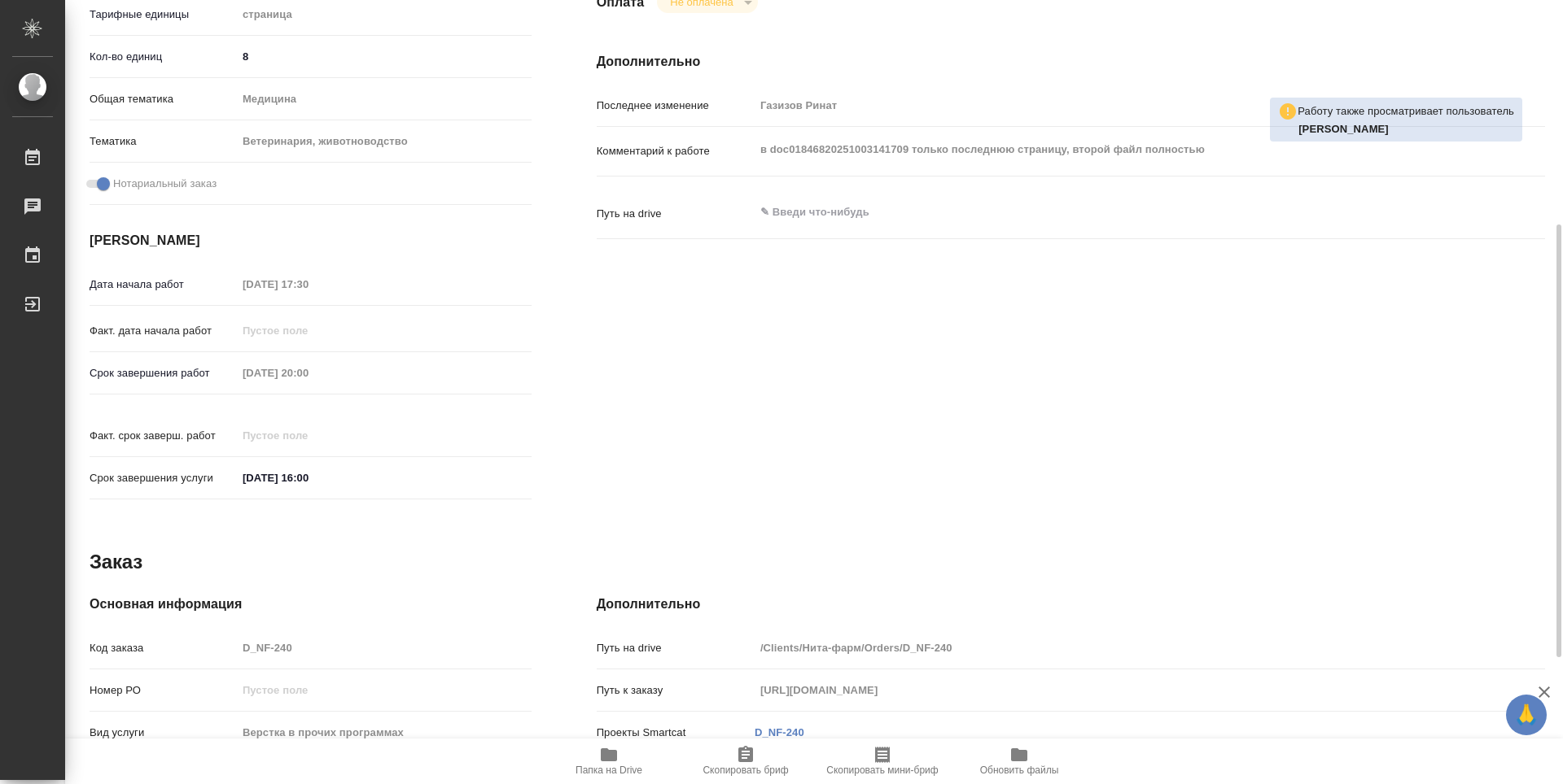
scroll to position [244, 0]
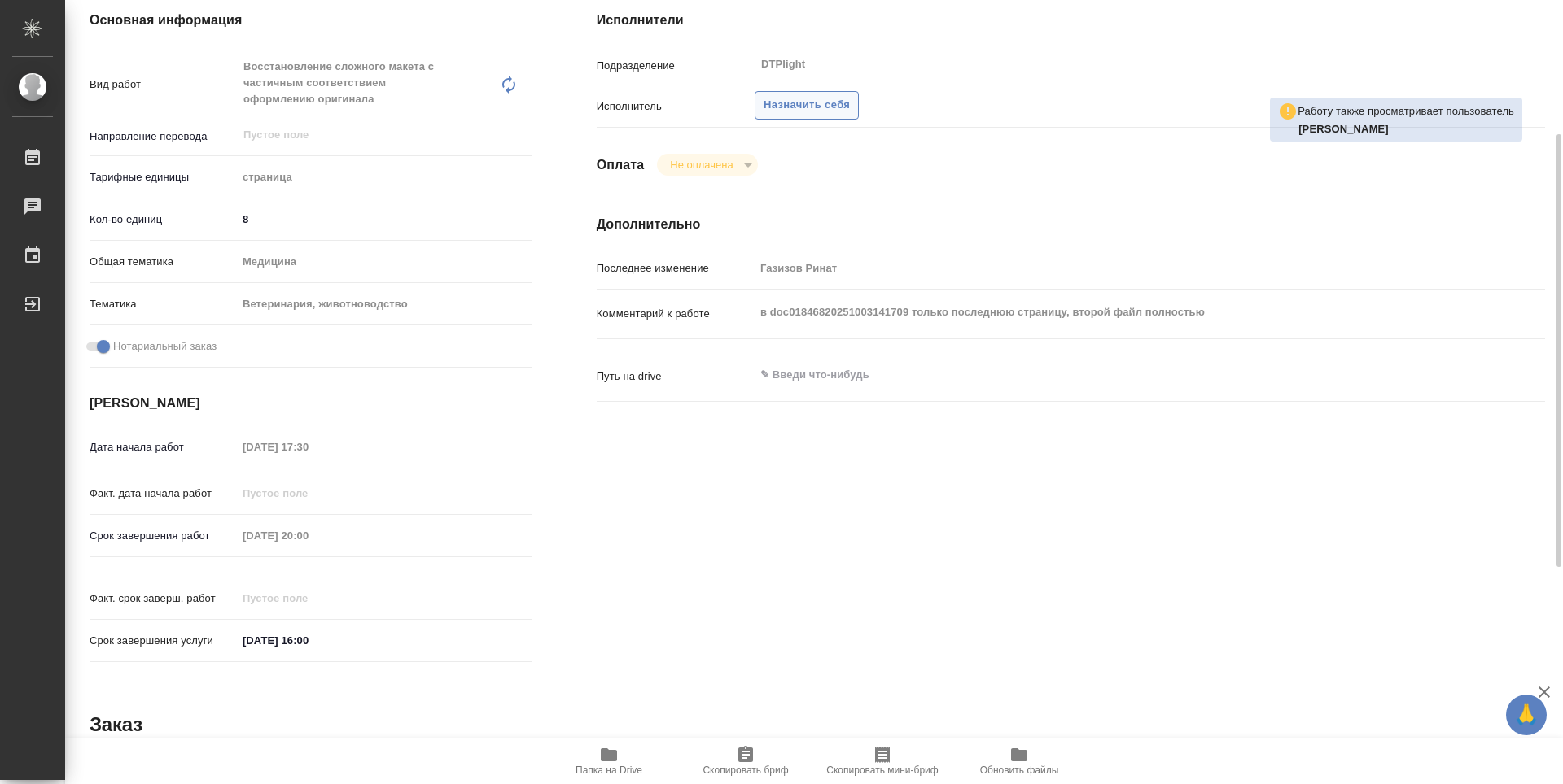
click at [821, 106] on span "Назначить себя" at bounding box center [807, 105] width 87 height 19
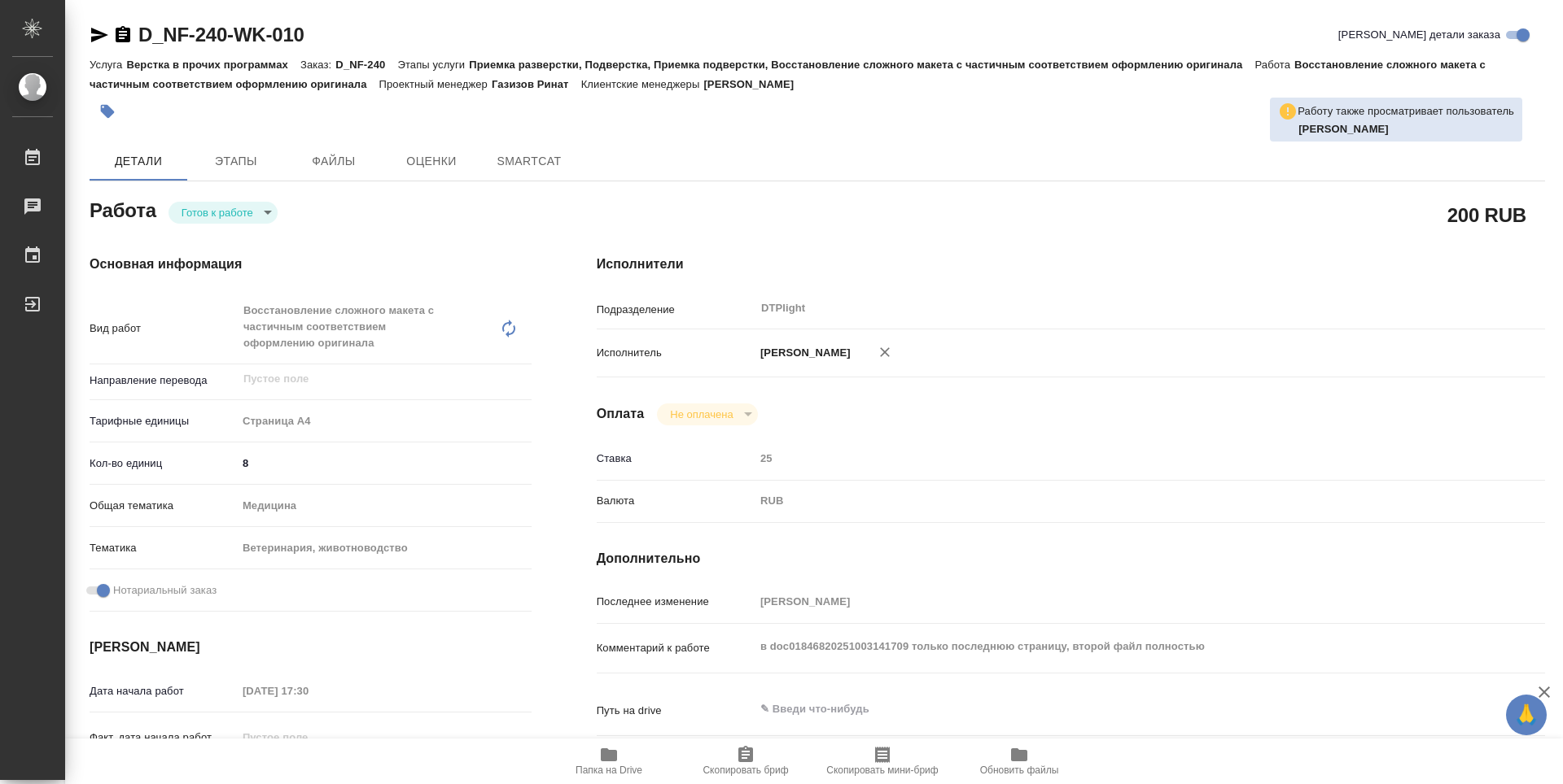
type textarea "x"
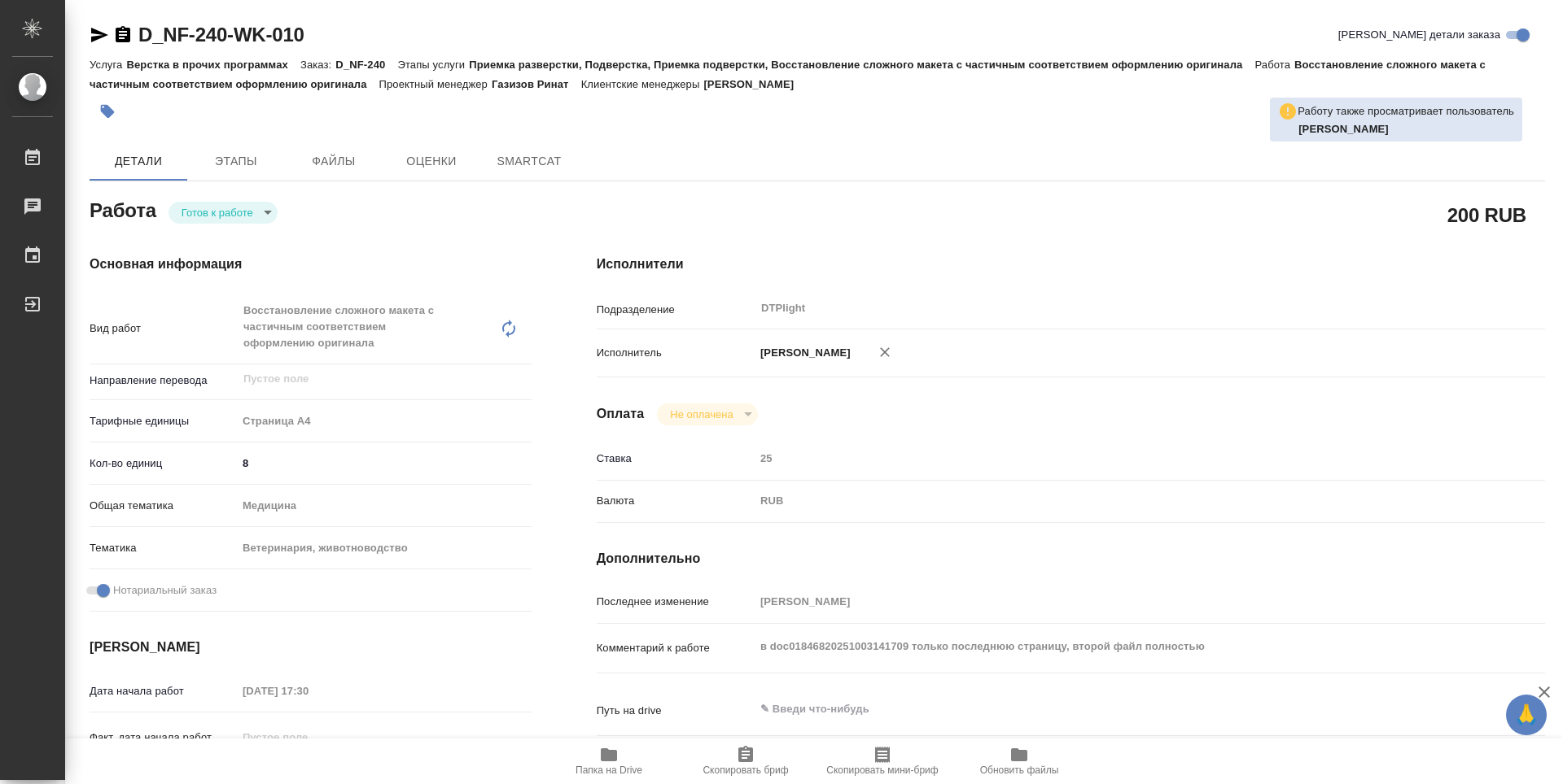
type textarea "x"
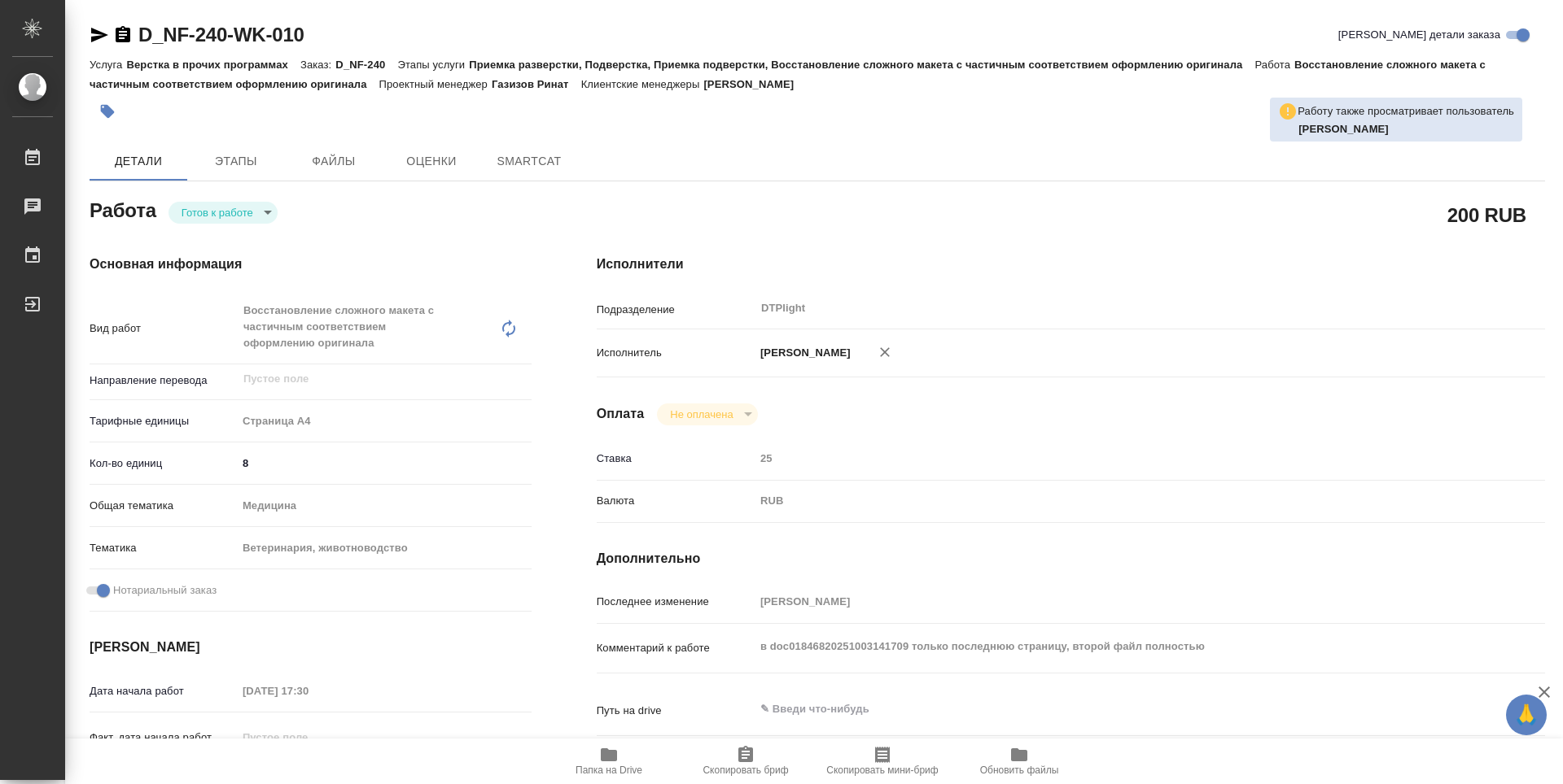
type textarea "x"
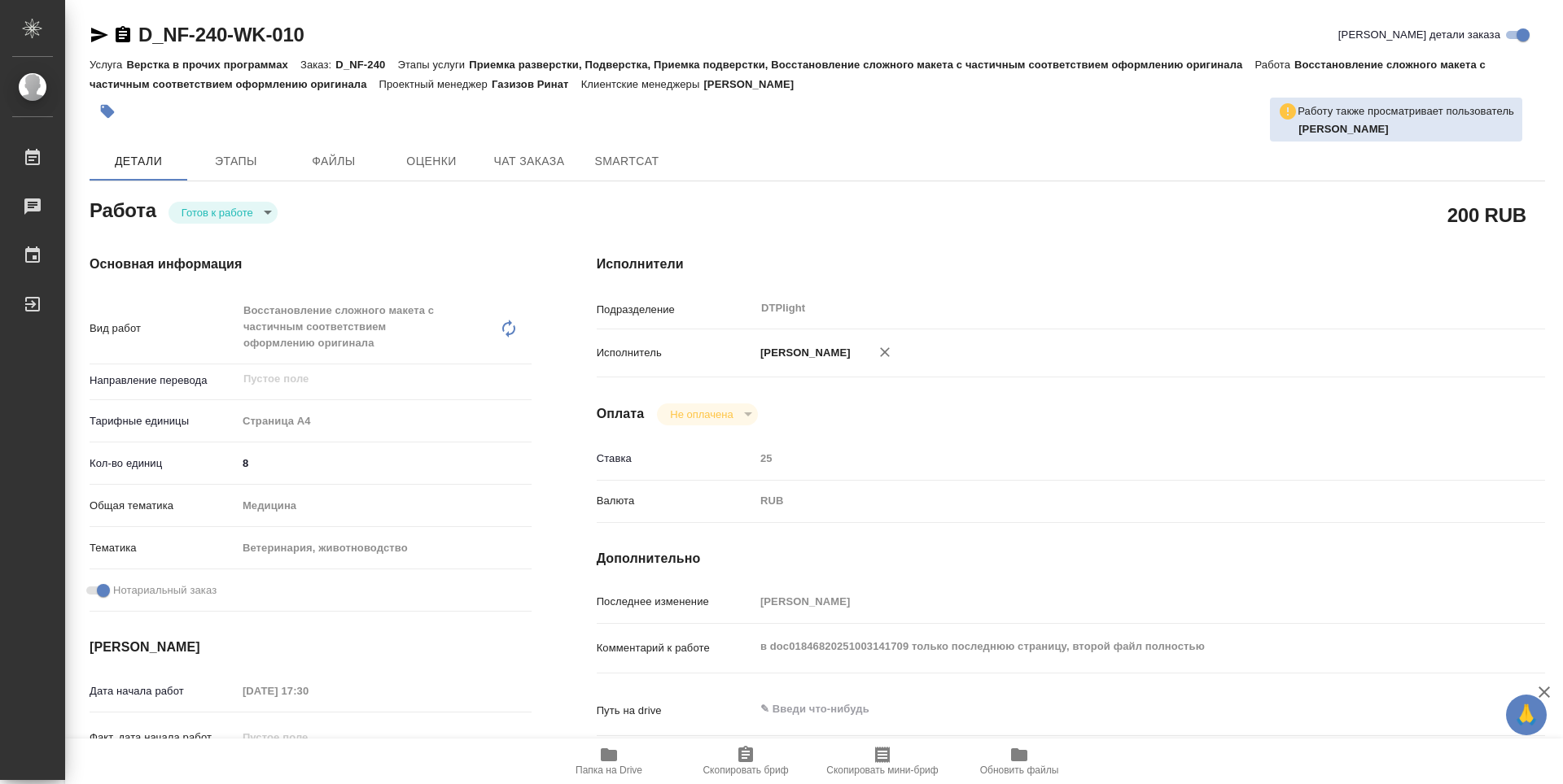
click at [250, 218] on body "🙏 .cls-1 fill:#fff; AWATERA Guselnikov Roman Работы Чаты График Выйти D_NF-240-…" at bounding box center [782, 392] width 1563 height 784
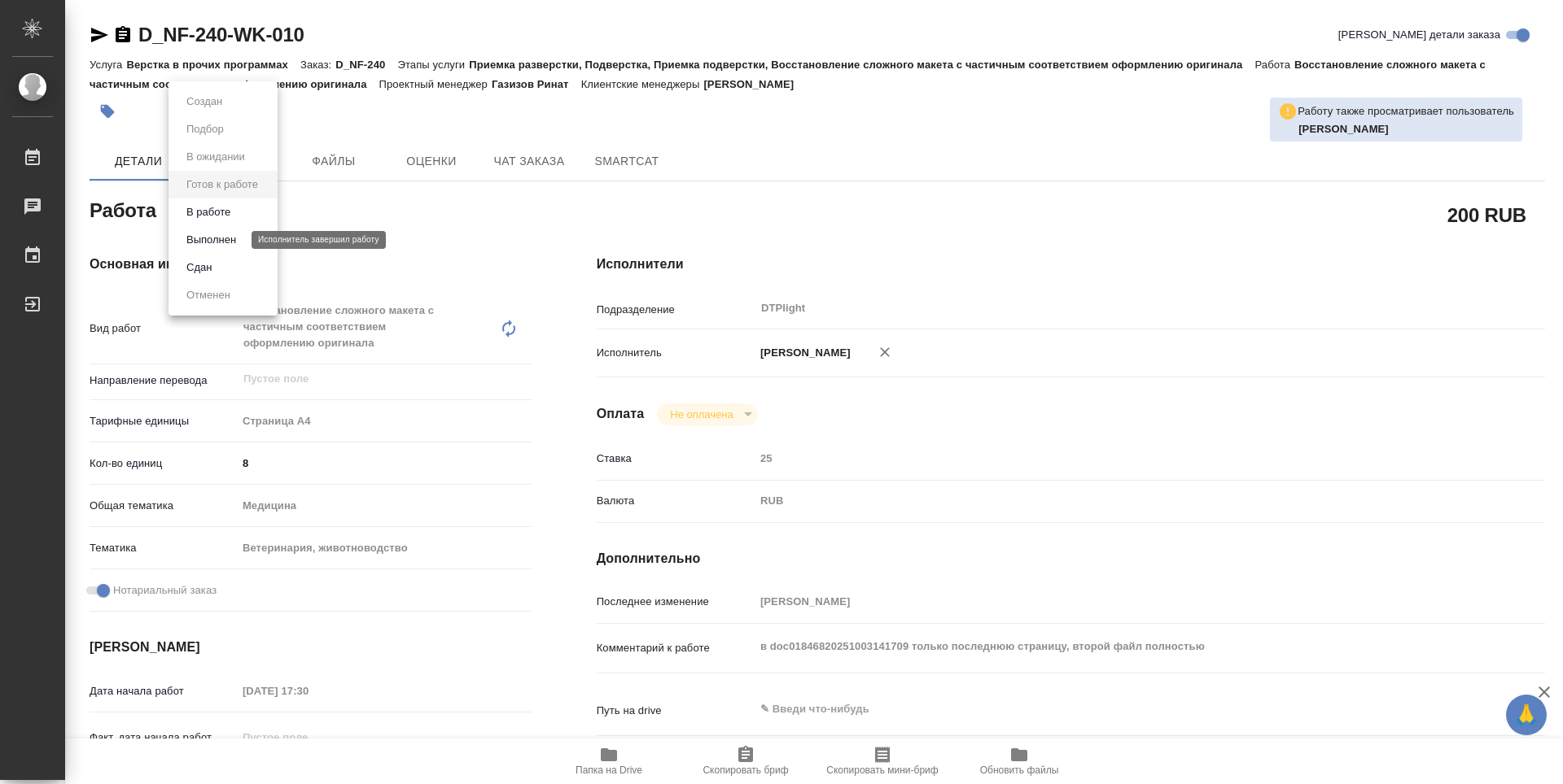
type textarea "x"
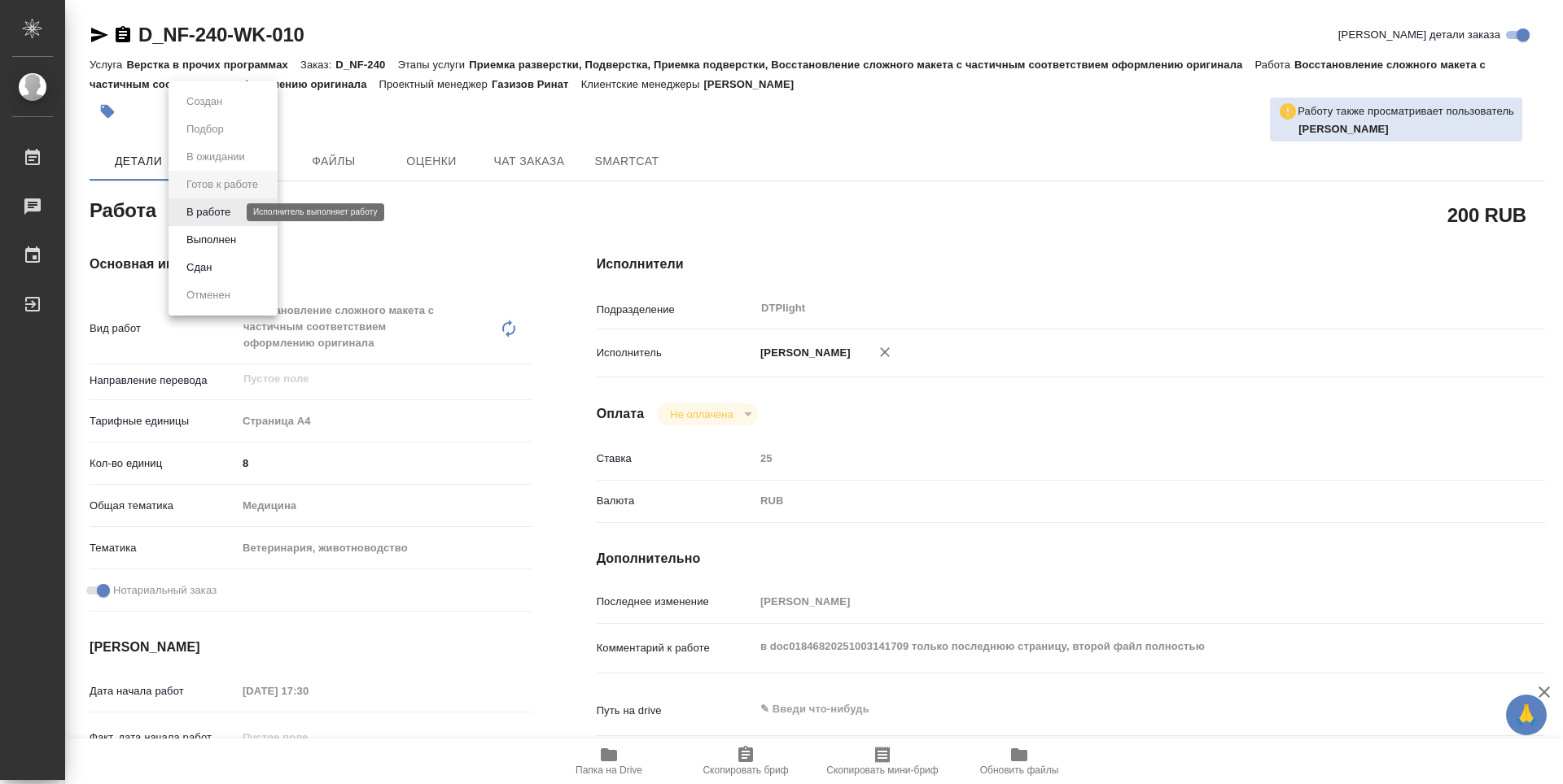
click at [223, 213] on button "В работе" at bounding box center [208, 213] width 54 height 18
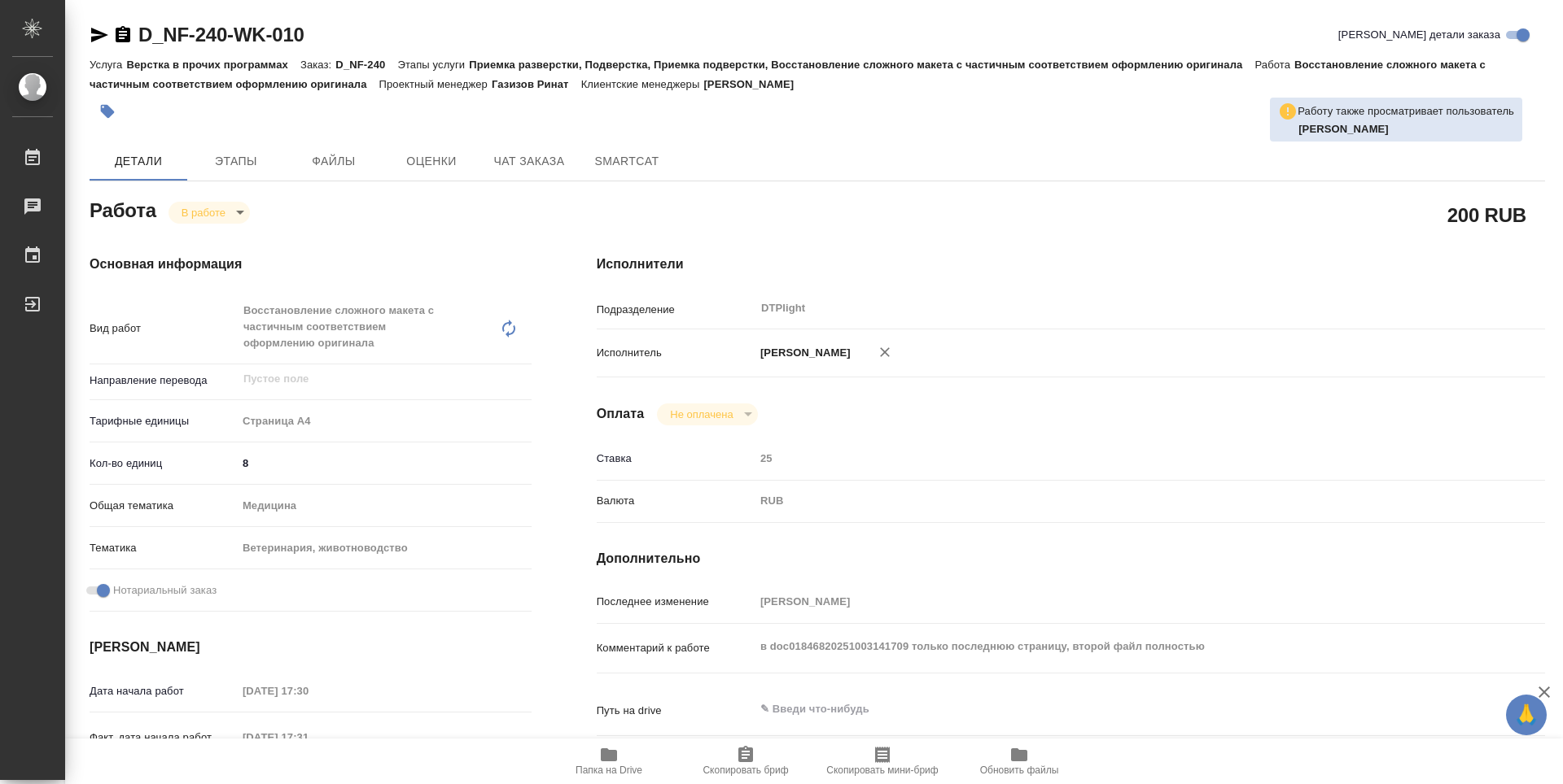
type textarea "x"
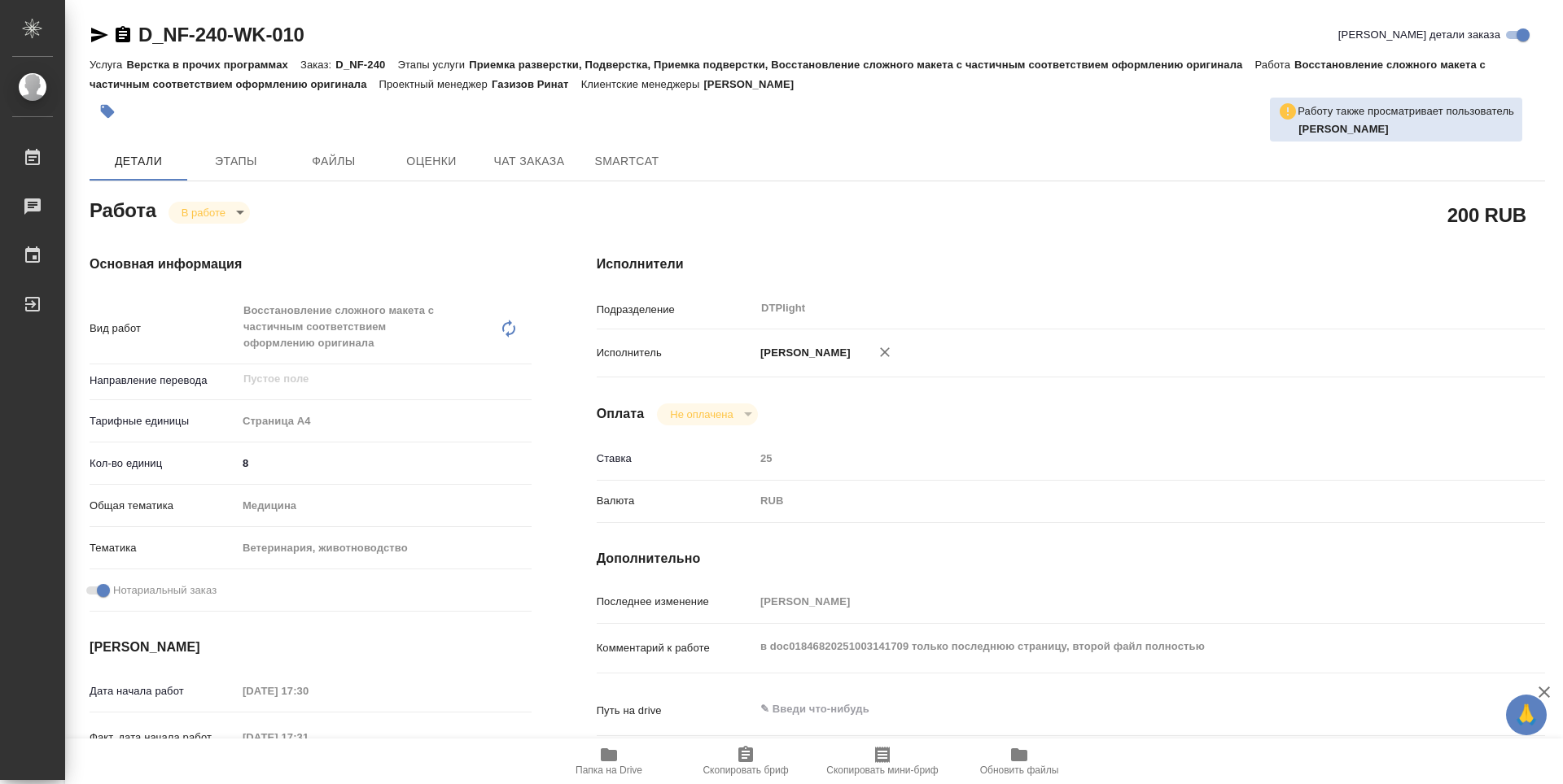
type textarea "x"
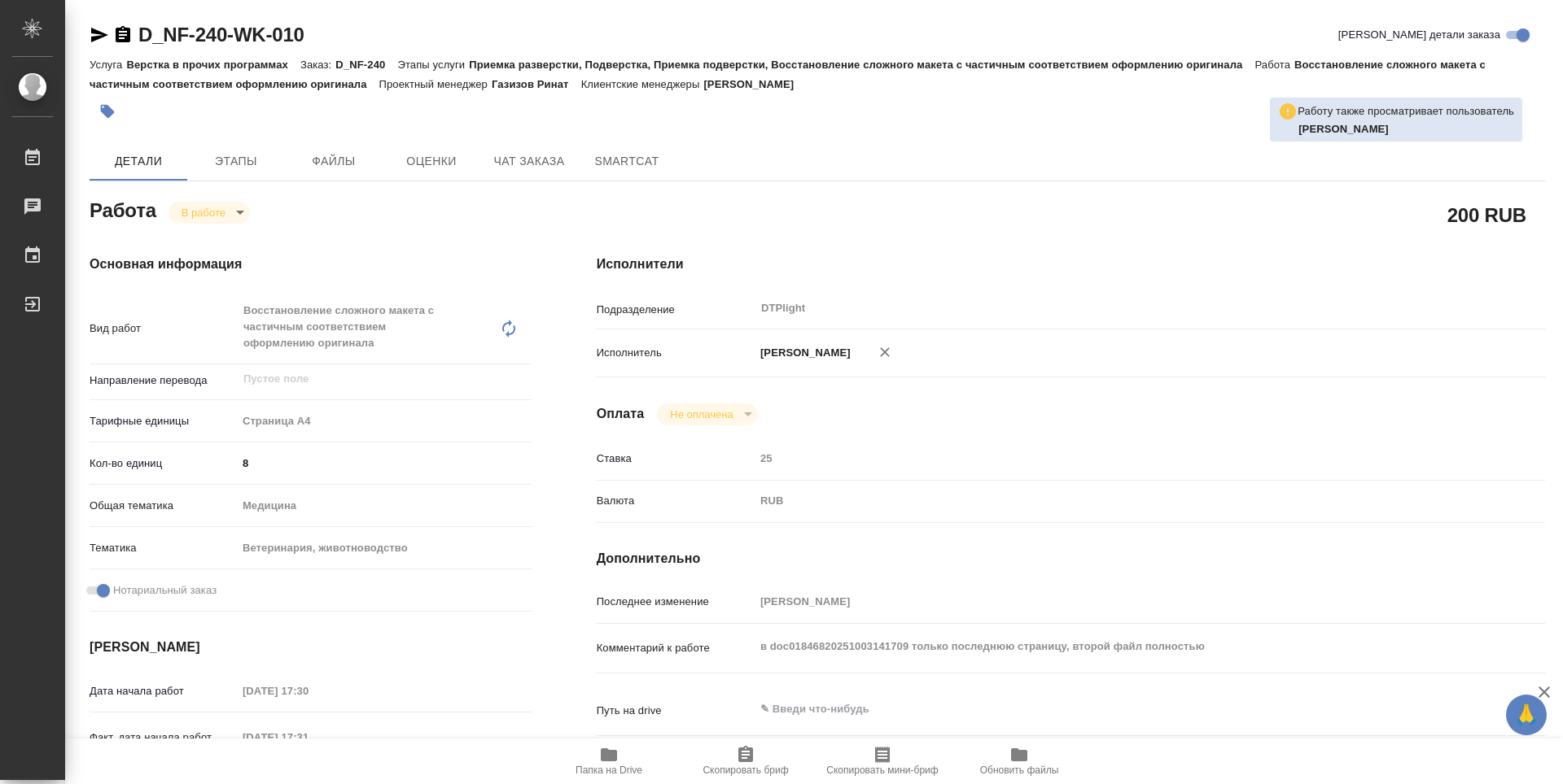
type textarea "x"
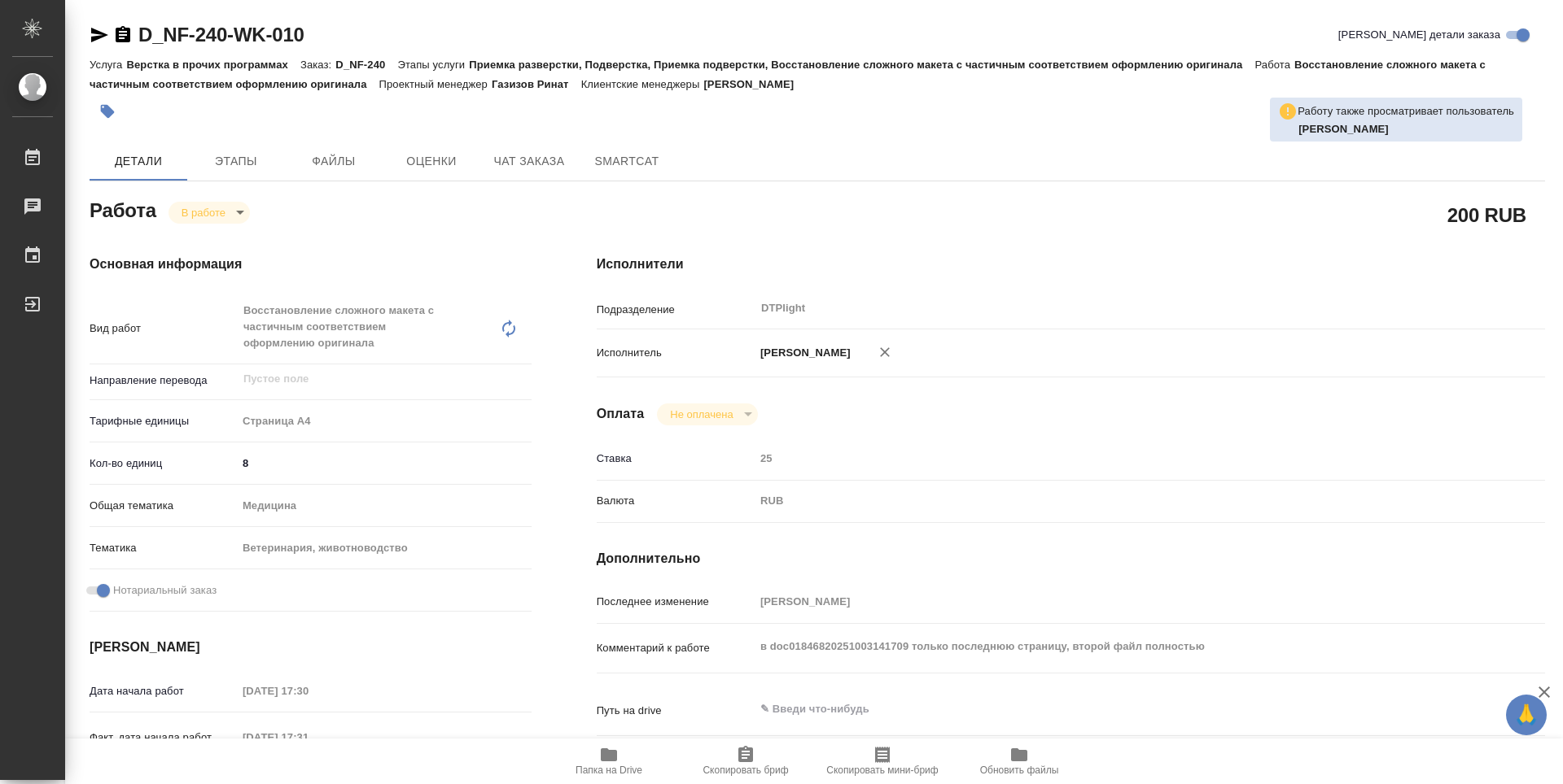
click at [116, 38] on icon "button" at bounding box center [122, 34] width 14 height 16
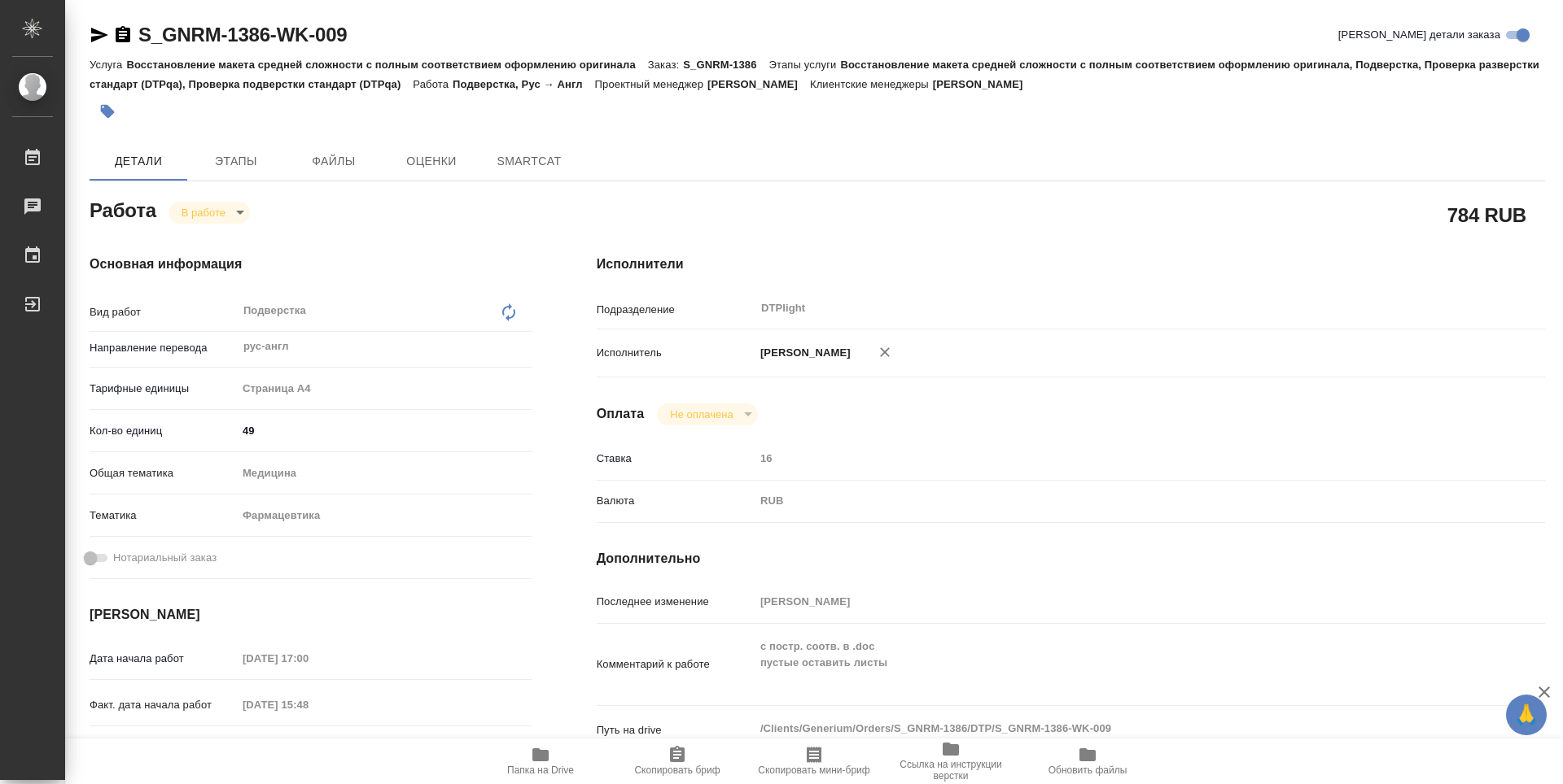
type textarea "x"
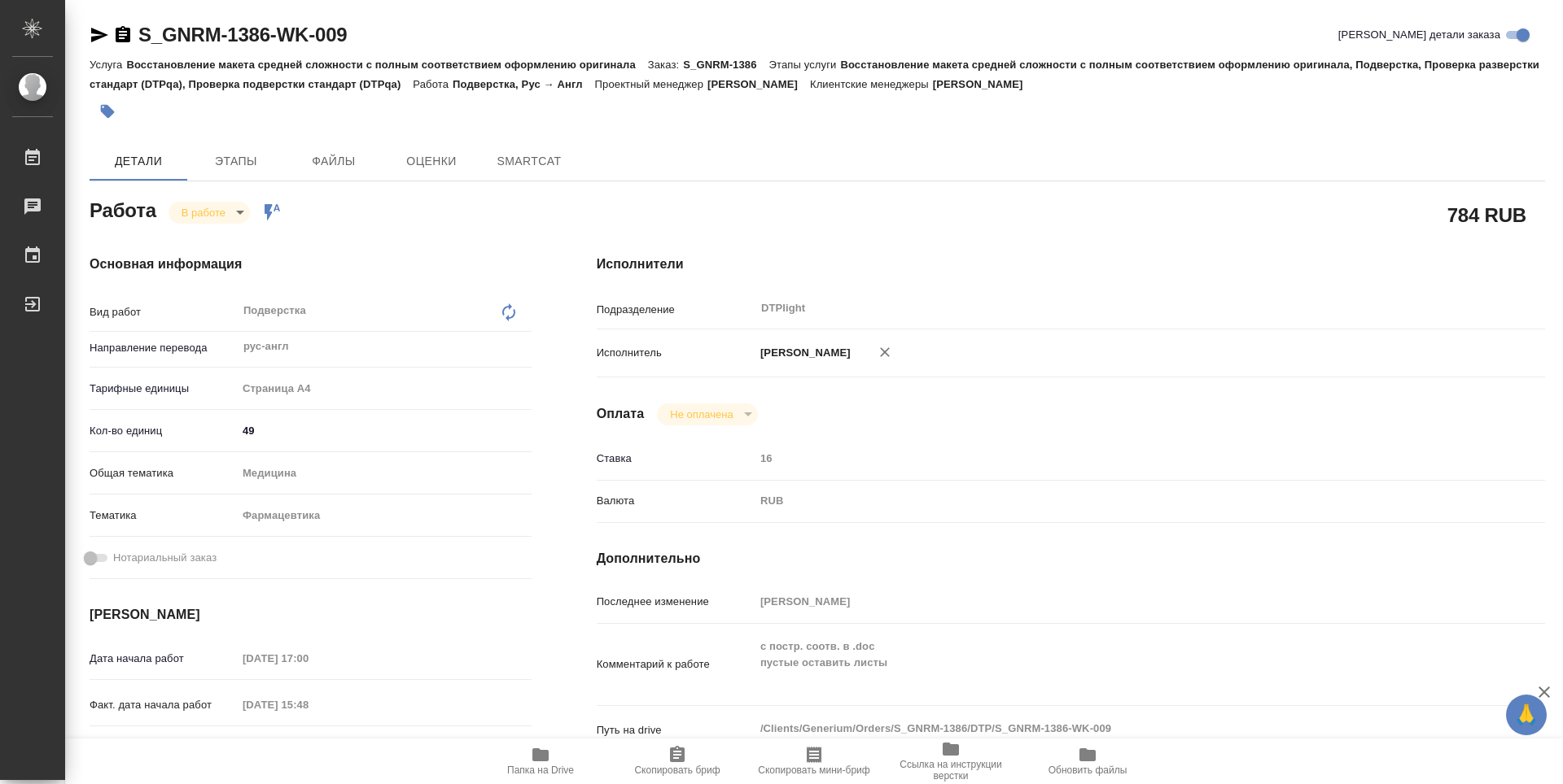
type textarea "x"
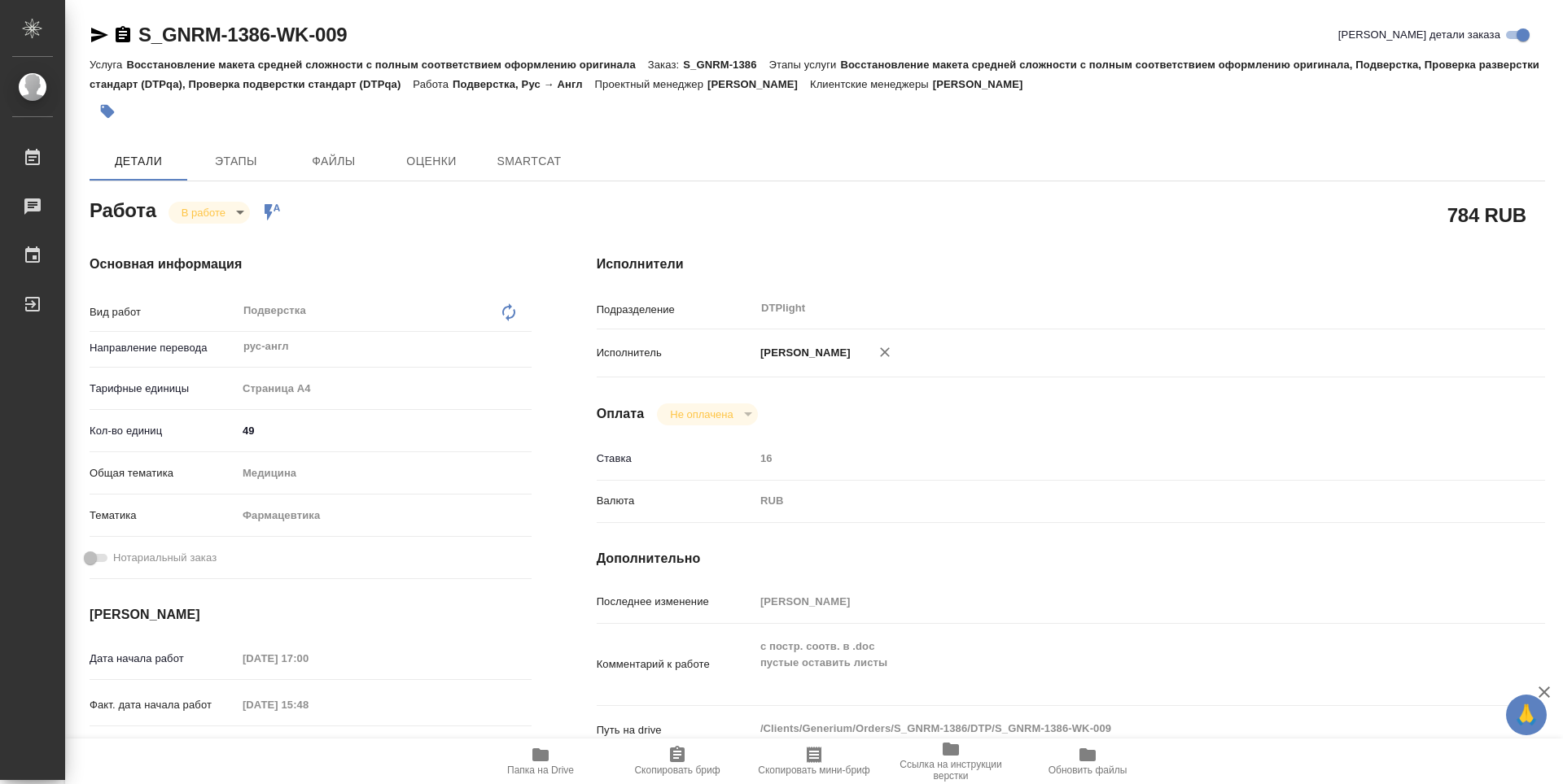
type textarea "x"
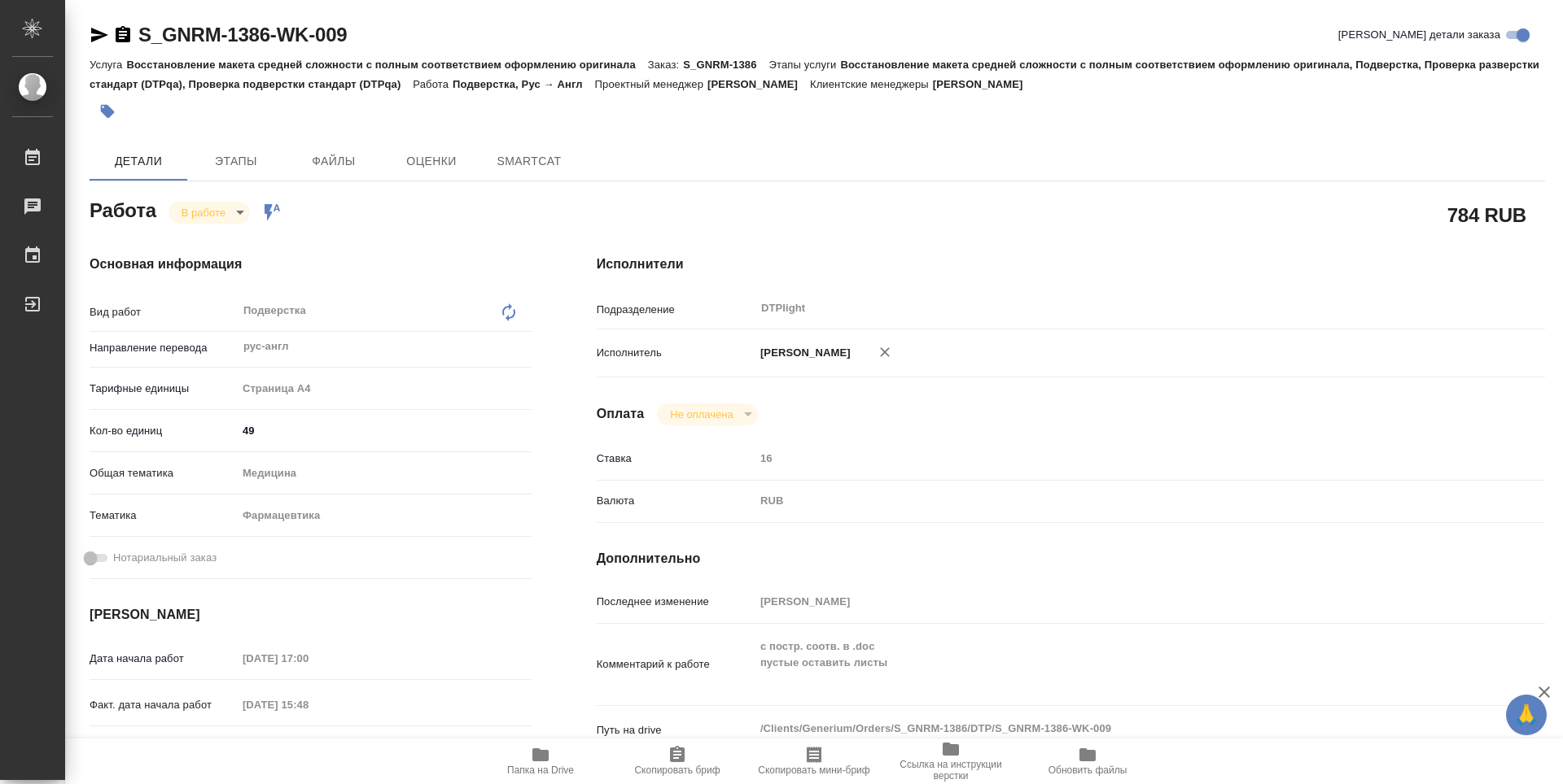
type textarea "x"
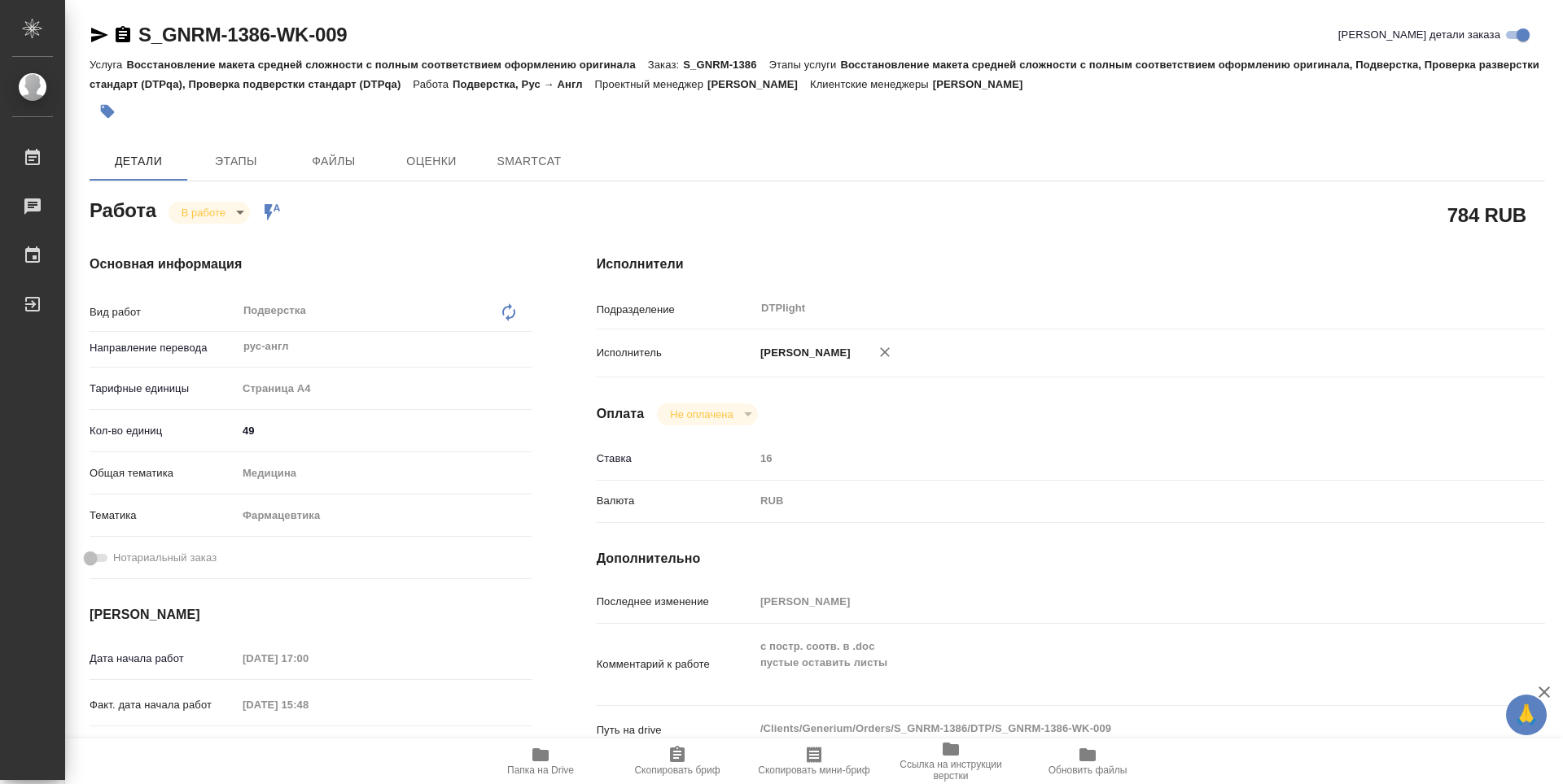
type textarea "x"
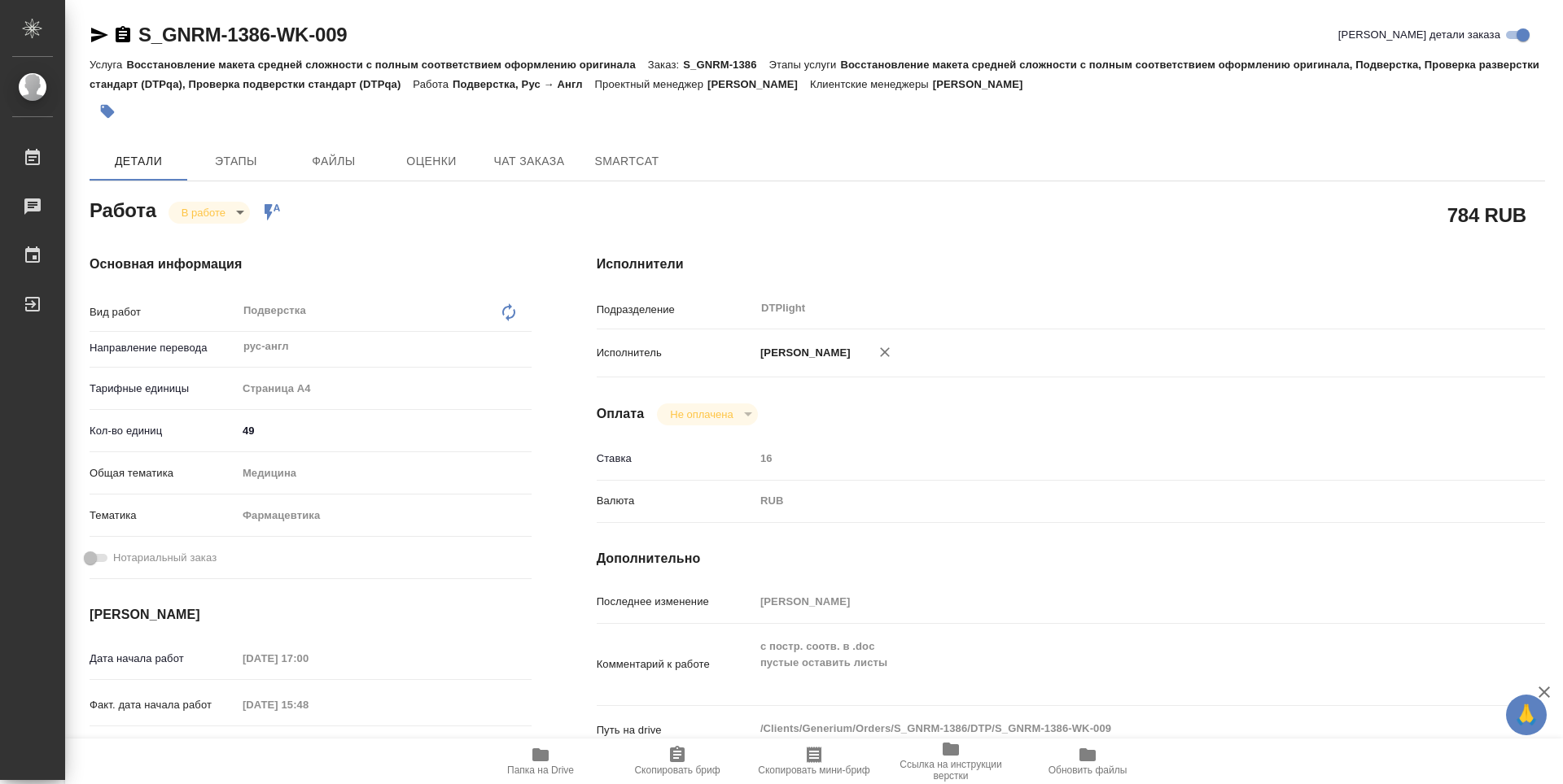
click at [547, 755] on icon "button" at bounding box center [540, 755] width 16 height 13
type textarea "x"
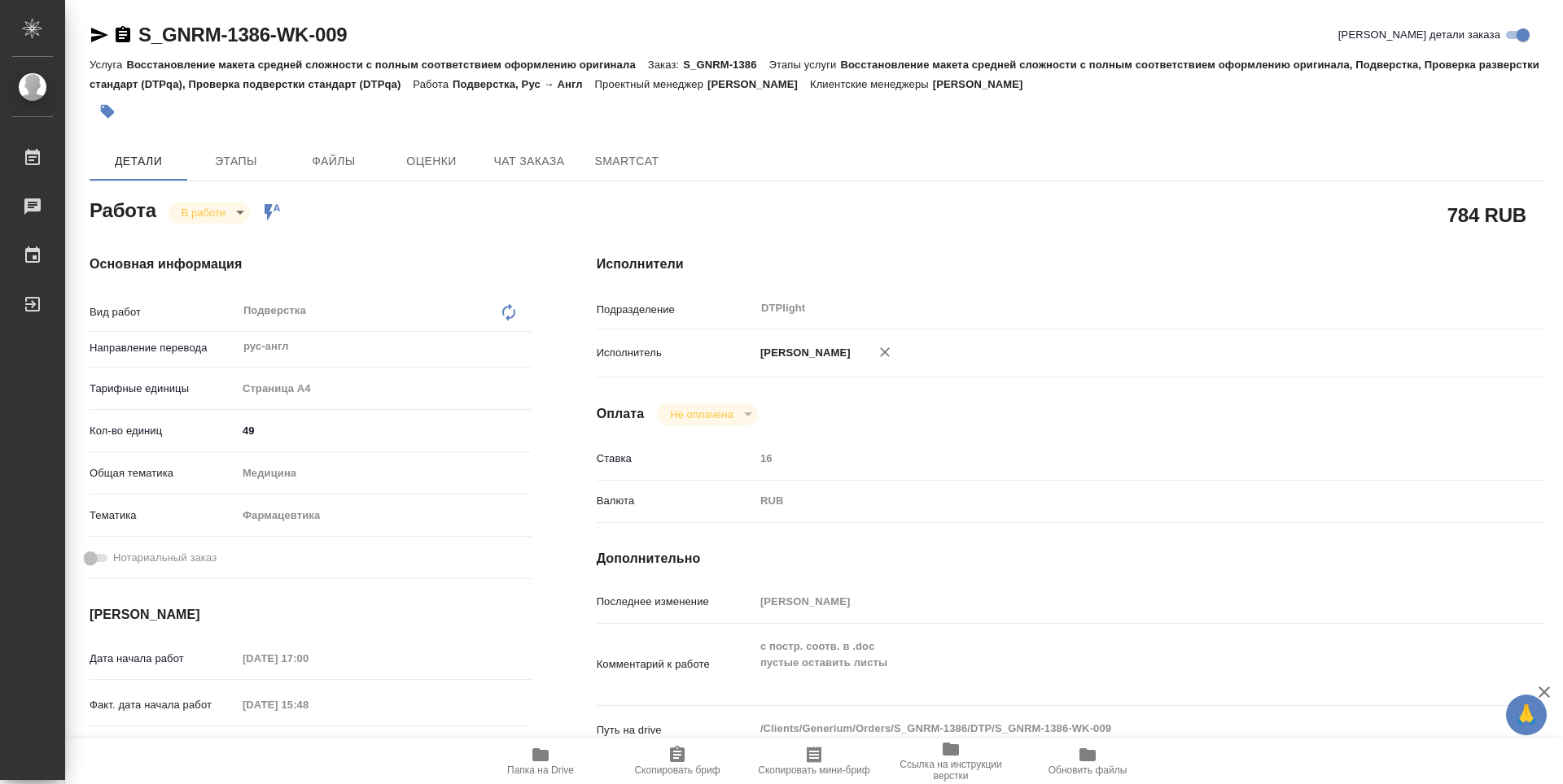
type textarea "x"
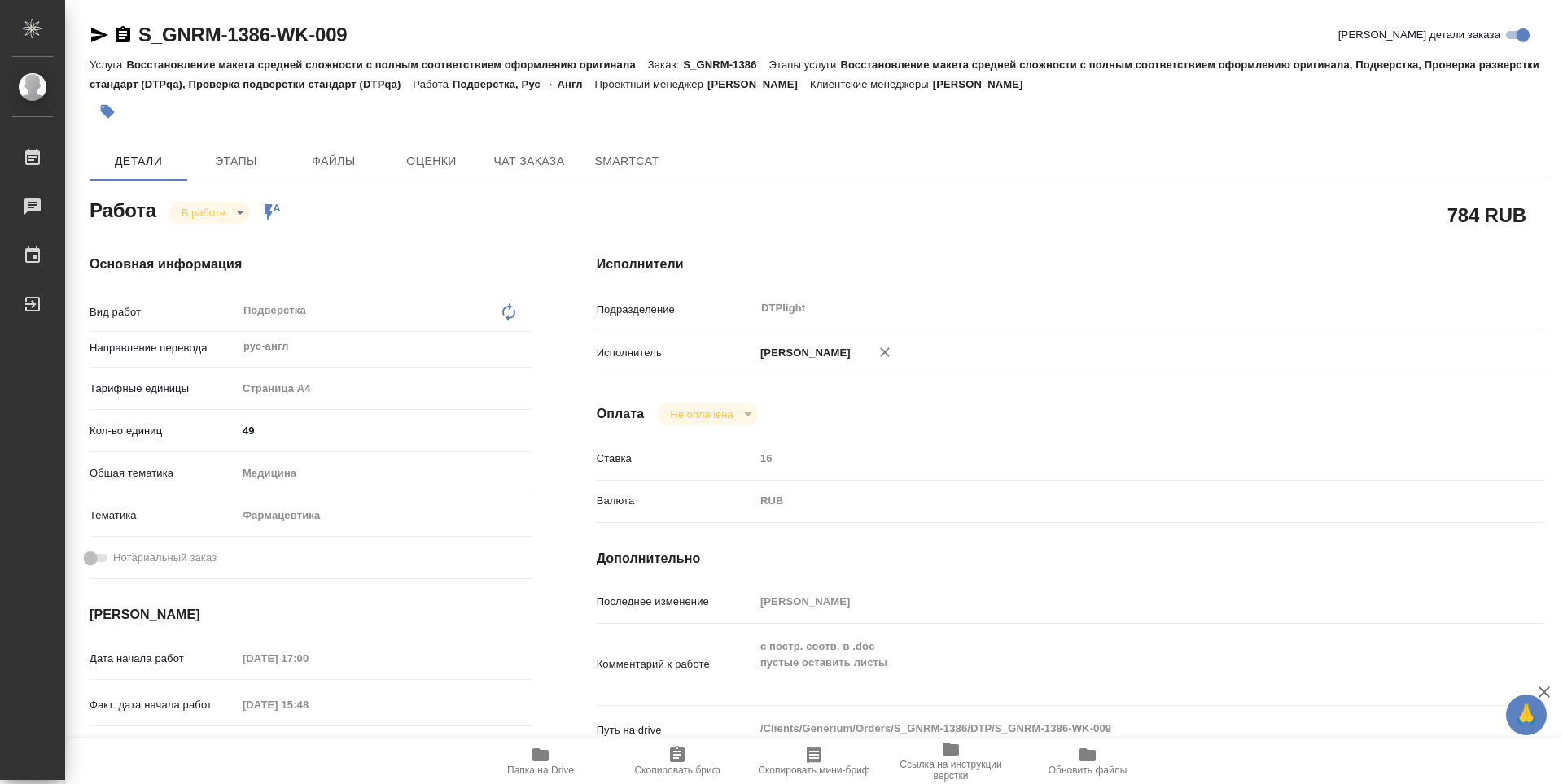
type textarea "x"
click at [235, 213] on body "🙏 .cls-1 fill:#fff; AWATERA Guselnikov Roman Работы 0 Чаты График Выйти S_GNRM-…" at bounding box center [782, 392] width 1563 height 784
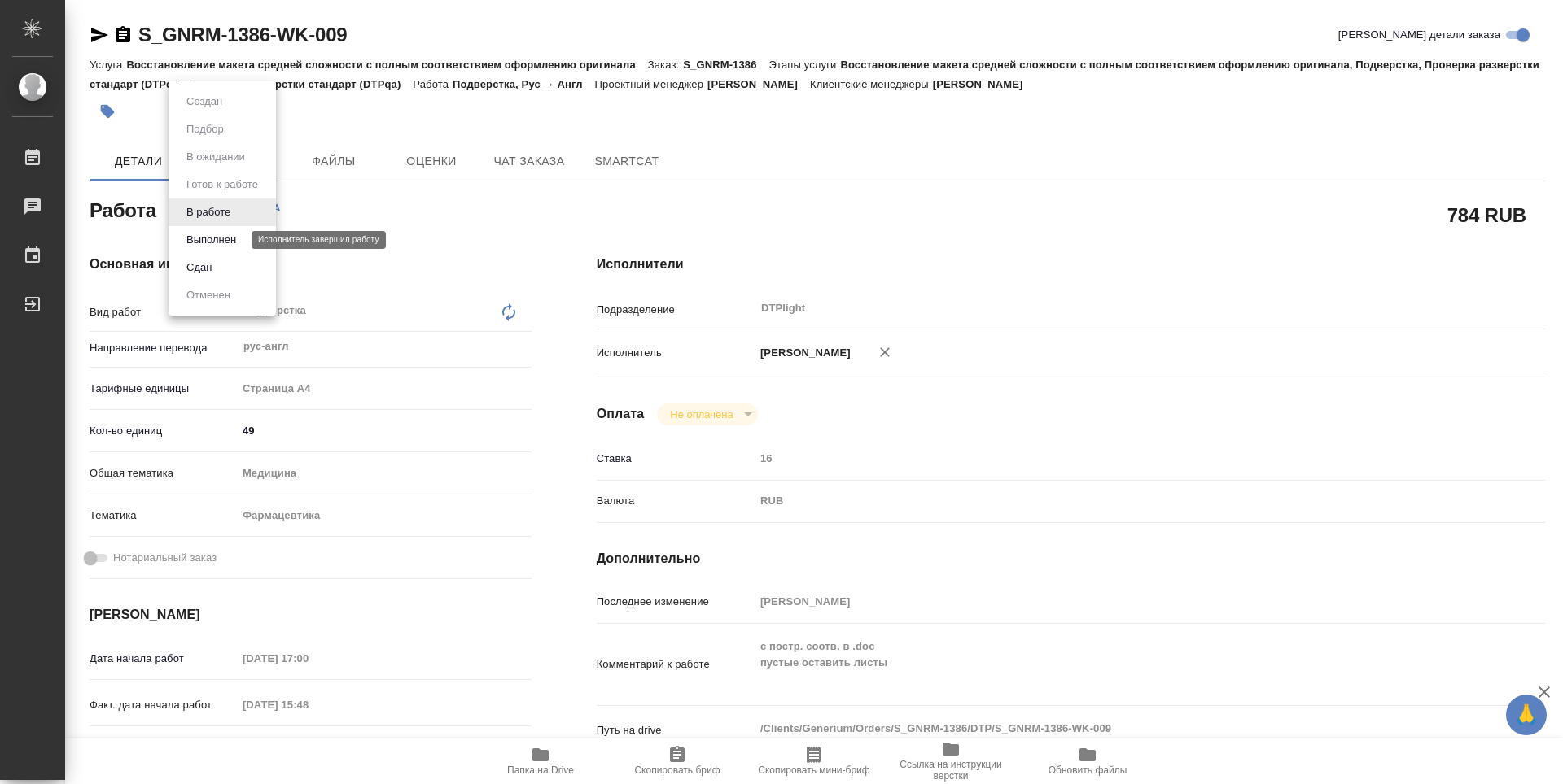
click at [214, 245] on button "Выполнен" at bounding box center [211, 240] width 60 height 18
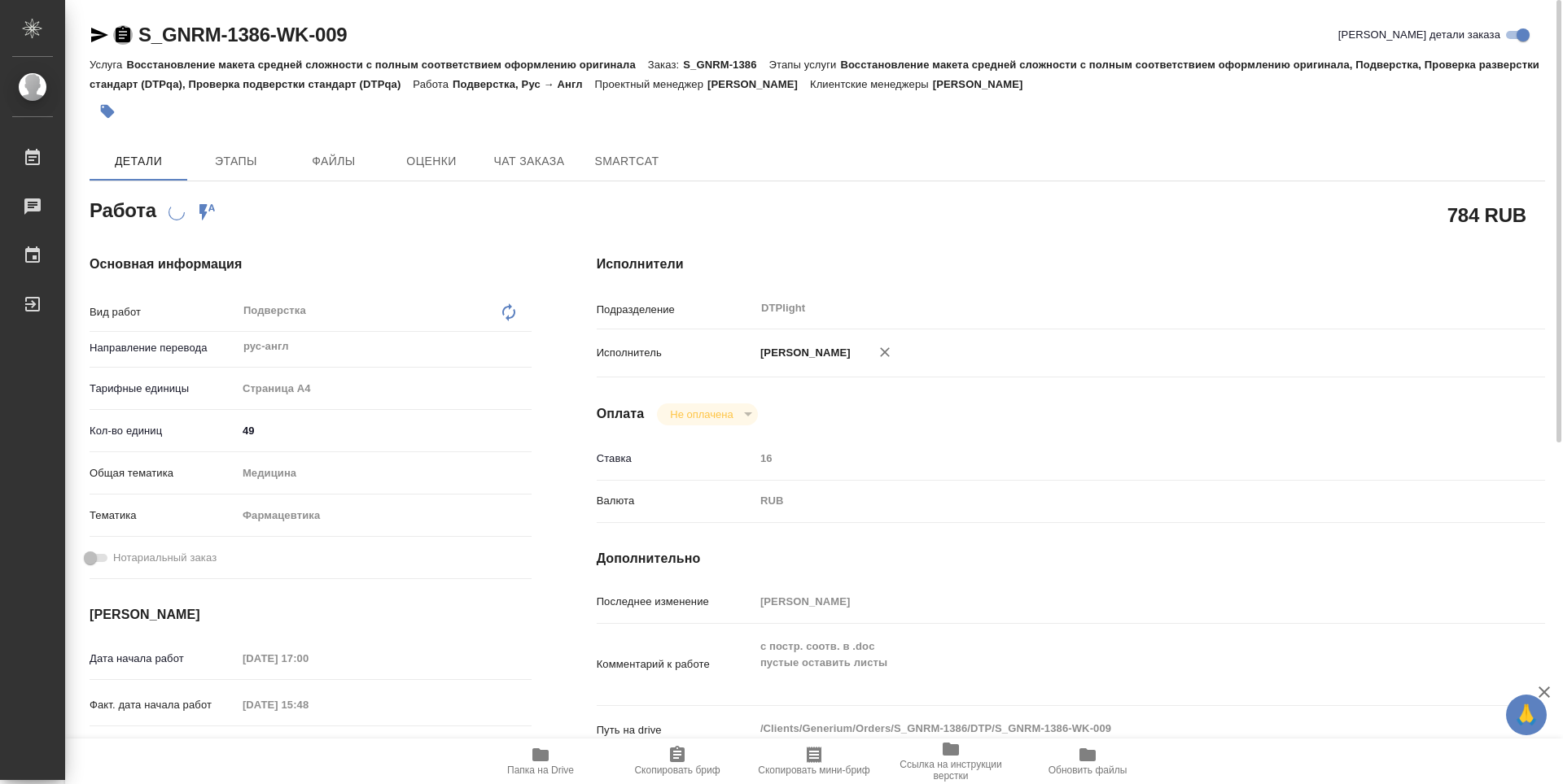
click at [121, 37] on icon "button" at bounding box center [122, 34] width 14 height 16
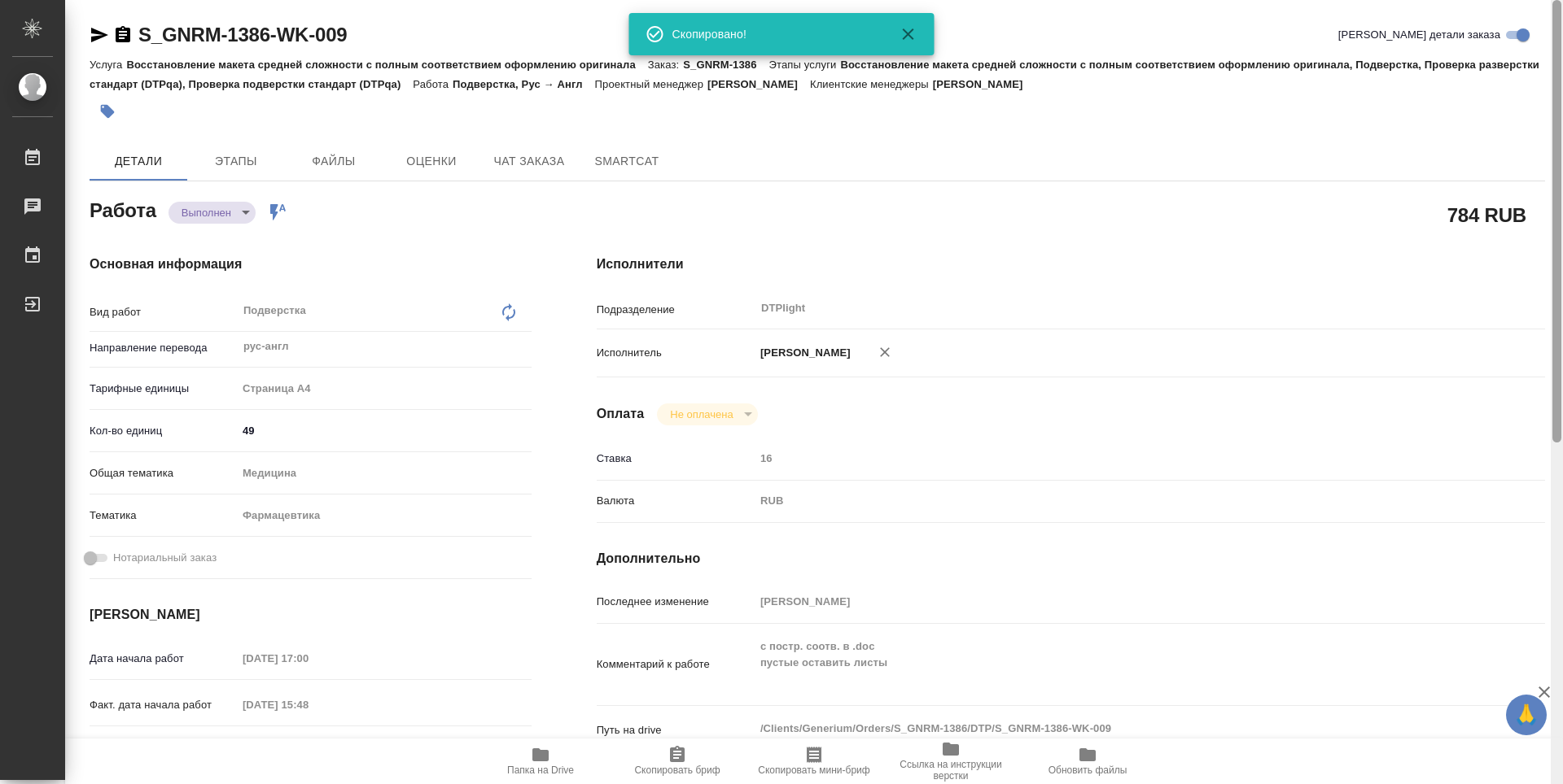
type textarea "x"
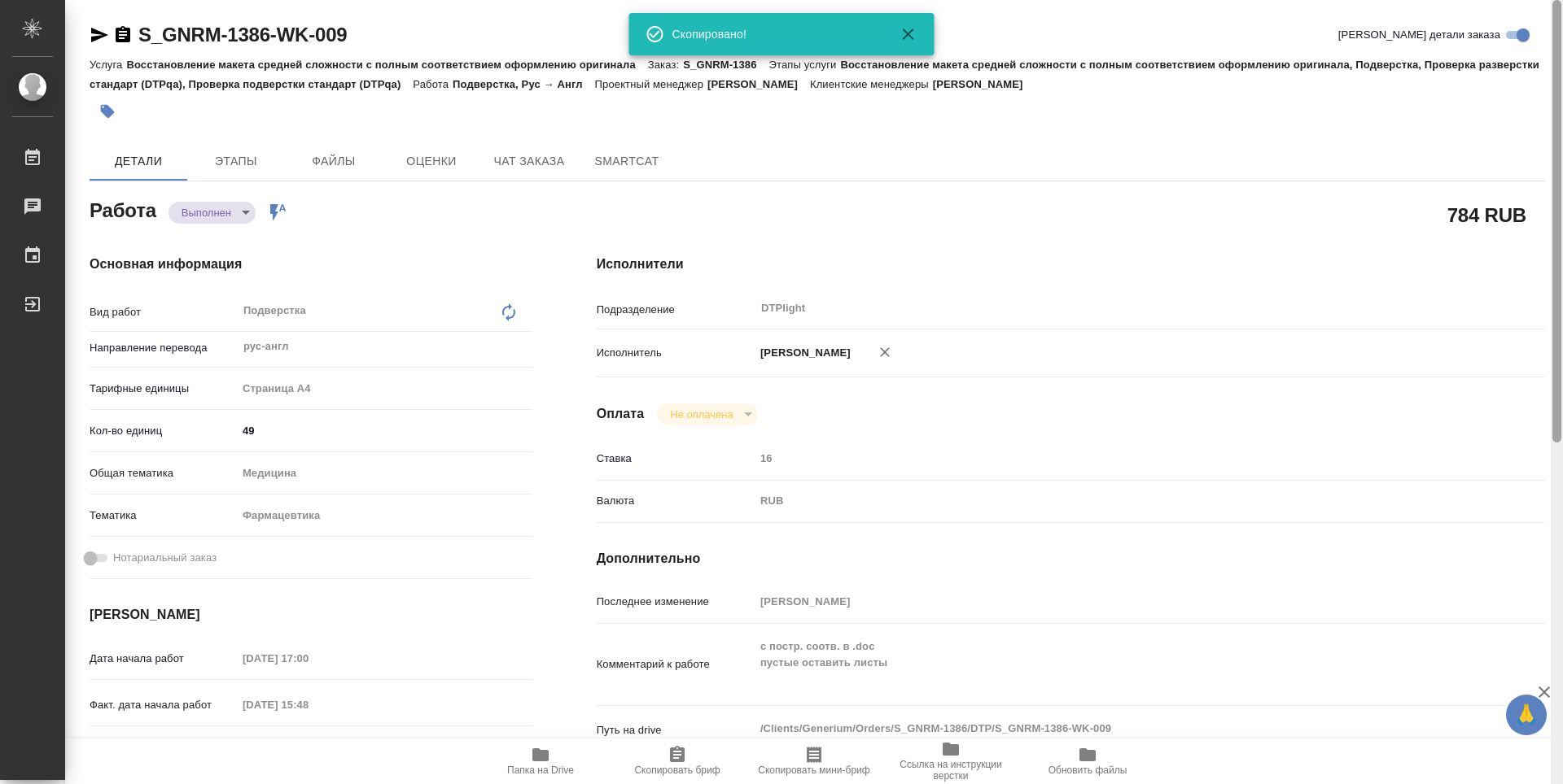
type textarea "x"
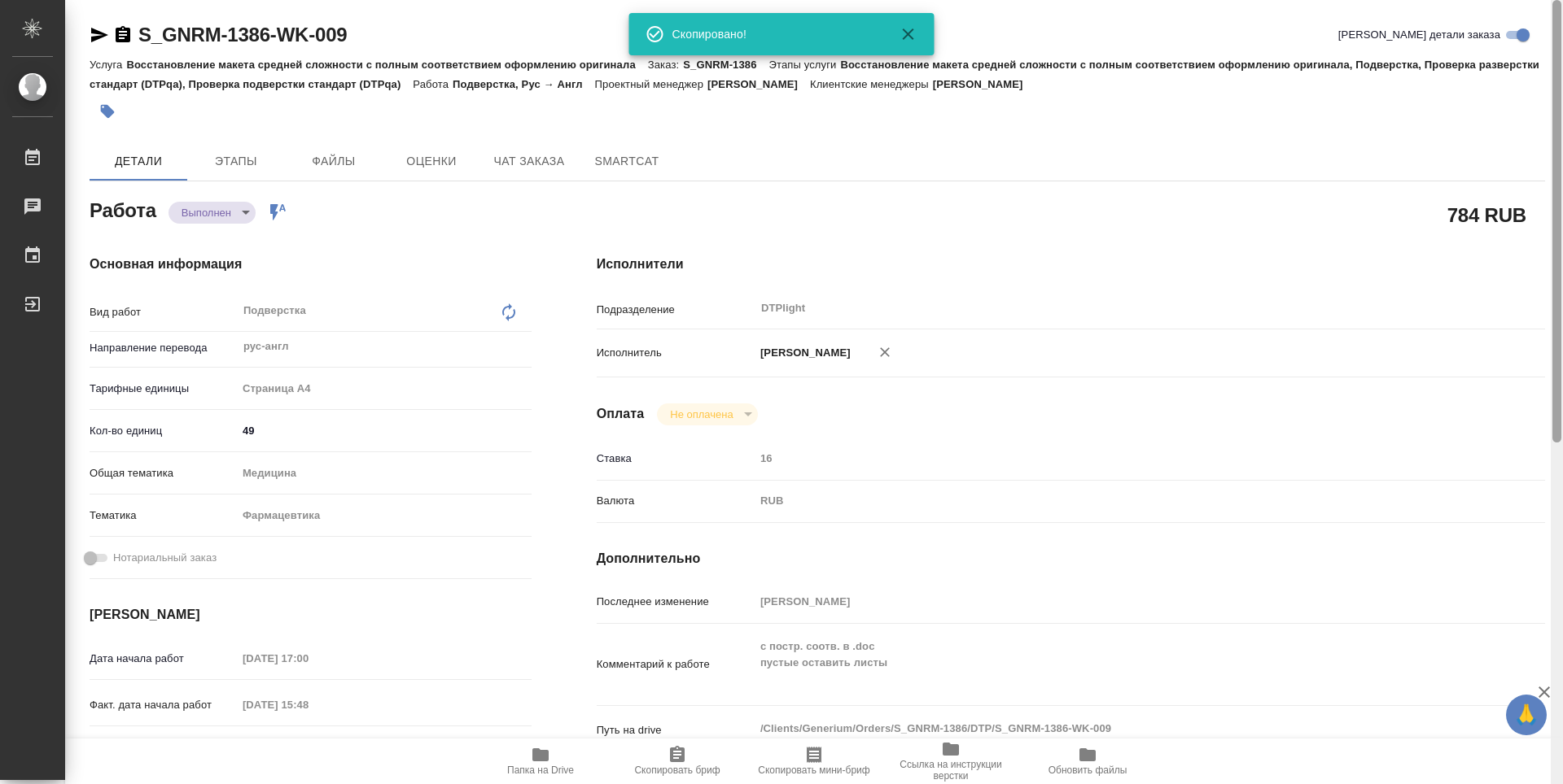
type textarea "x"
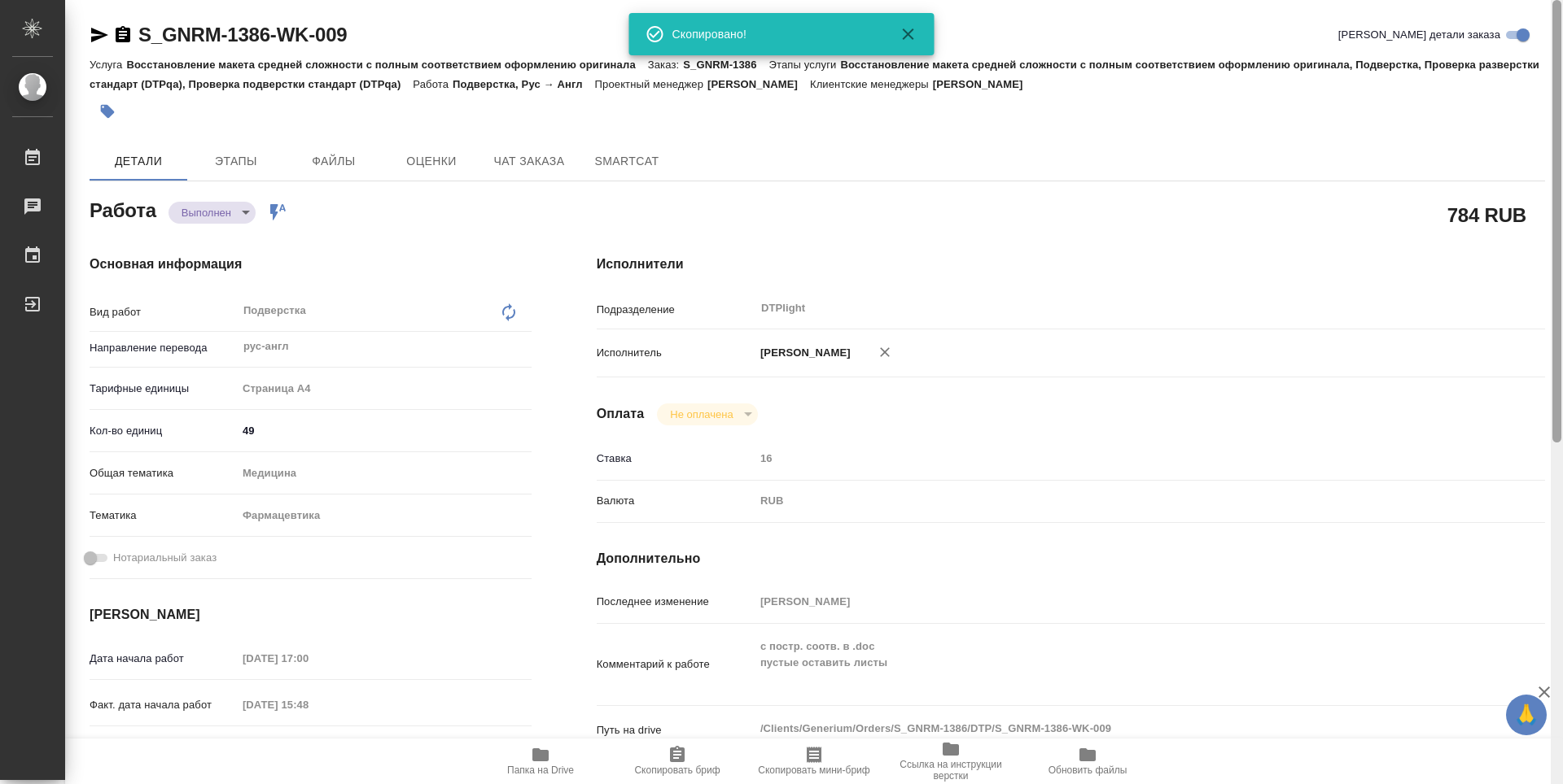
type textarea "x"
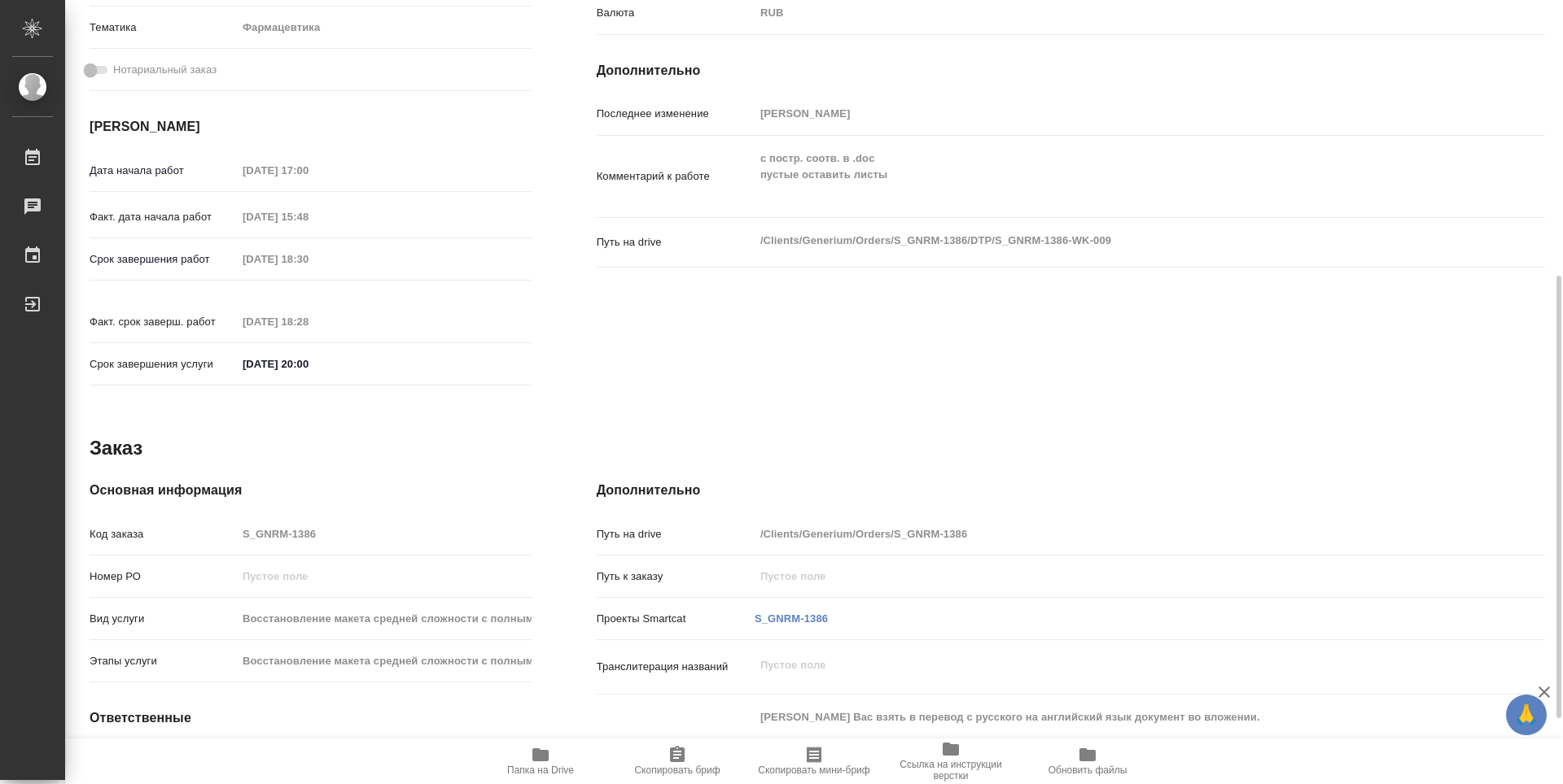
scroll to position [604, 0]
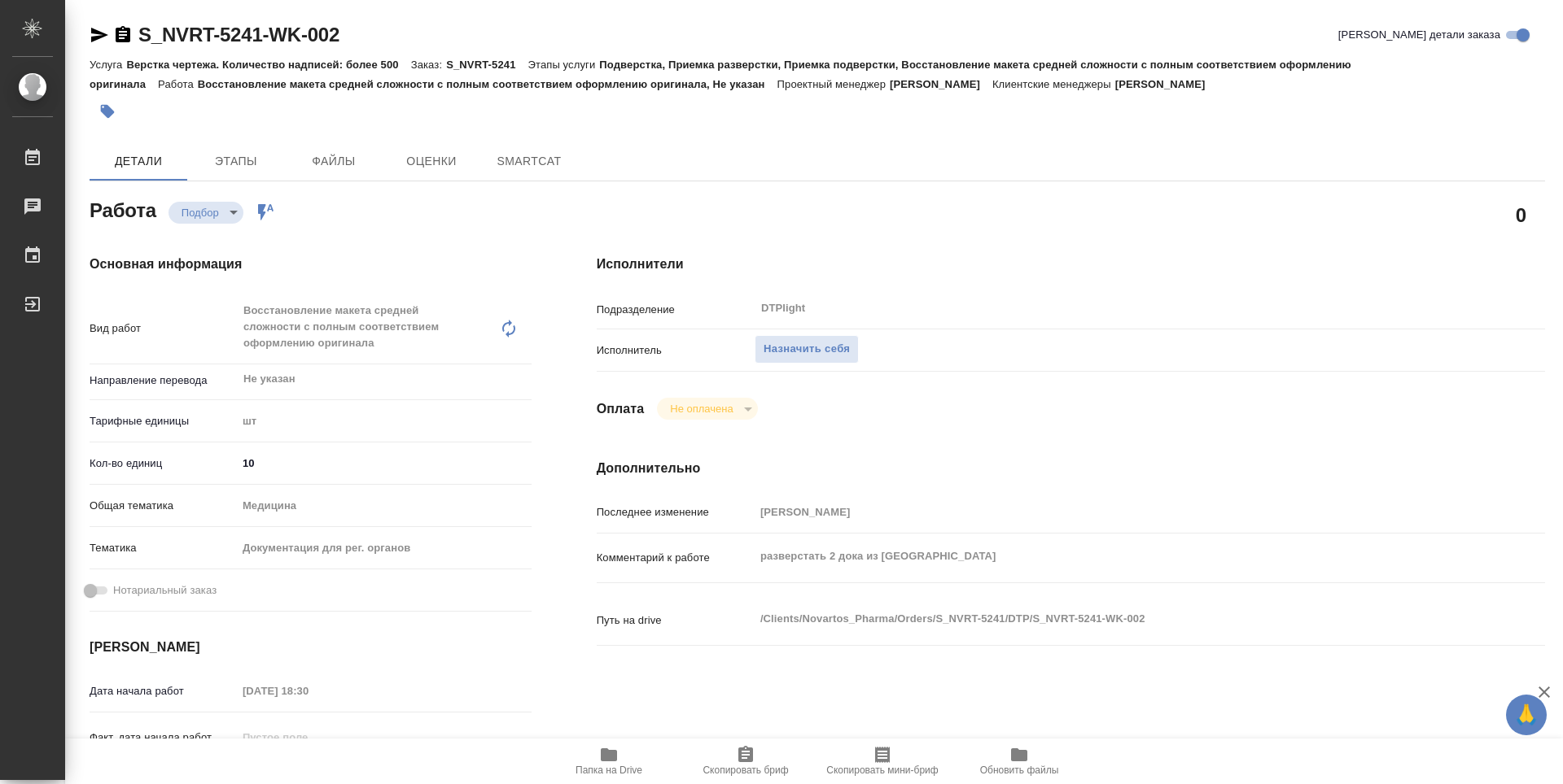
type textarea "x"
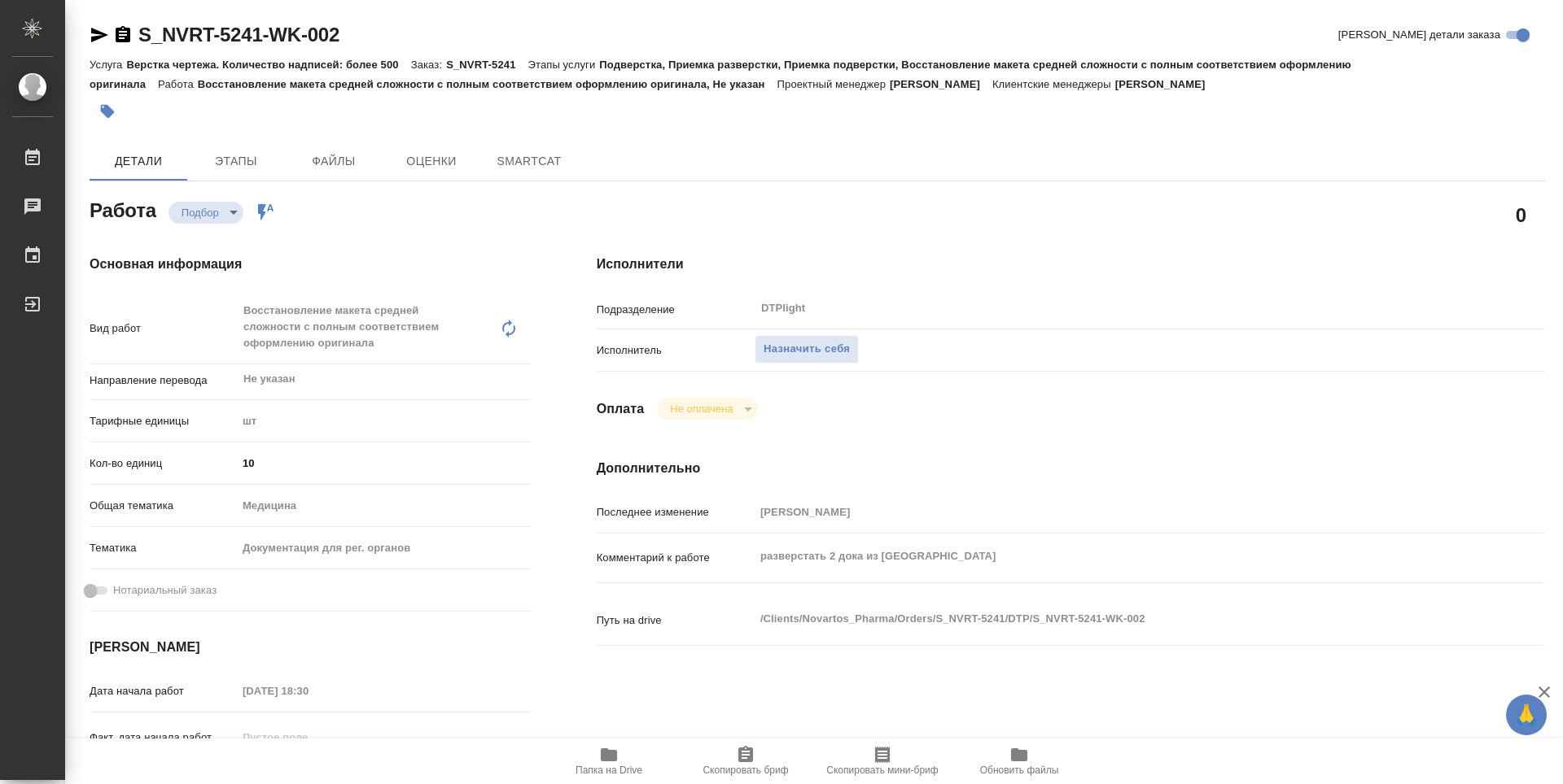
type textarea "x"
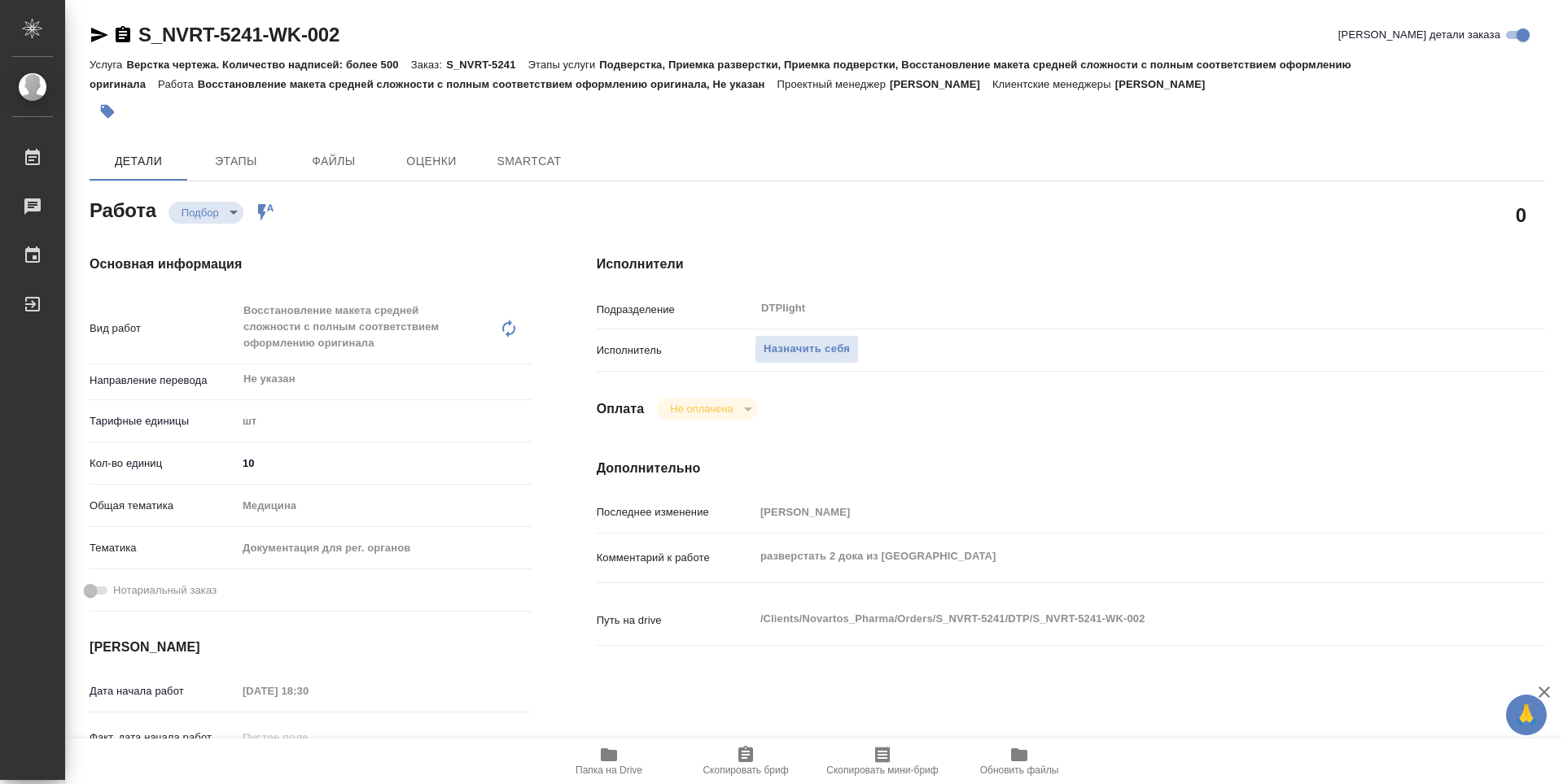
type textarea "x"
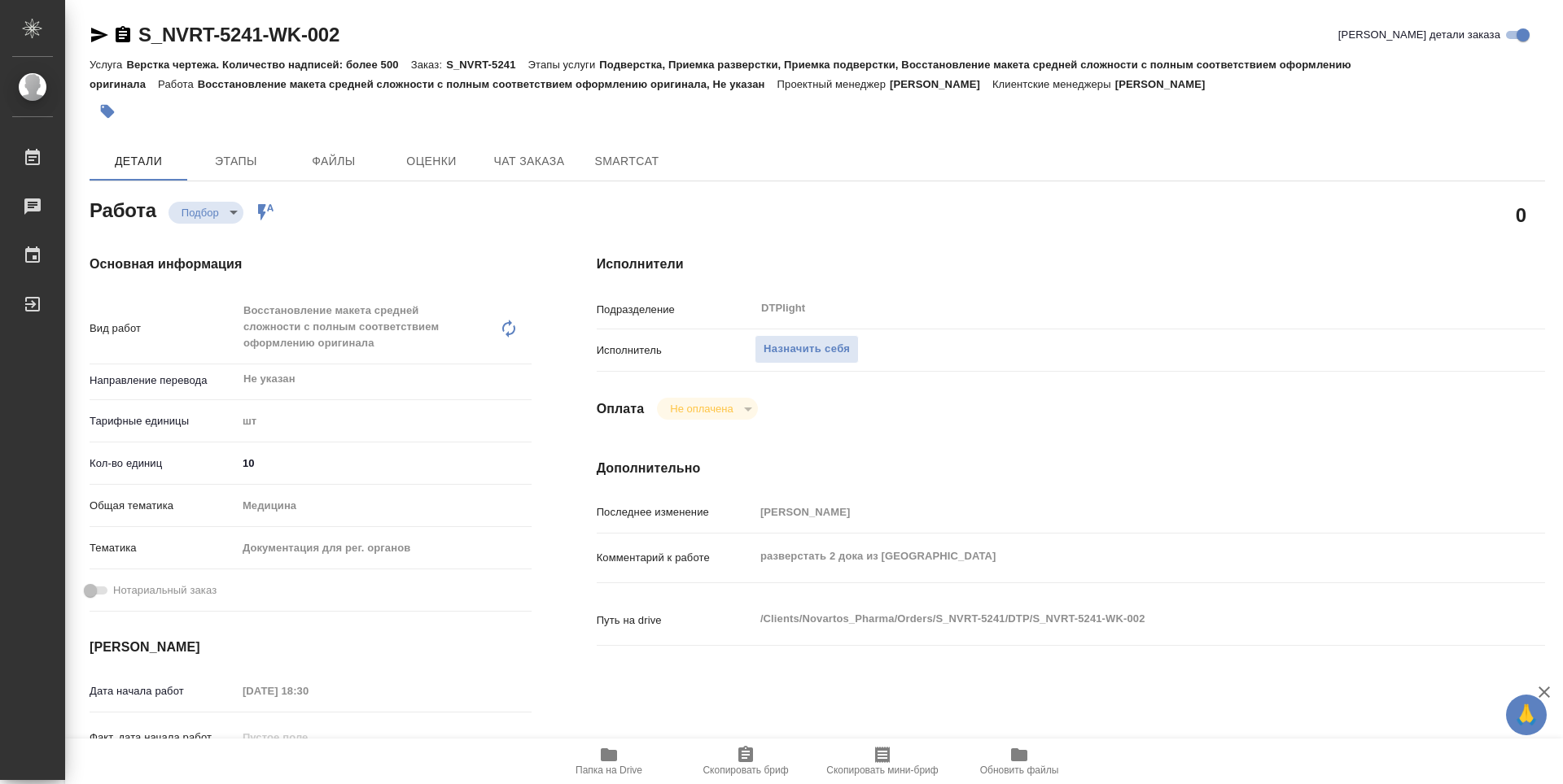
click at [605, 761] on icon "button" at bounding box center [608, 755] width 16 height 13
type textarea "x"
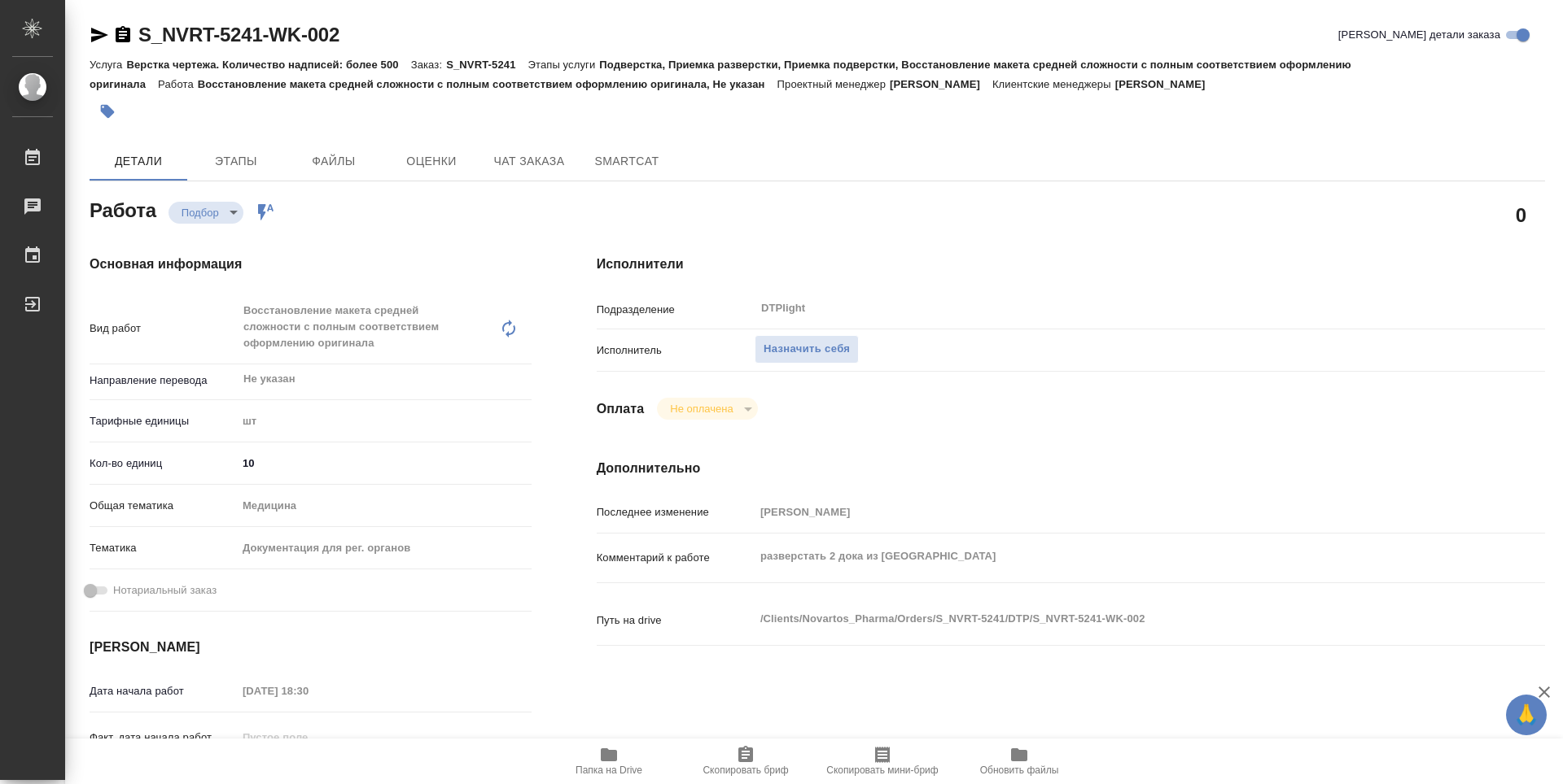
type textarea "x"
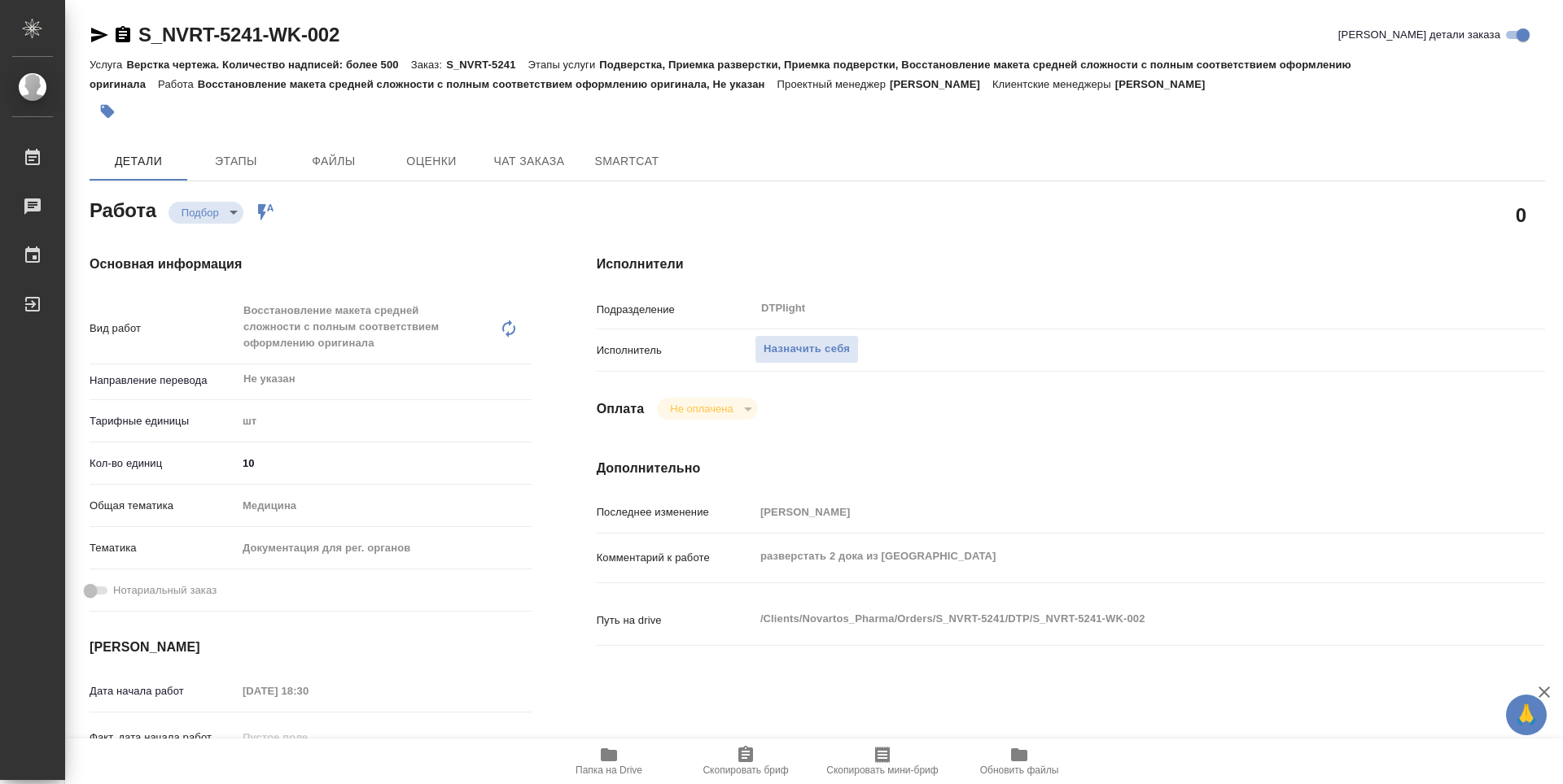
type textarea "x"
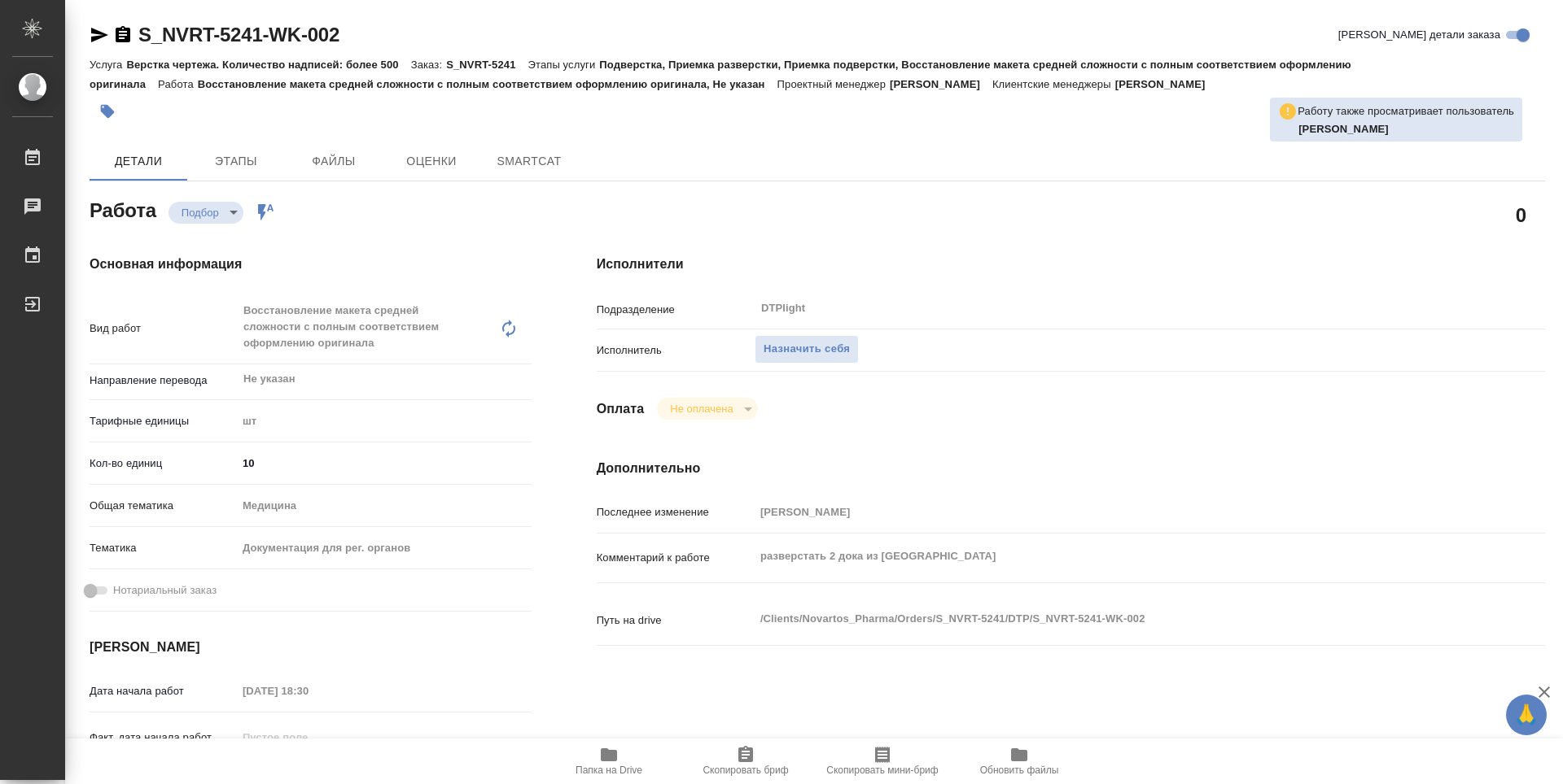
type textarea "x"
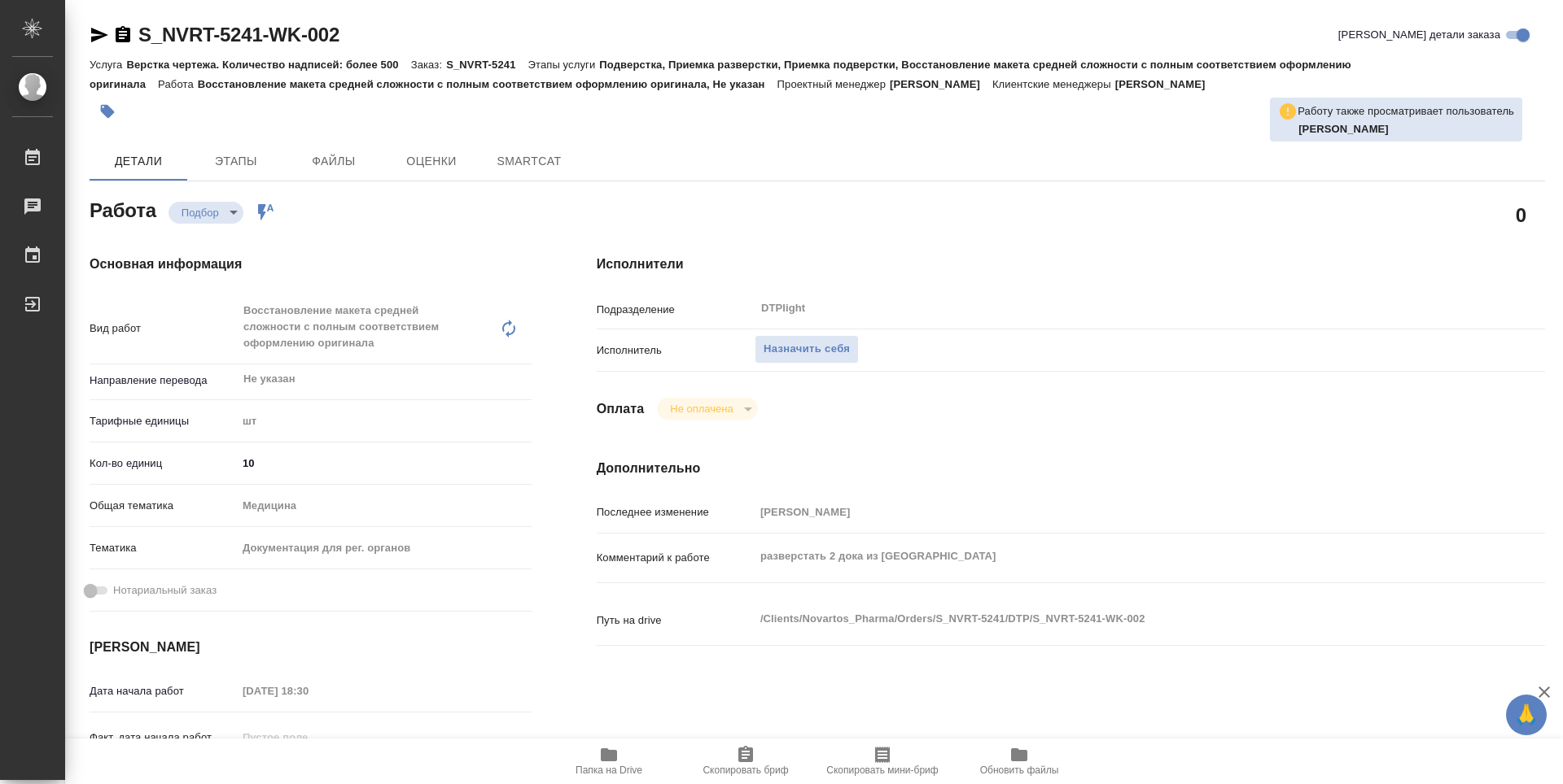
type textarea "x"
click at [828, 364] on div "Исполнитель Назначить себя" at bounding box center [1071, 356] width 949 height 42
type textarea "x"
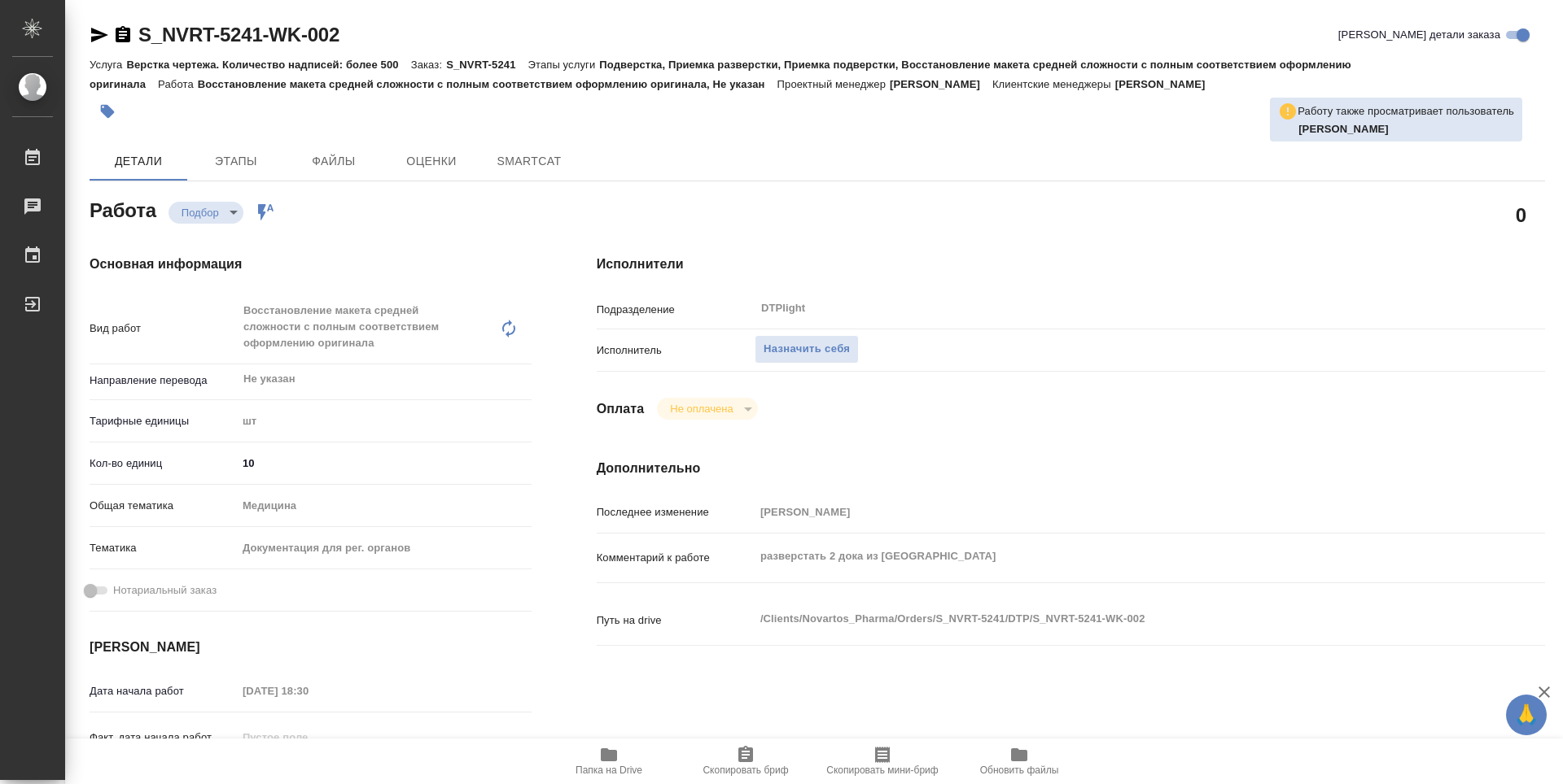
type textarea "x"
click at [828, 359] on button "Назначить себя" at bounding box center [807, 349] width 104 height 29
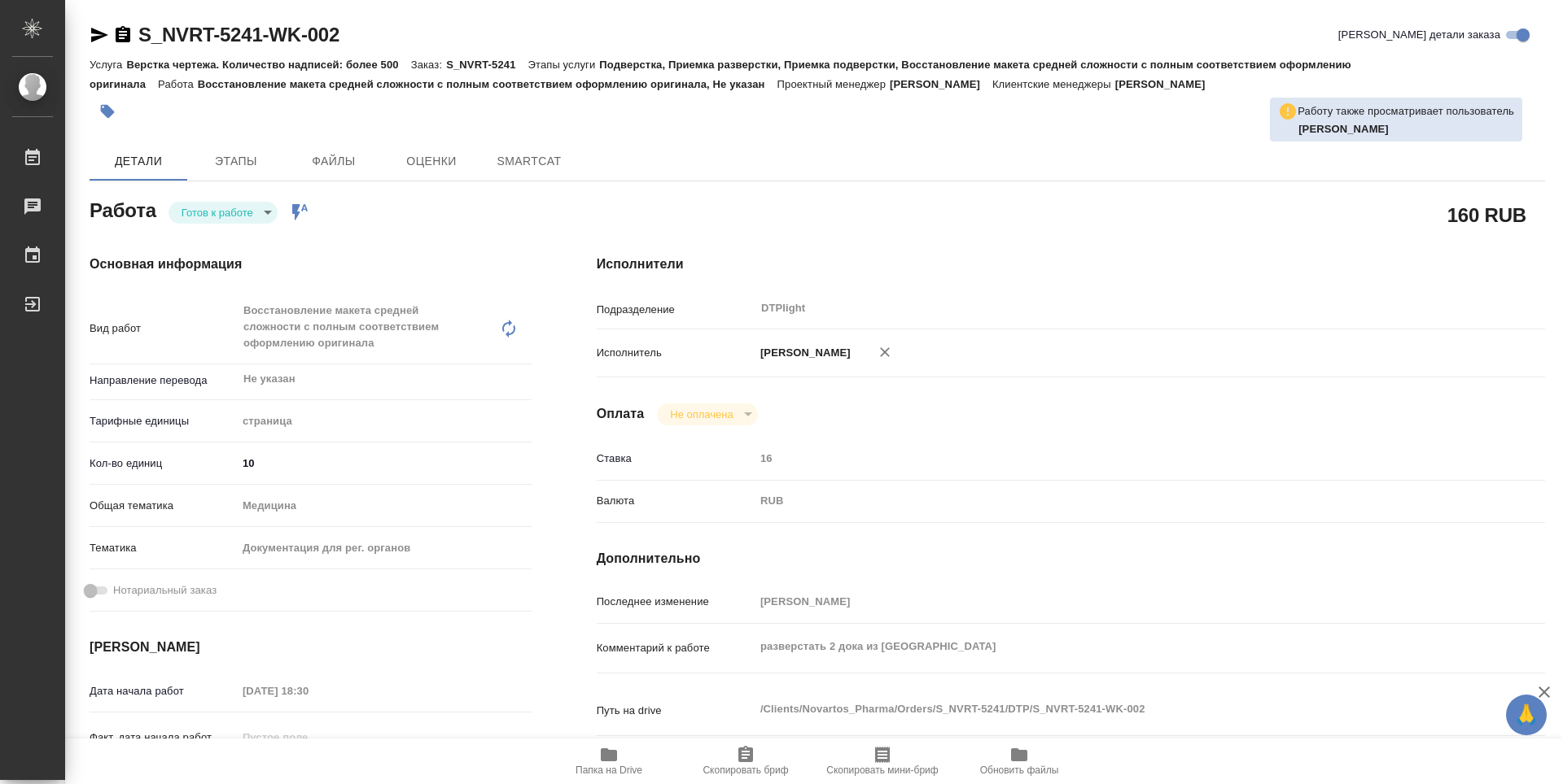
type textarea "x"
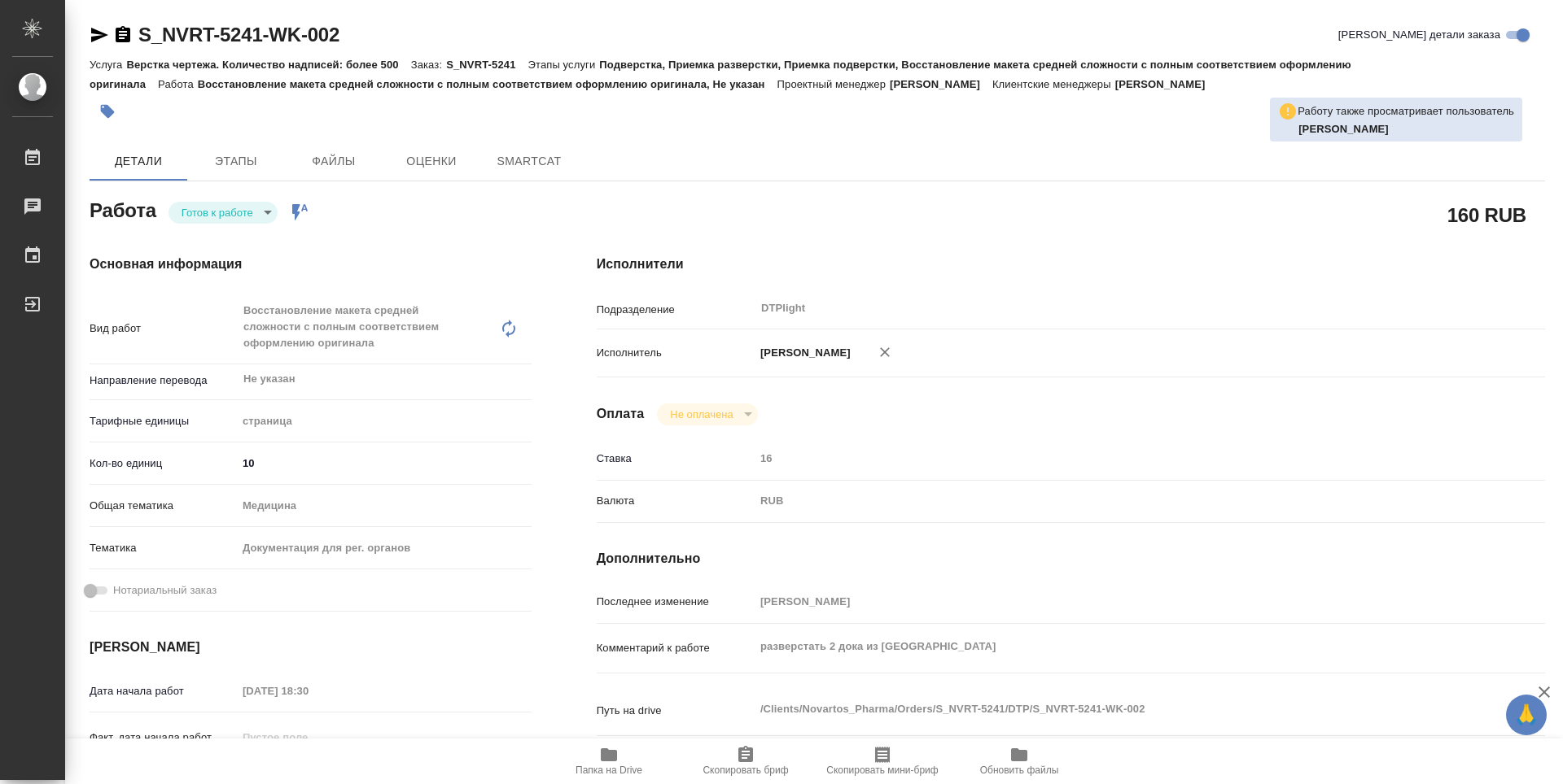
type textarea "x"
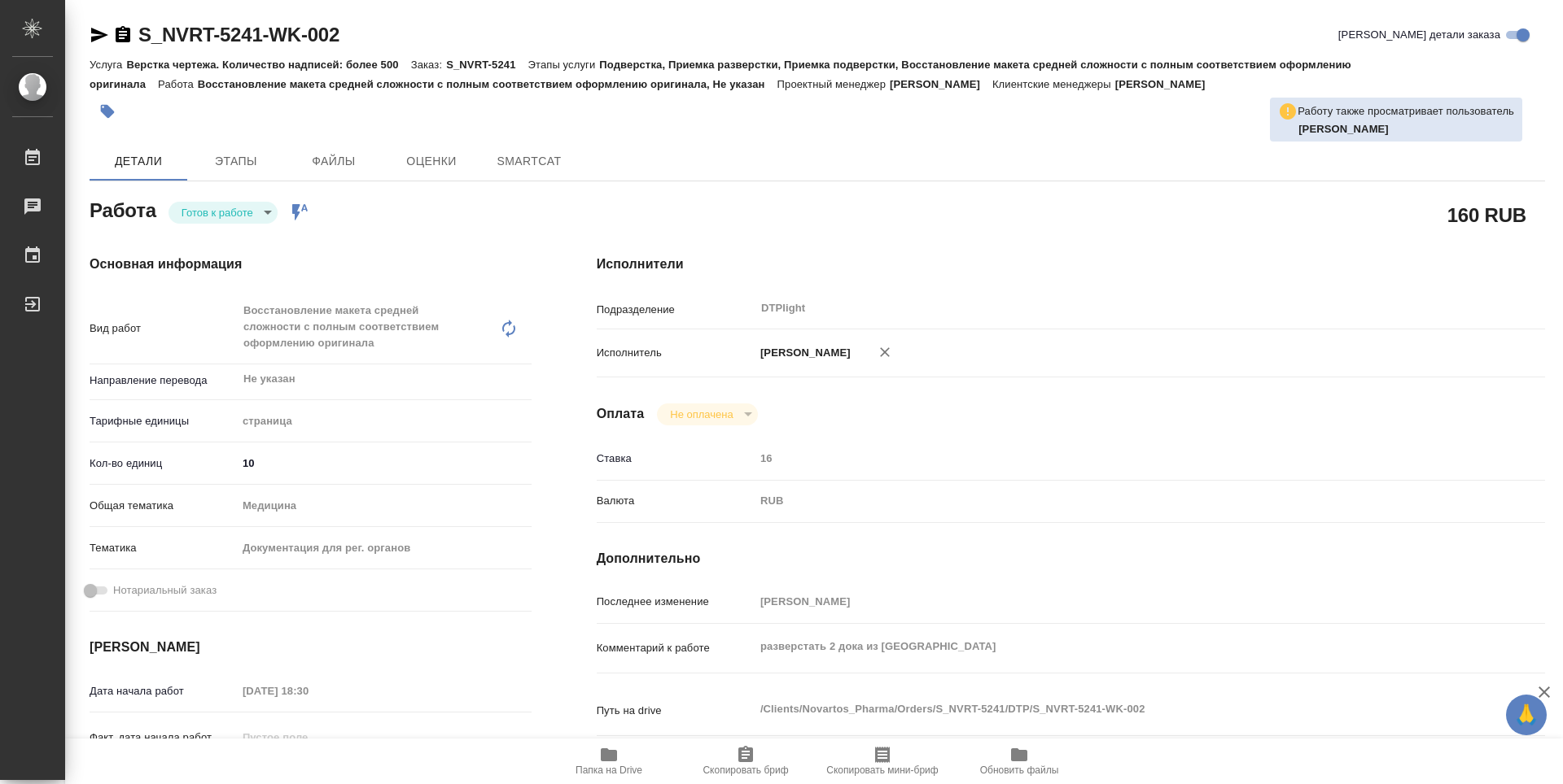
scroll to position [244, 0]
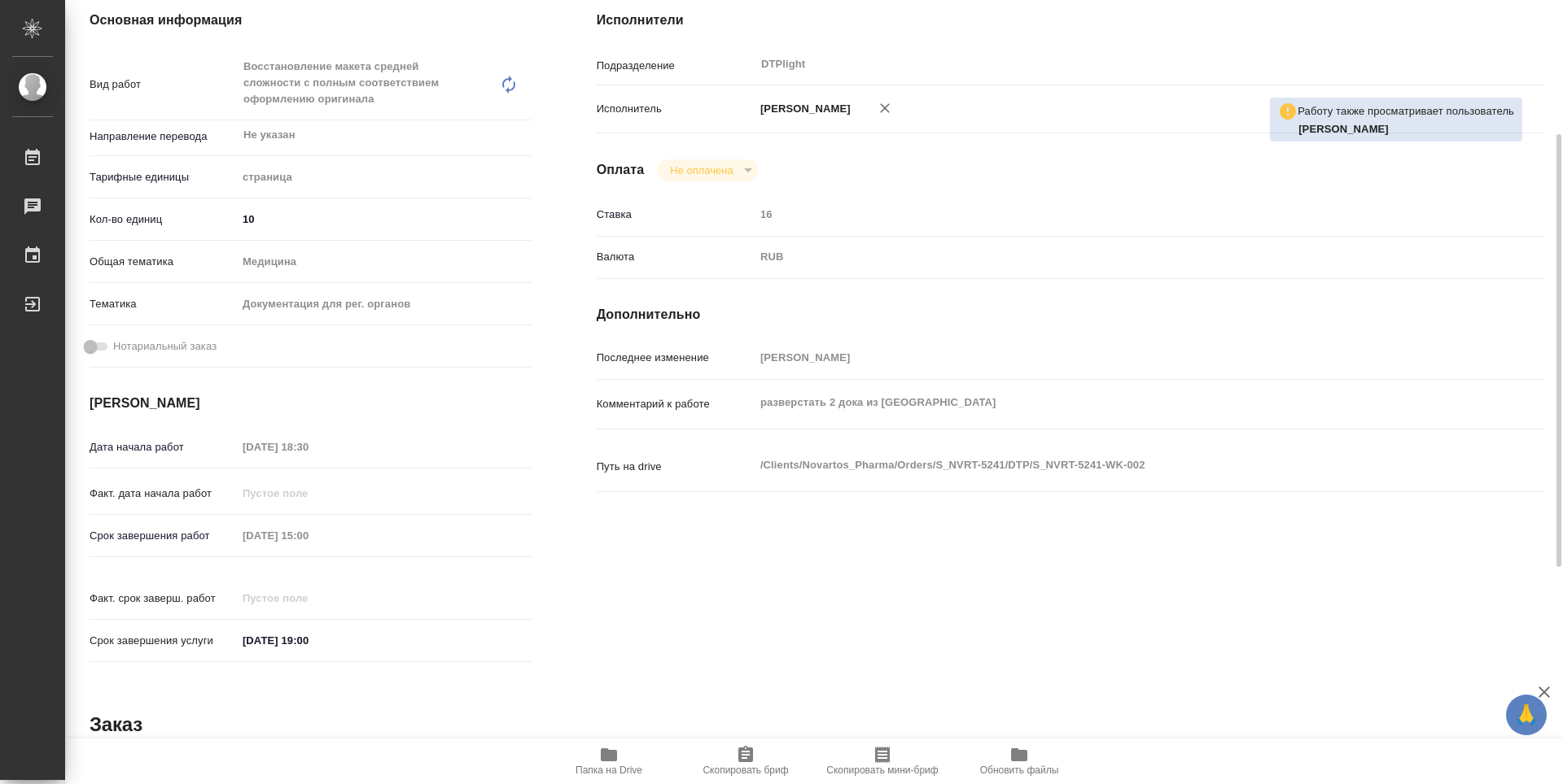
type textarea "x"
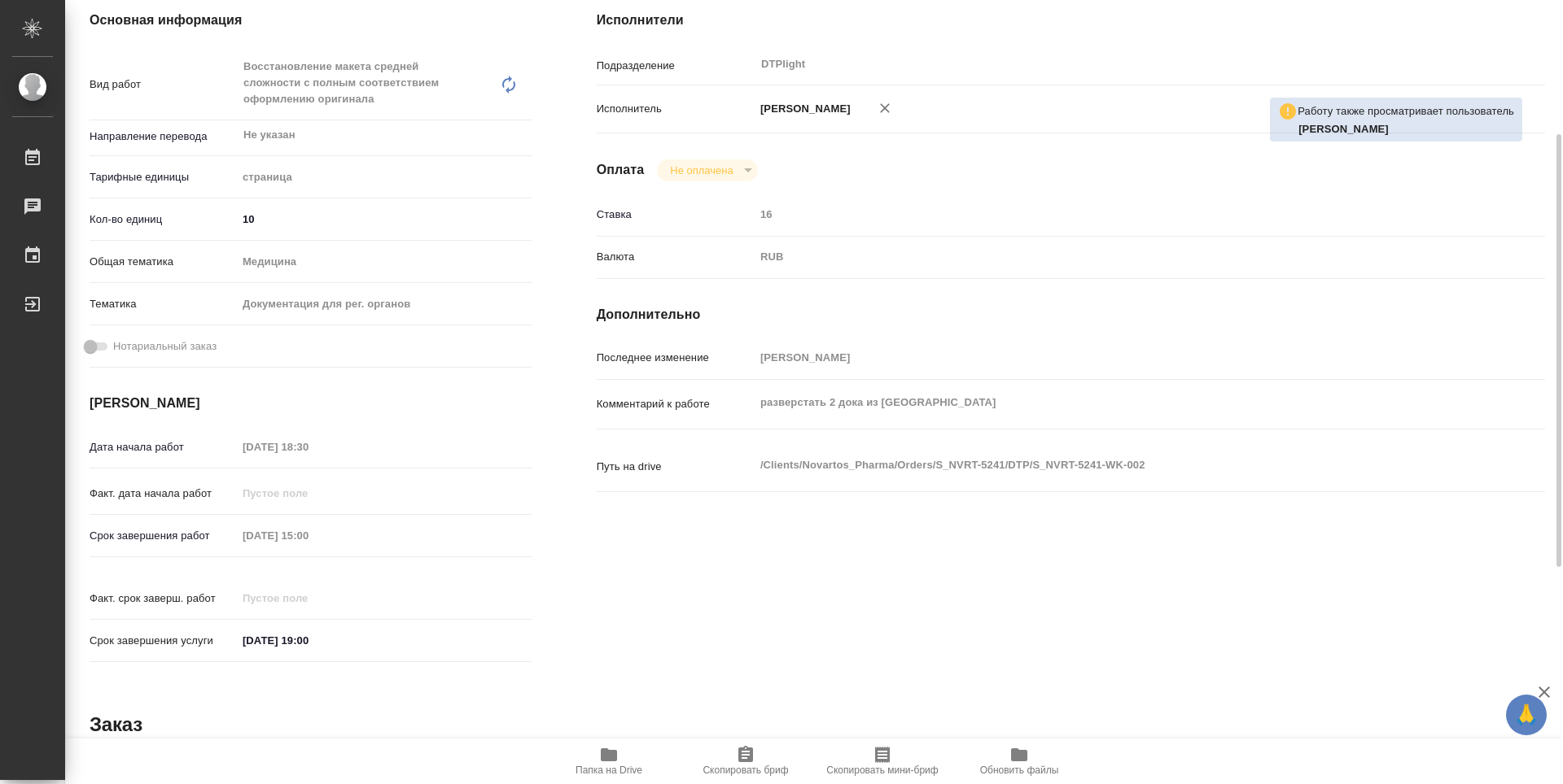
scroll to position [0, 0]
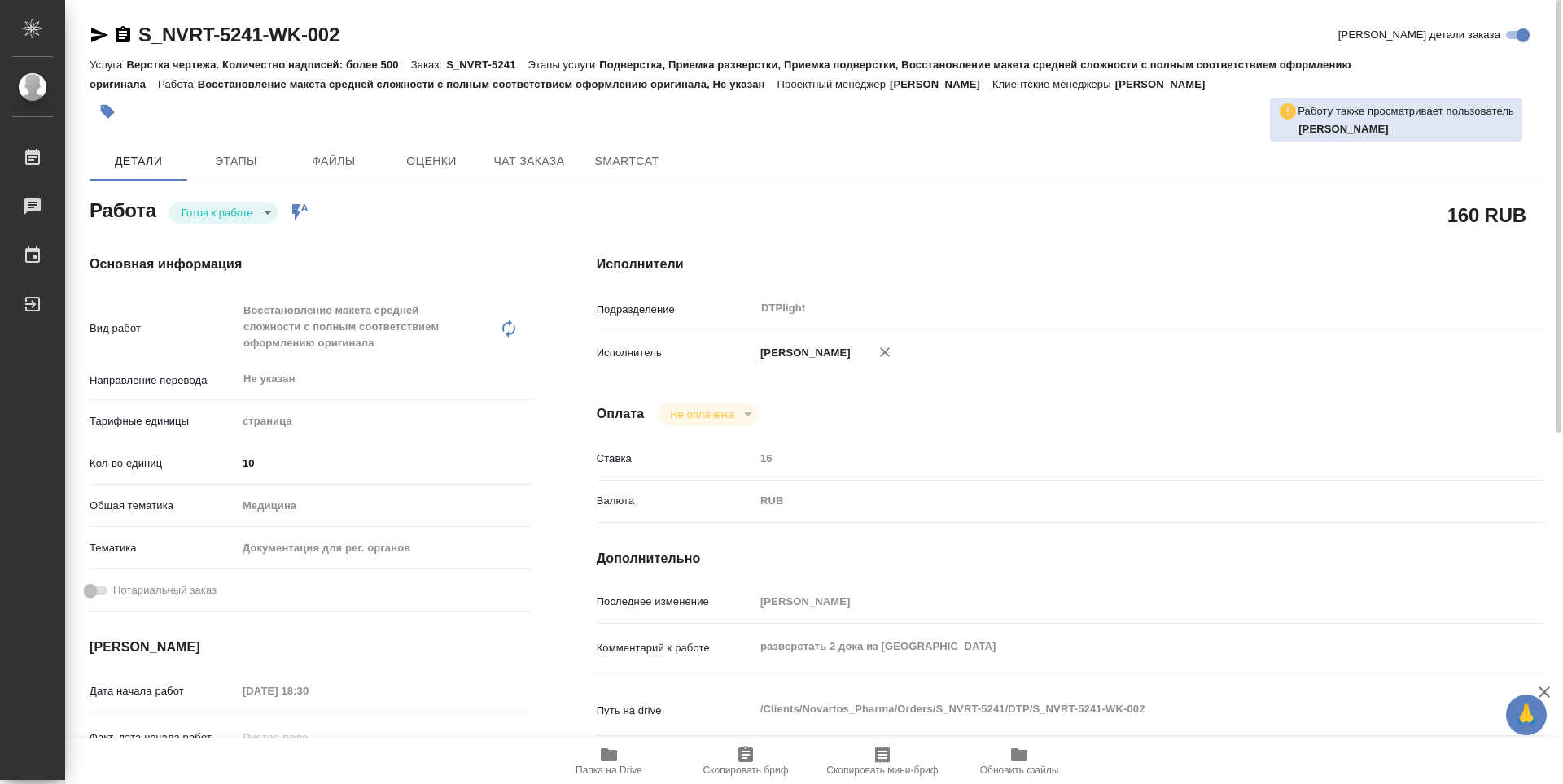
type textarea "x"
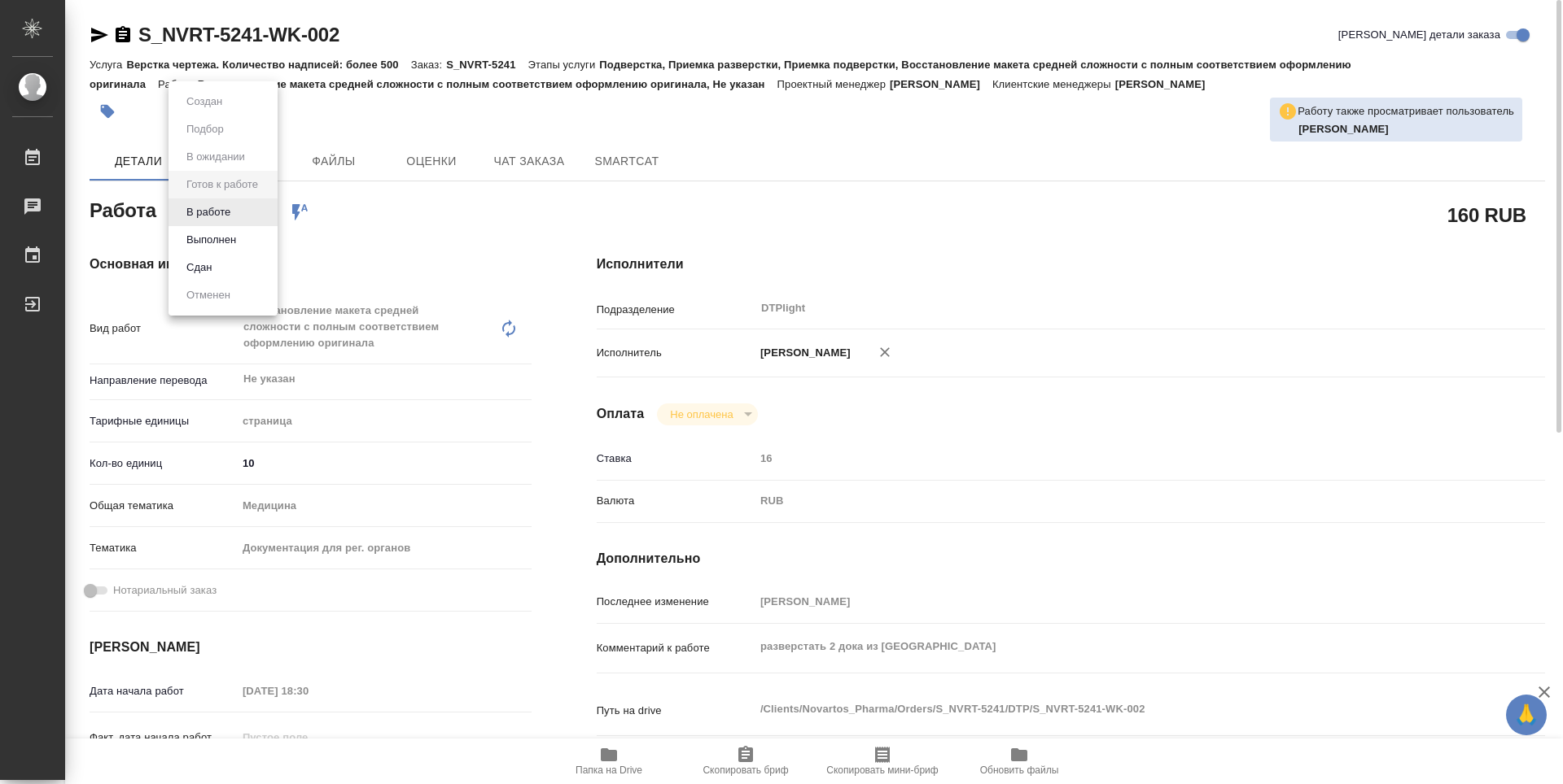
click at [272, 219] on body "🙏 .cls-1 fill:#fff; AWATERA Guselnikov Roman Работы Чаты График Выйти S_NVRT-52…" at bounding box center [782, 392] width 1563 height 784
type textarea "x"
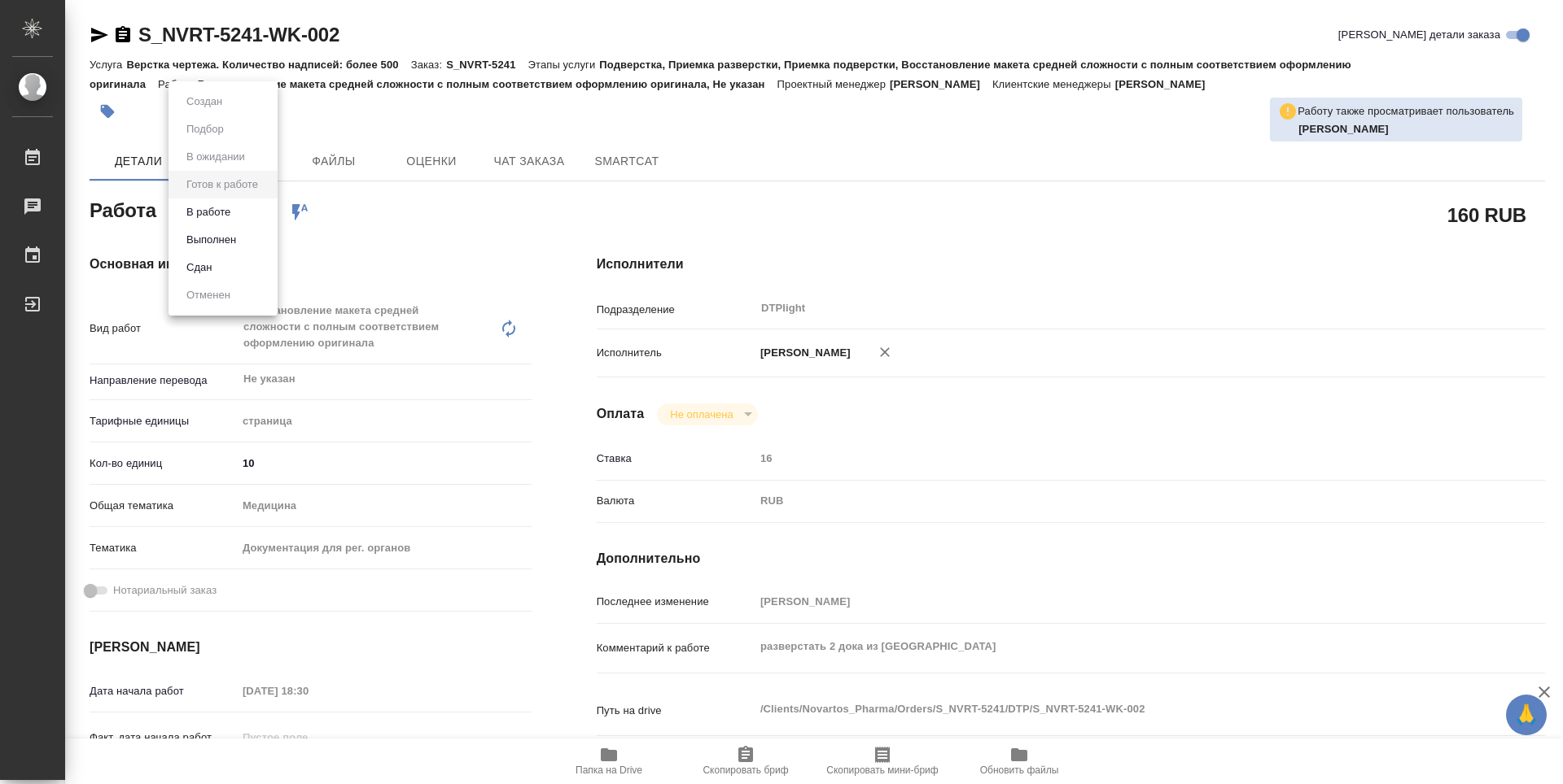
type textarea "x"
click at [221, 215] on button "В работе" at bounding box center [208, 213] width 54 height 18
type textarea "x"
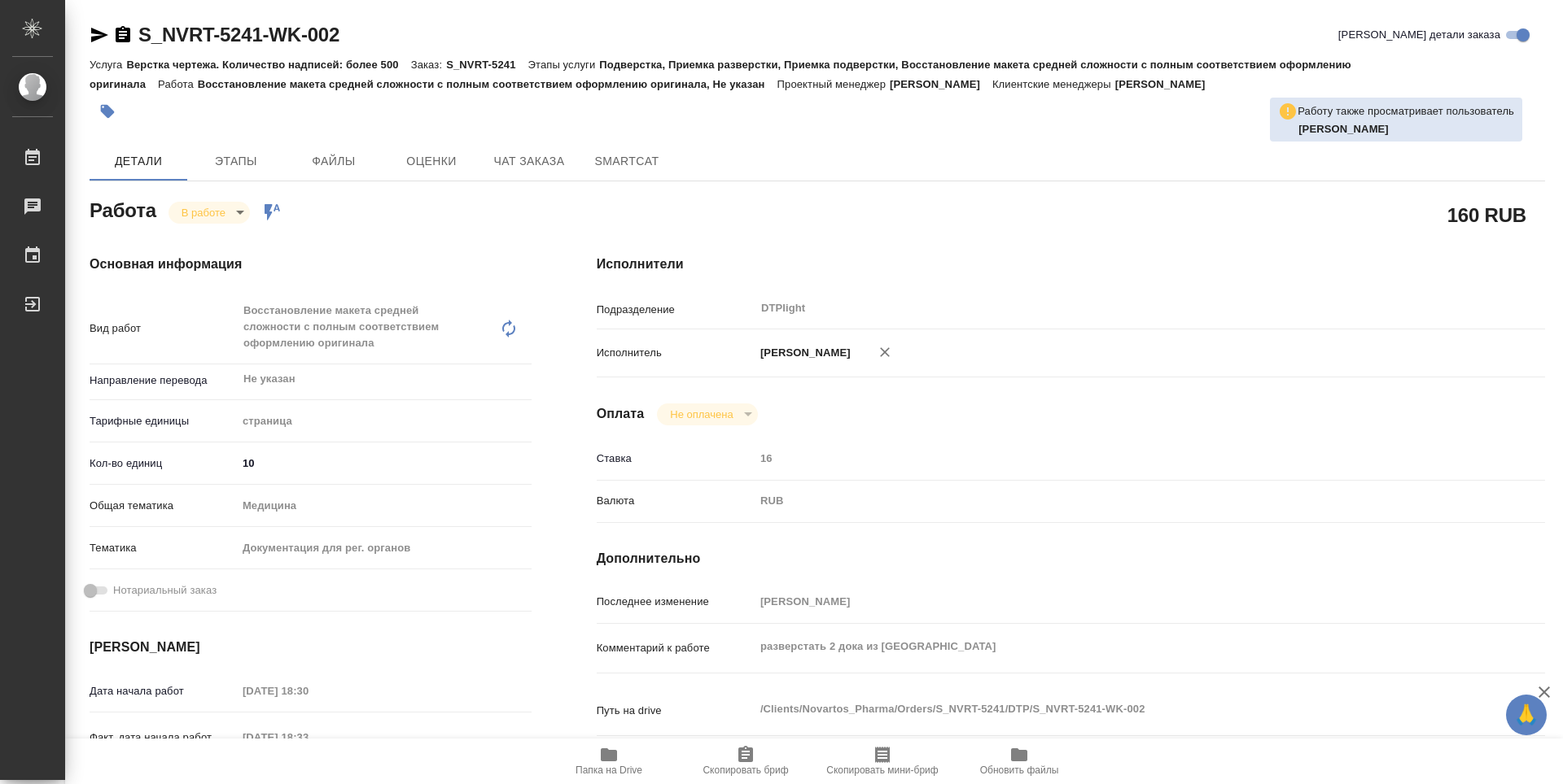
type textarea "x"
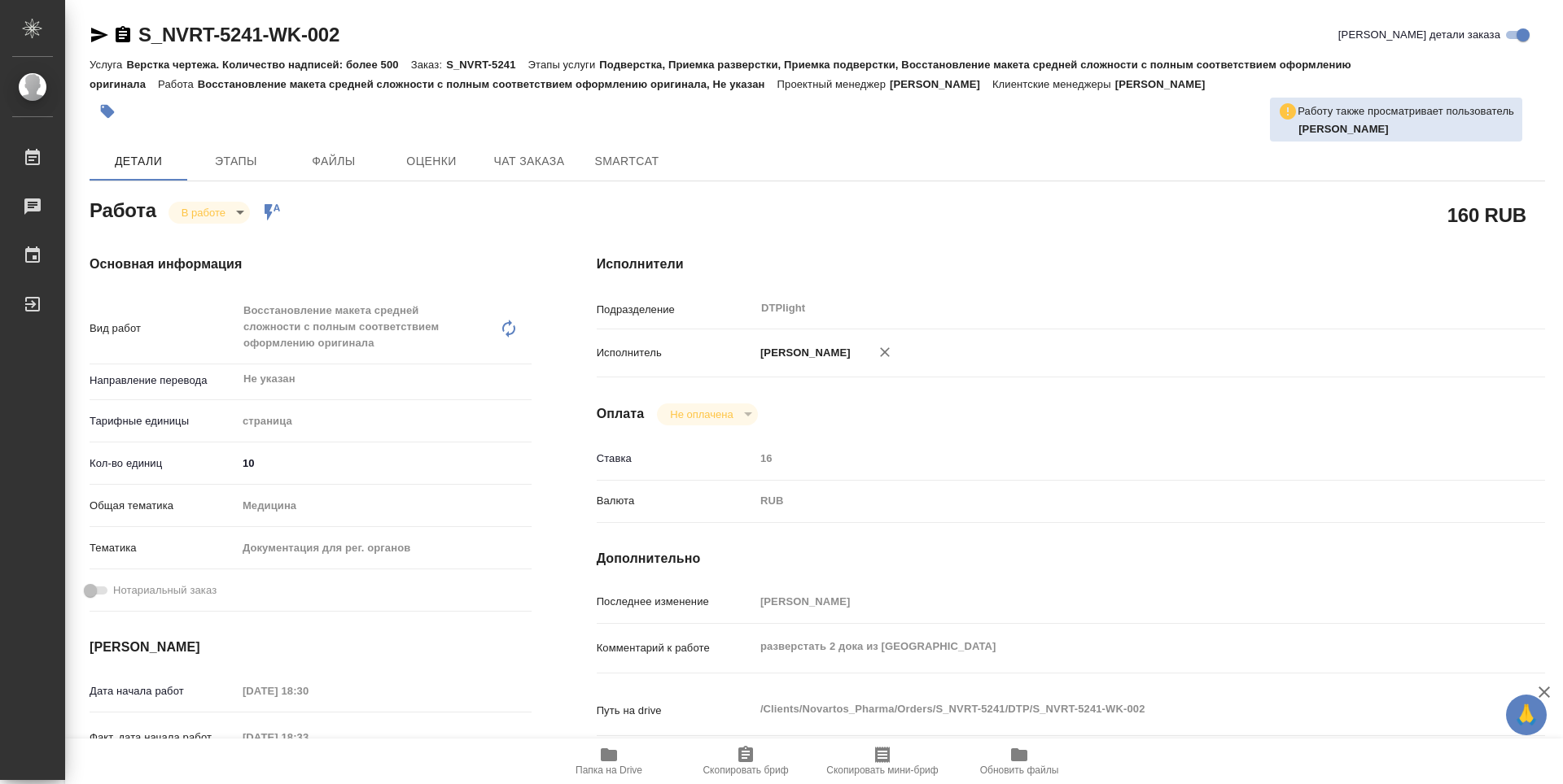
type textarea "x"
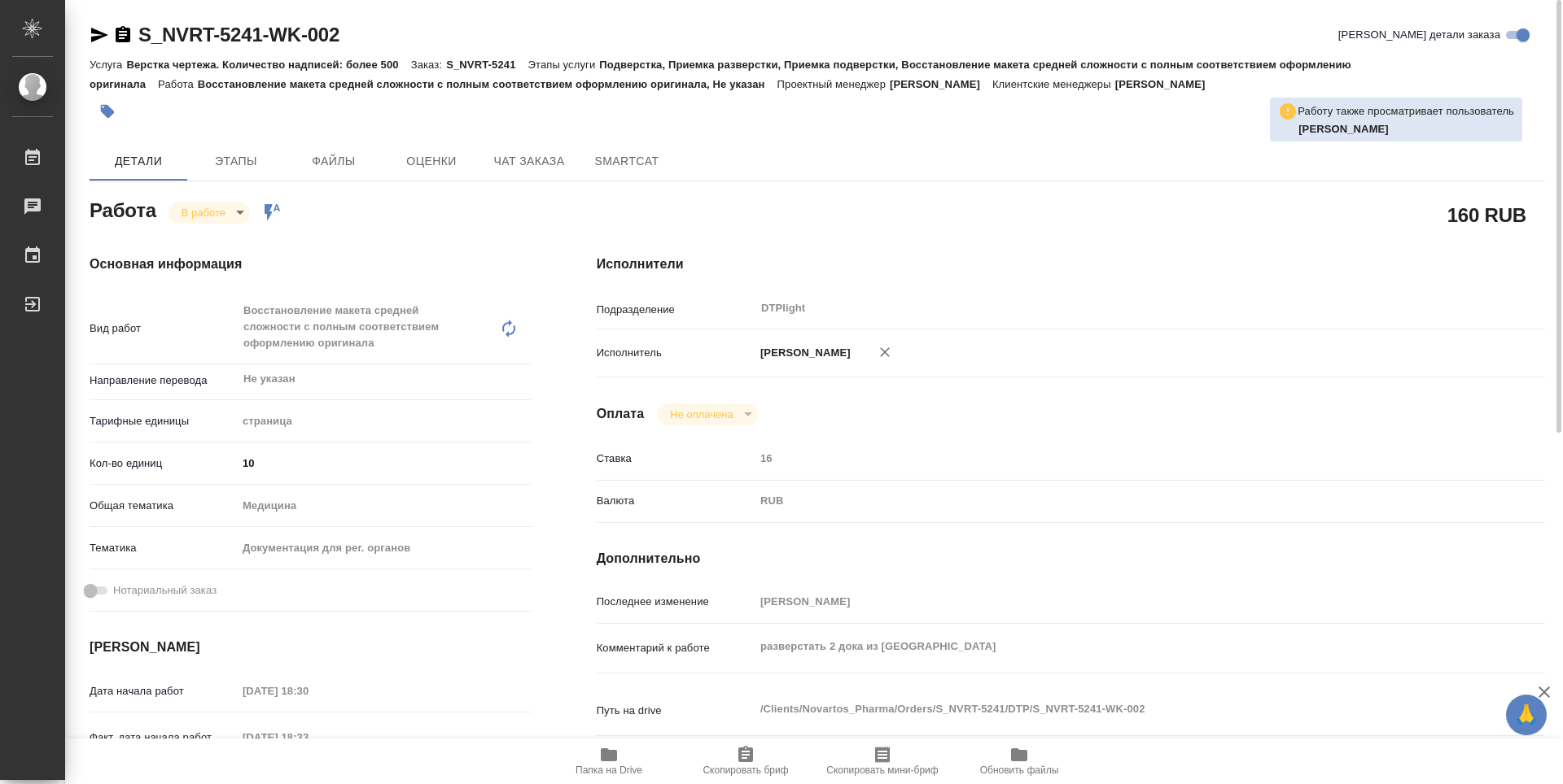
type textarea "x"
click at [124, 36] on icon "button" at bounding box center [122, 34] width 14 height 16
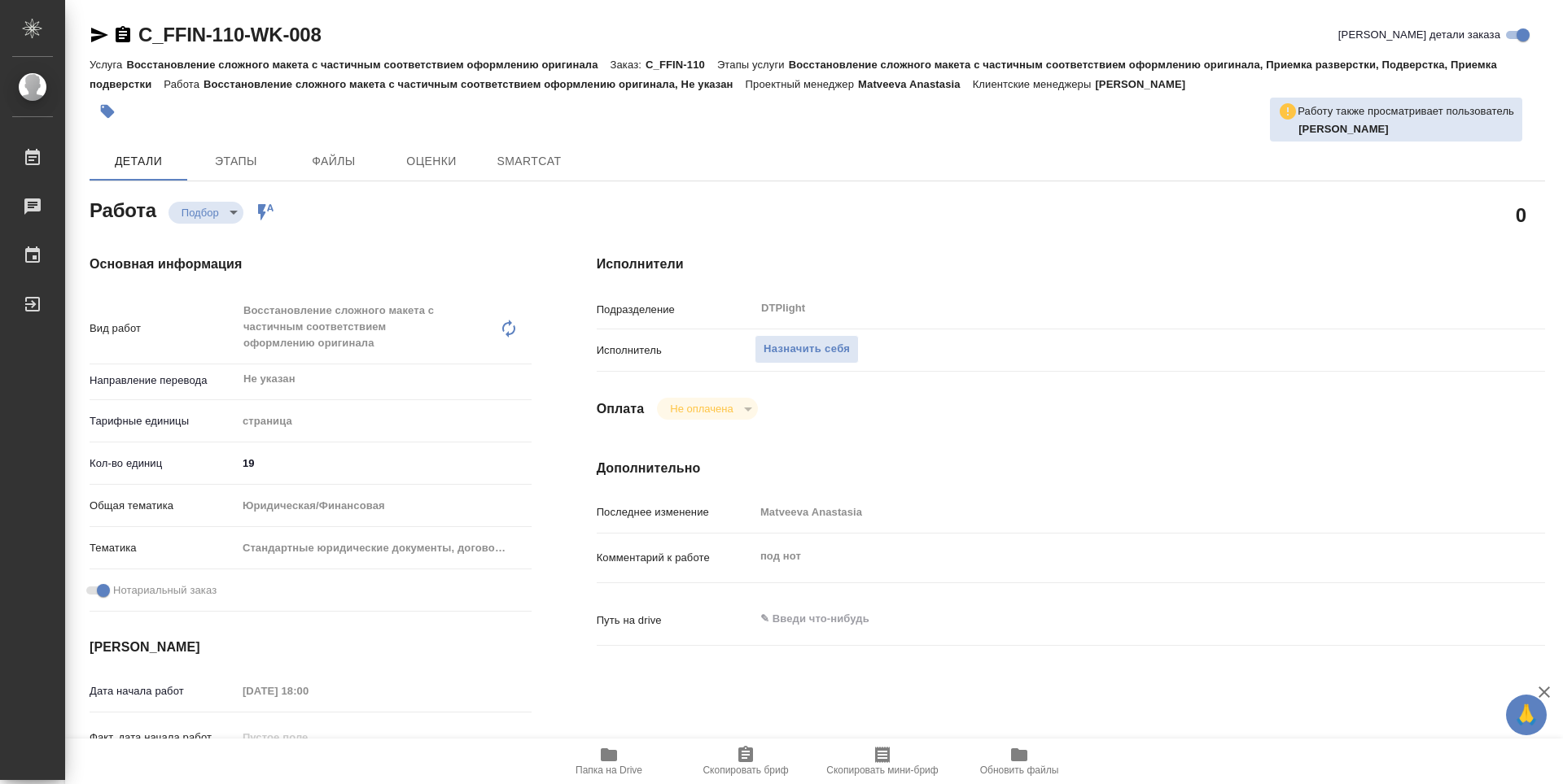
type textarea "x"
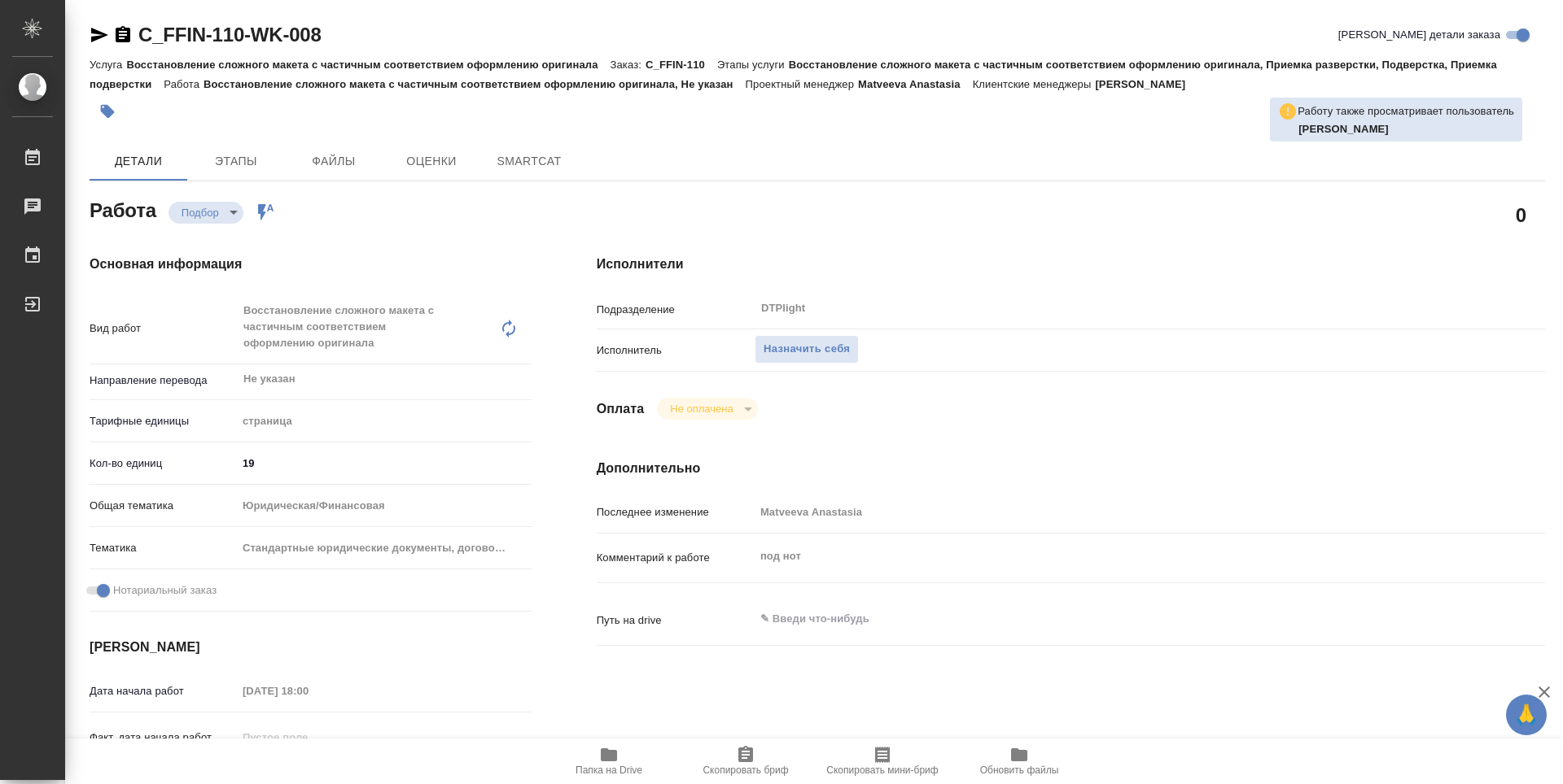
type textarea "x"
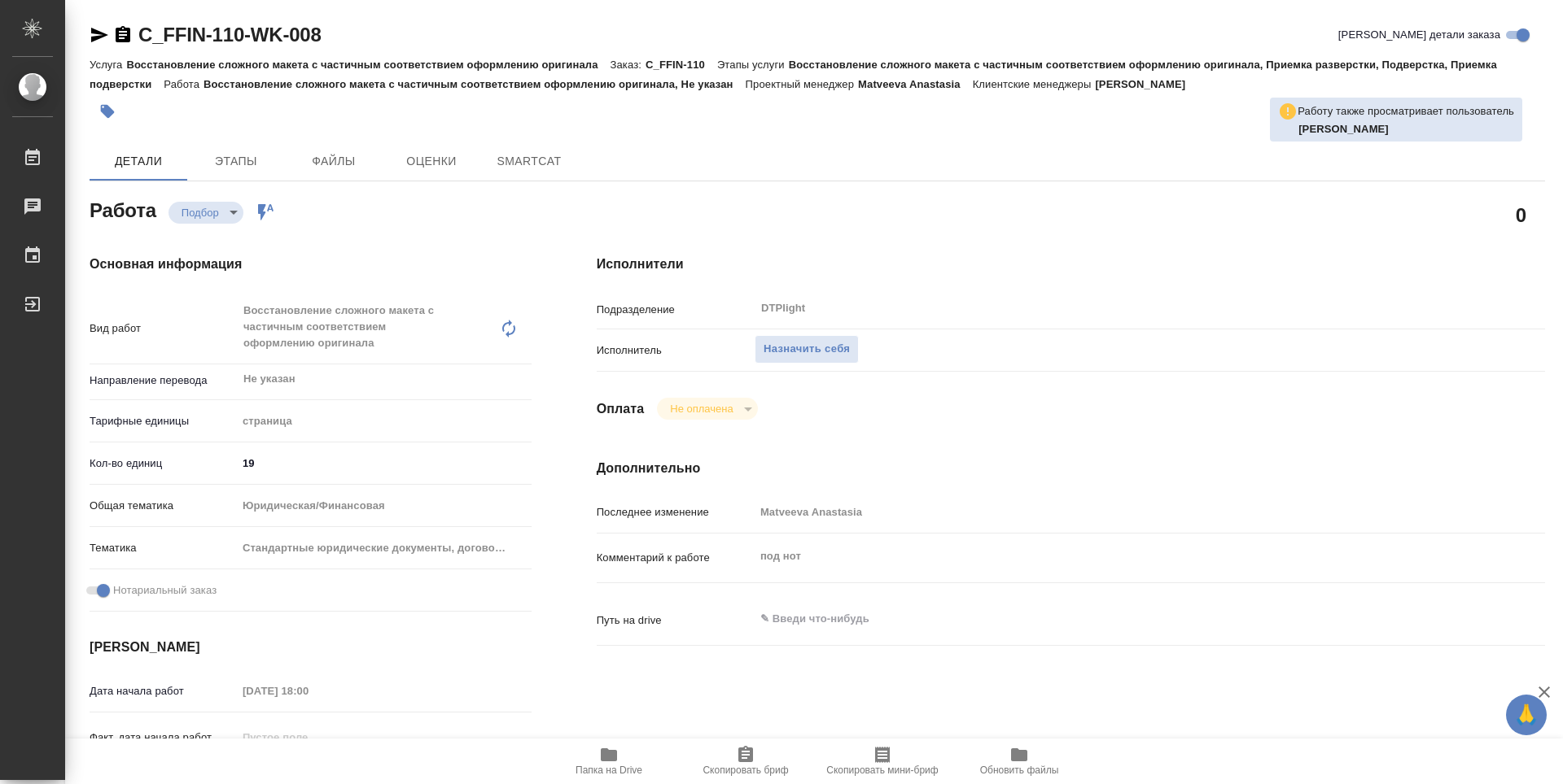
type textarea "x"
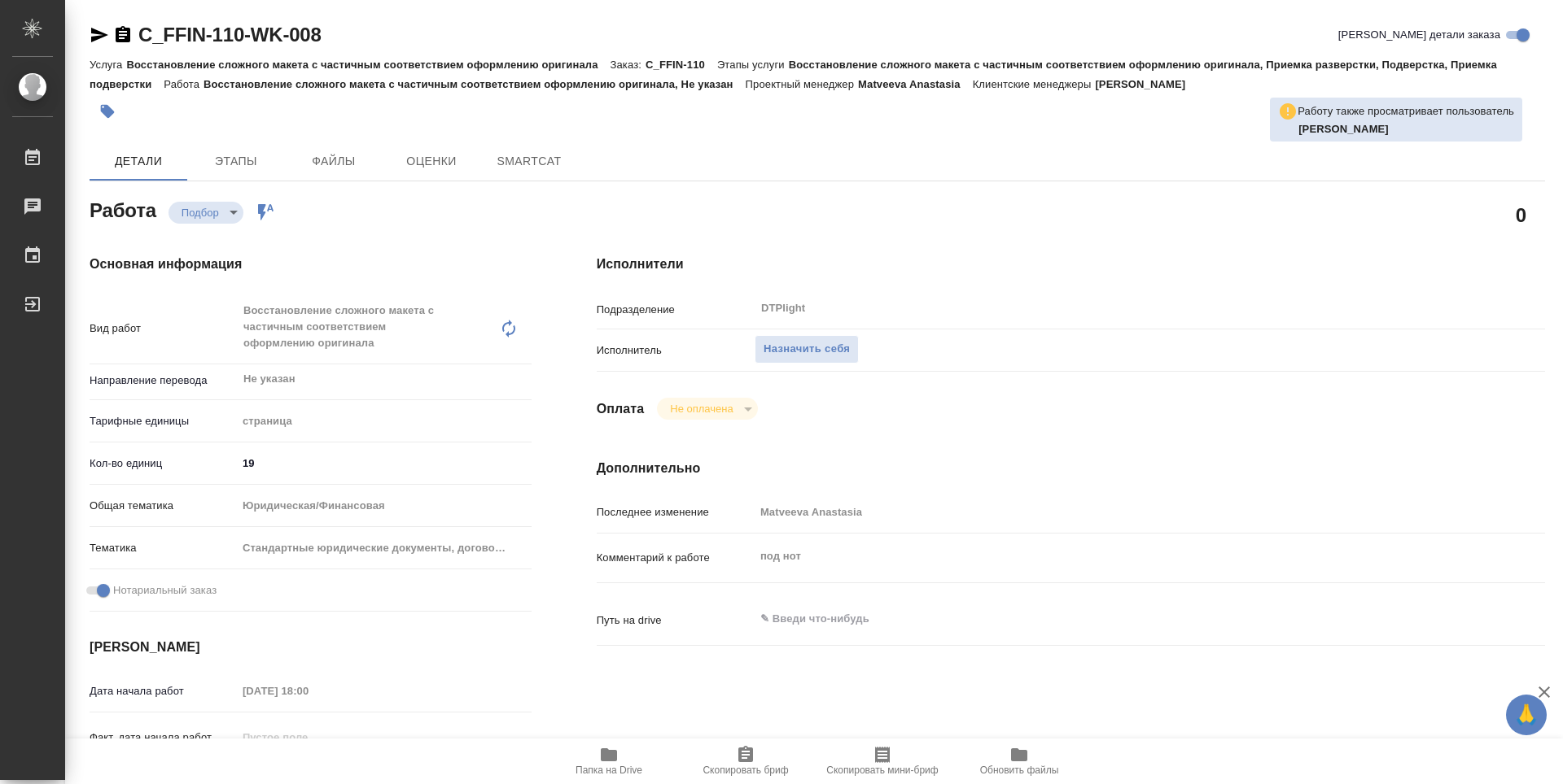
type textarea "x"
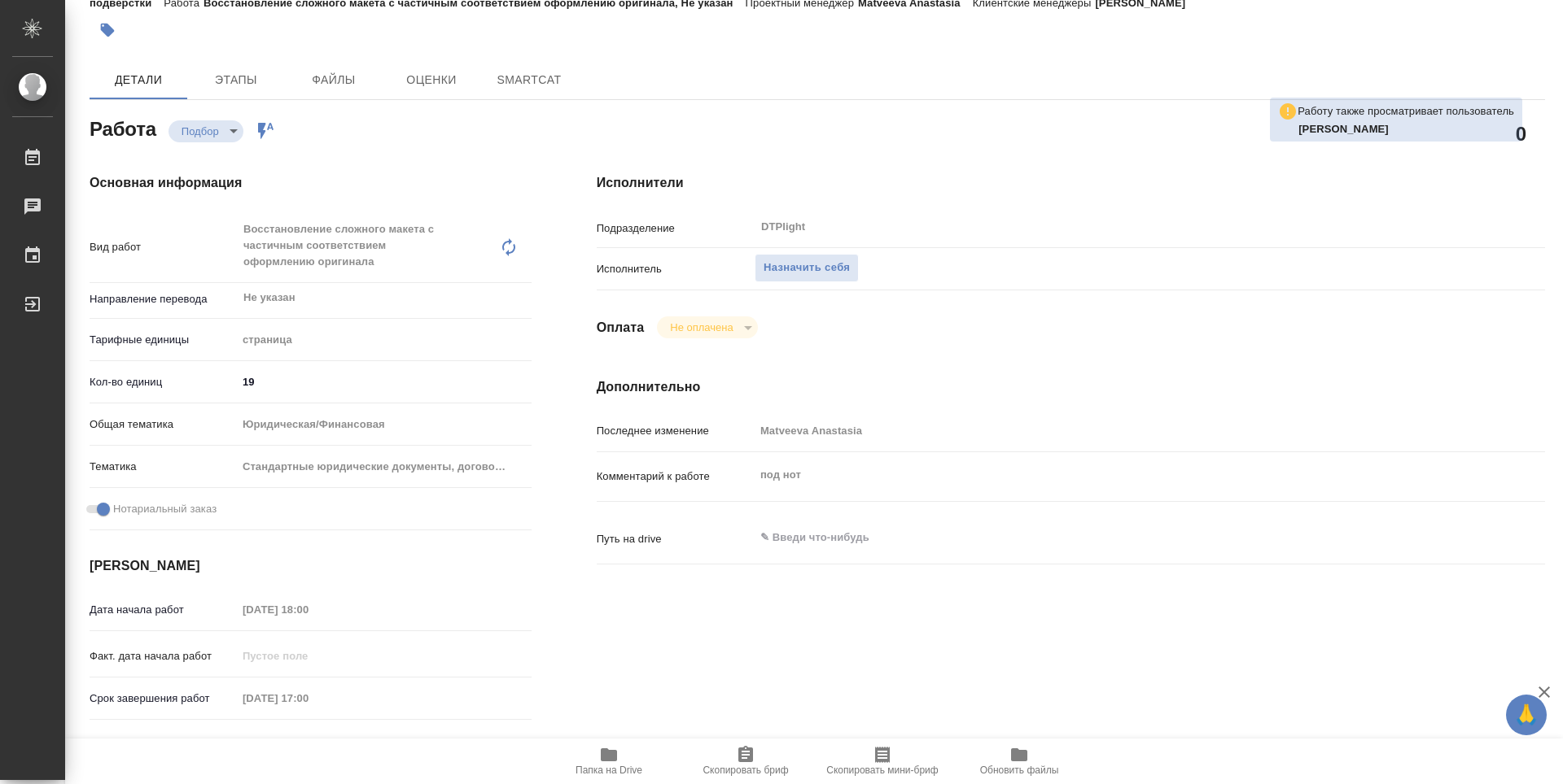
type textarea "x"
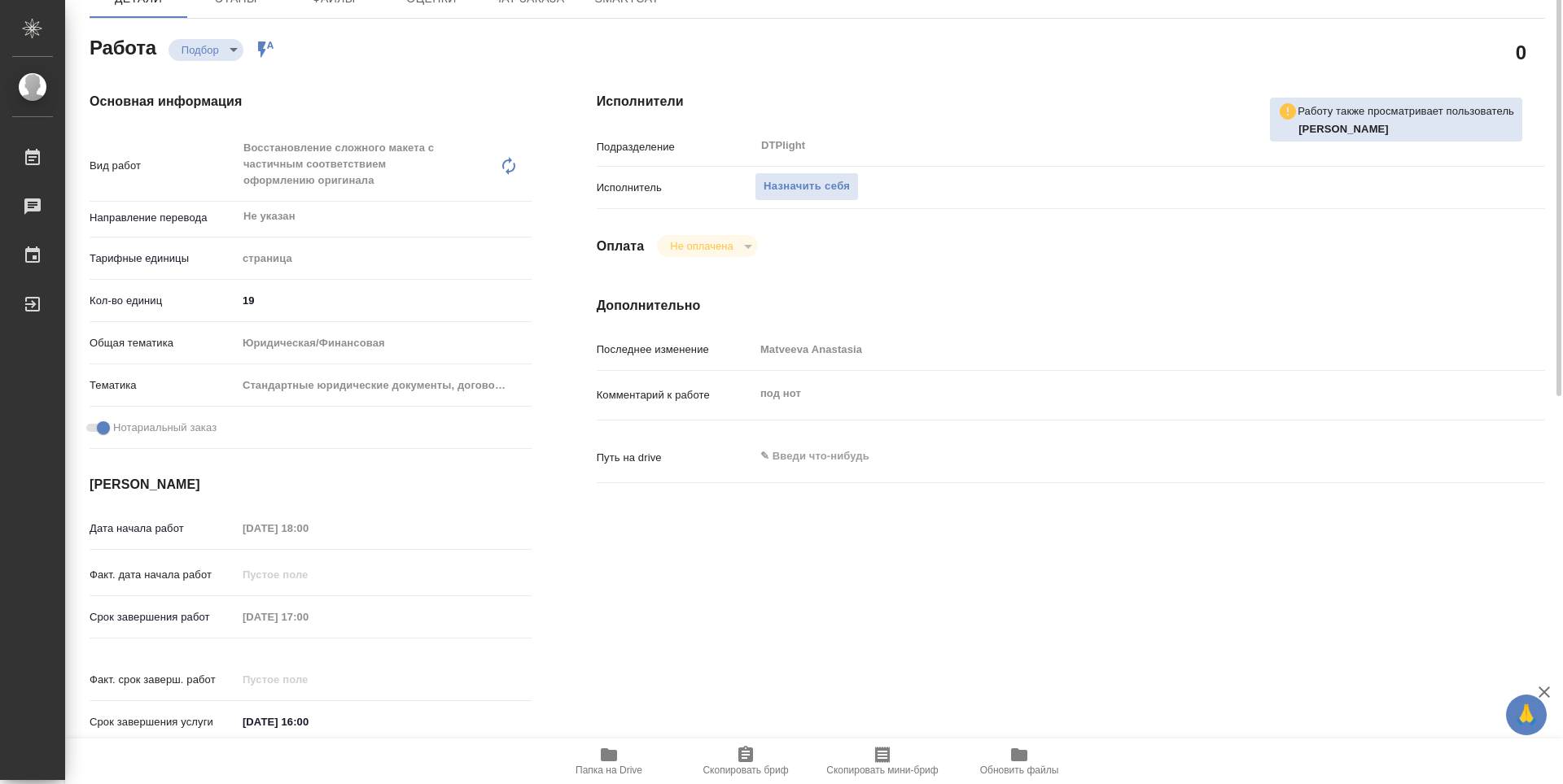
scroll to position [81, 0]
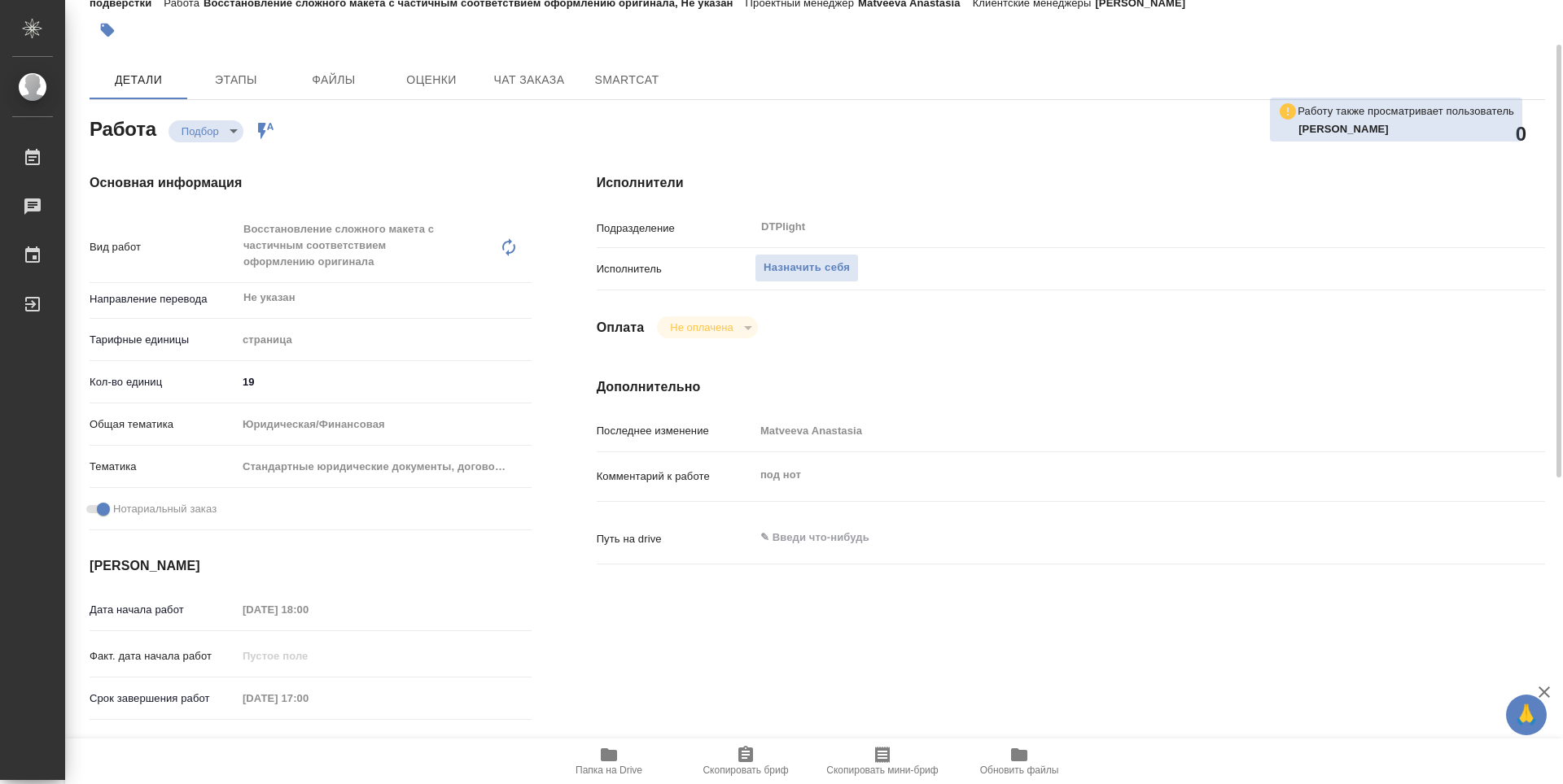
type textarea "x"
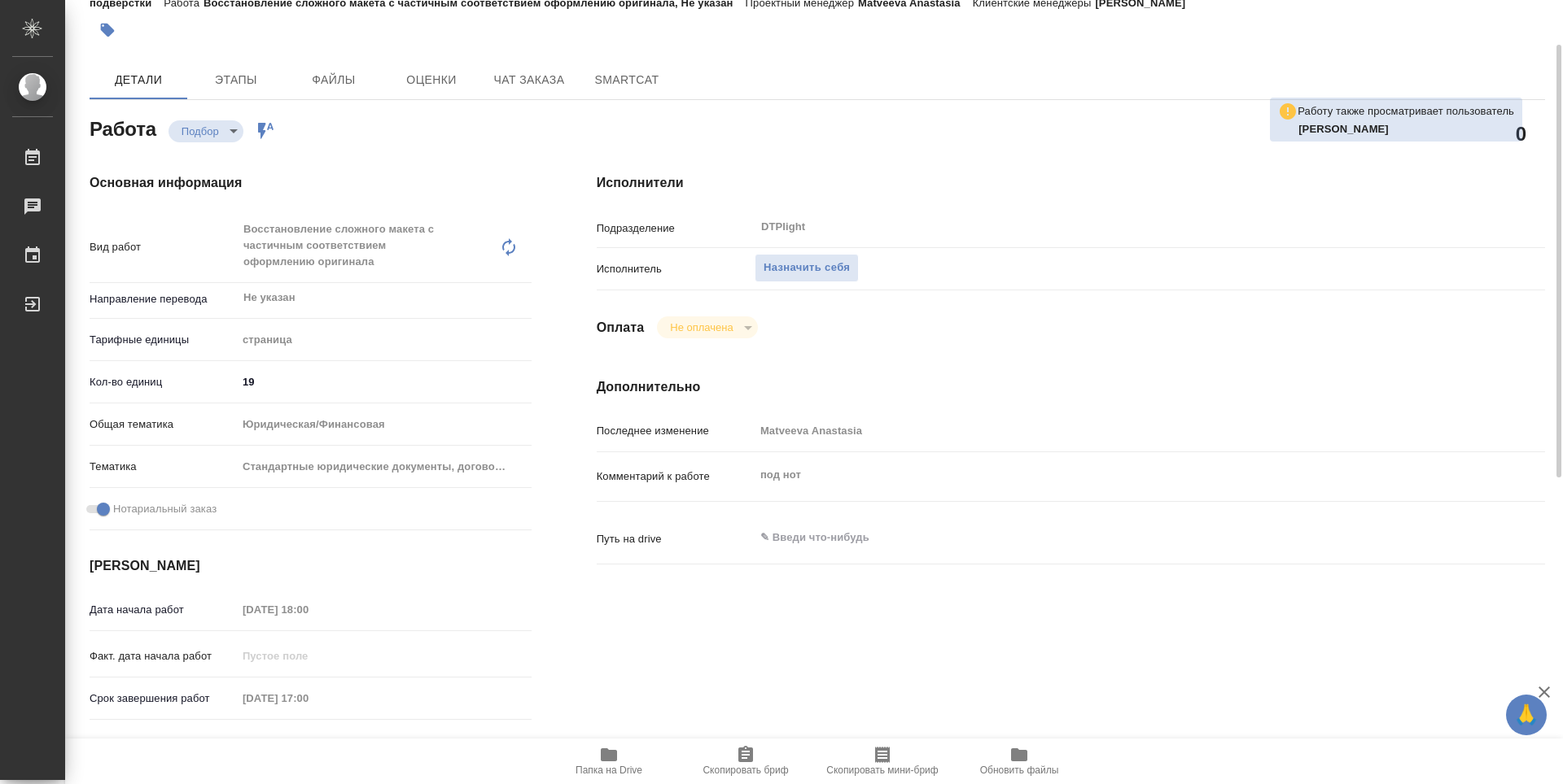
drag, startPoint x: 605, startPoint y: 748, endPoint x: 601, endPoint y: 734, distance: 14.6
click at [605, 748] on icon "button" at bounding box center [608, 755] width 16 height 13
type textarea "x"
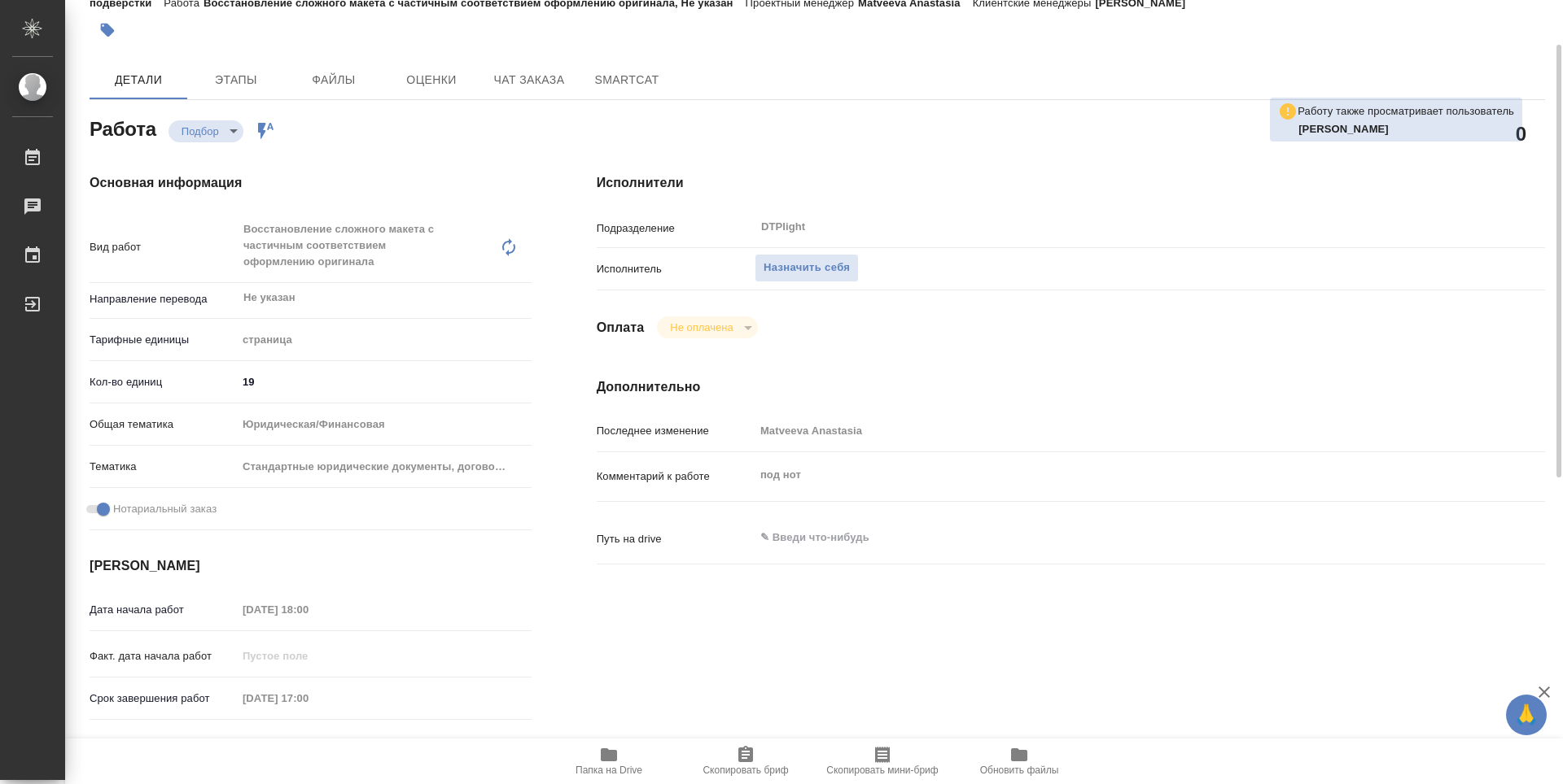
type textarea "x"
